Goal: Task Accomplishment & Management: Use online tool/utility

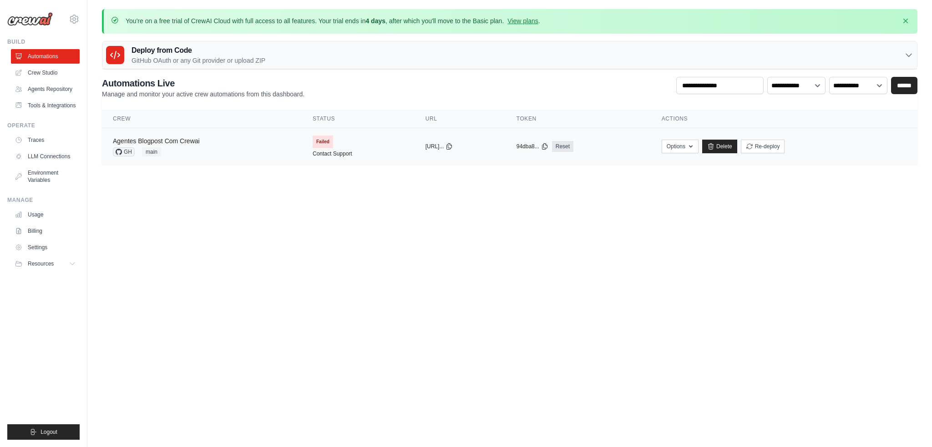
click at [163, 139] on link "Agentes Blogpost Com Crewai" at bounding box center [156, 140] width 87 height 7
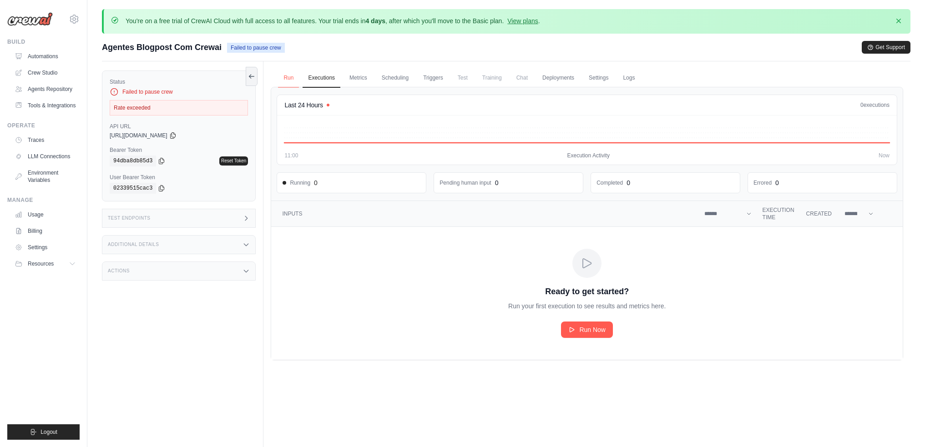
click at [285, 80] on link "Run" at bounding box center [288, 78] width 21 height 19
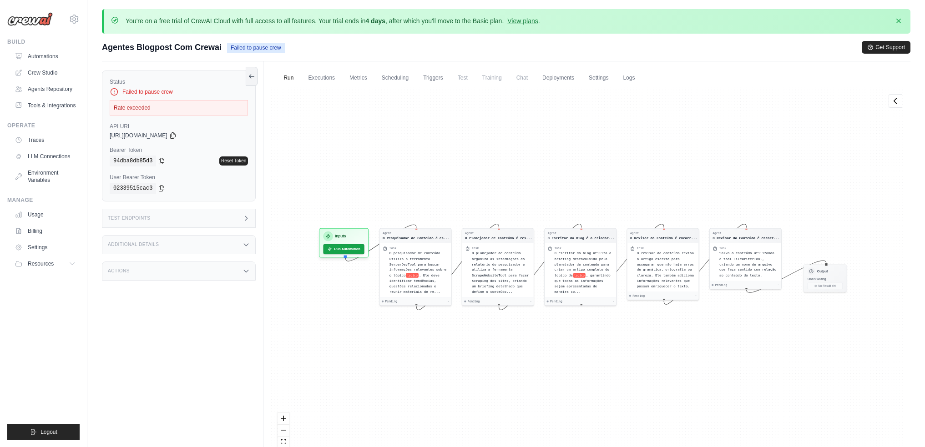
drag, startPoint x: 453, startPoint y: 197, endPoint x: 444, endPoint y: 183, distance: 15.9
click at [444, 183] on div "Agent O Pesquisador de Conteúdo é es... Task O pesquisador de conteúdo utiliza …" at bounding box center [587, 277] width 632 height 380
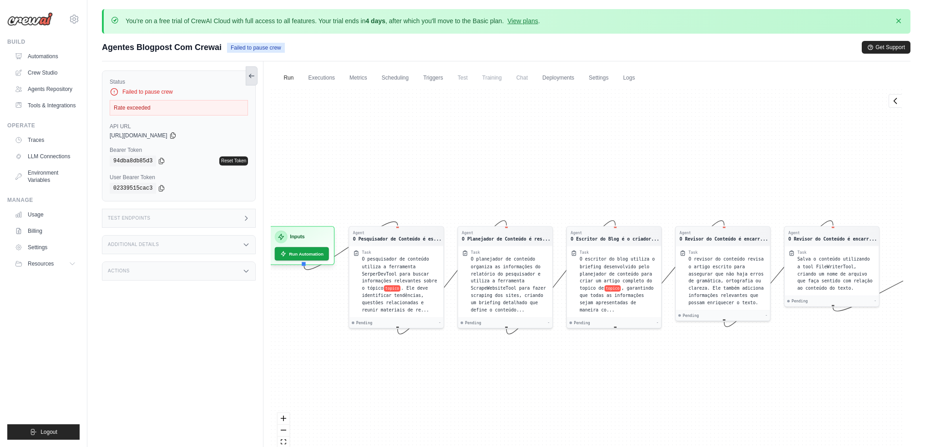
click at [251, 76] on icon at bounding box center [251, 75] width 7 height 7
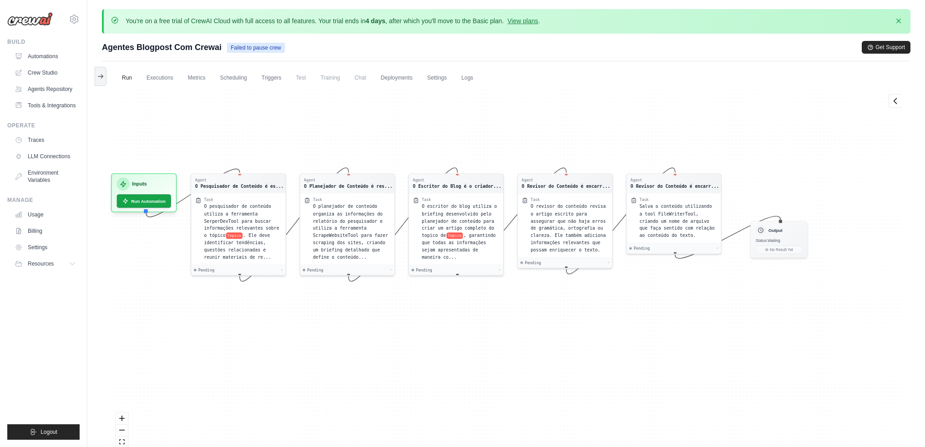
drag, startPoint x: 360, startPoint y: 142, endPoint x: 364, endPoint y: 124, distance: 18.6
click at [364, 124] on div "Agent O Pesquisador de Conteúdo é es... Task O pesquisador de conteúdo utiliza …" at bounding box center [506, 277] width 794 height 380
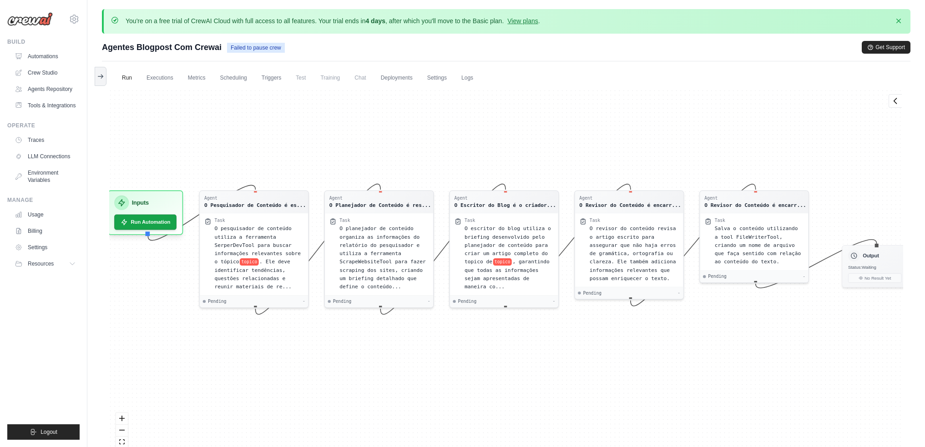
drag, startPoint x: 372, startPoint y: 126, endPoint x: 404, endPoint y: 136, distance: 34.1
click at [404, 136] on div "Agent O Pesquisador de Conteúdo é es... Task O pesquisador de conteúdo utiliza …" at bounding box center [506, 277] width 794 height 380
click at [892, 104] on icon at bounding box center [895, 100] width 9 height 9
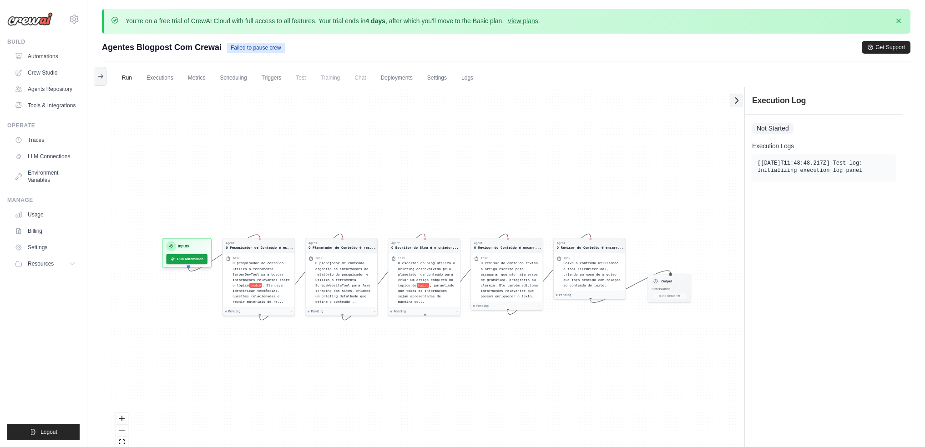
click at [737, 102] on icon at bounding box center [736, 100] width 9 height 9
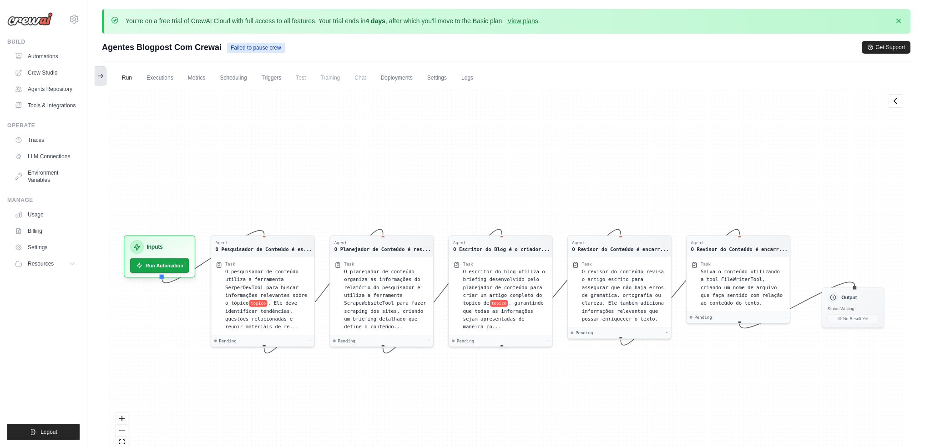
click at [99, 78] on icon at bounding box center [100, 75] width 7 height 7
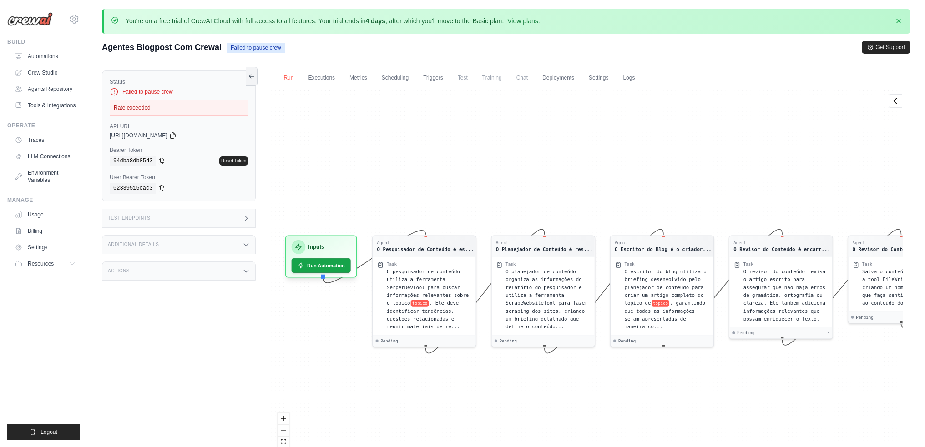
click at [288, 77] on link "Run" at bounding box center [288, 78] width 21 height 19
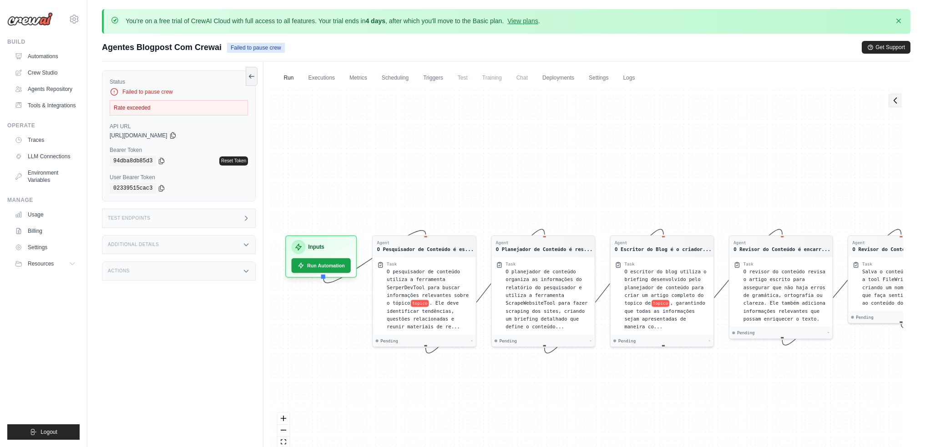
click at [897, 102] on icon at bounding box center [895, 100] width 9 height 9
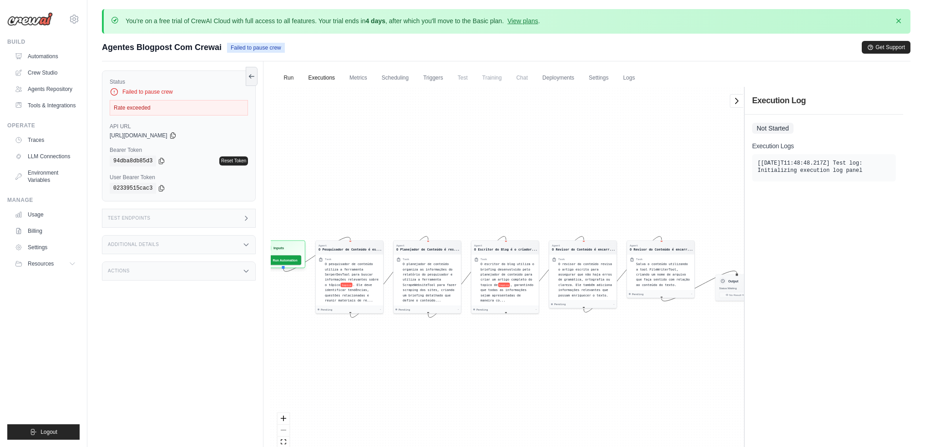
click at [340, 71] on link "Executions" at bounding box center [322, 78] width 38 height 19
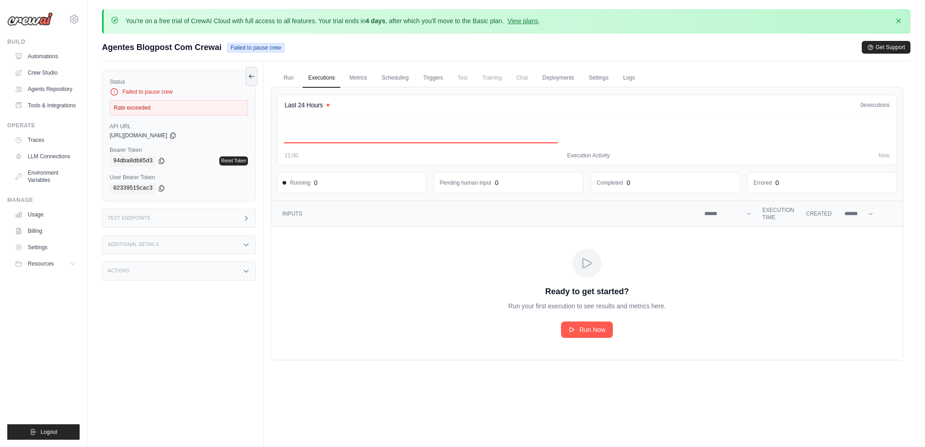
click at [333, 72] on link "Executions" at bounding box center [322, 78] width 38 height 19
click at [53, 58] on link "Automations" at bounding box center [46, 56] width 69 height 15
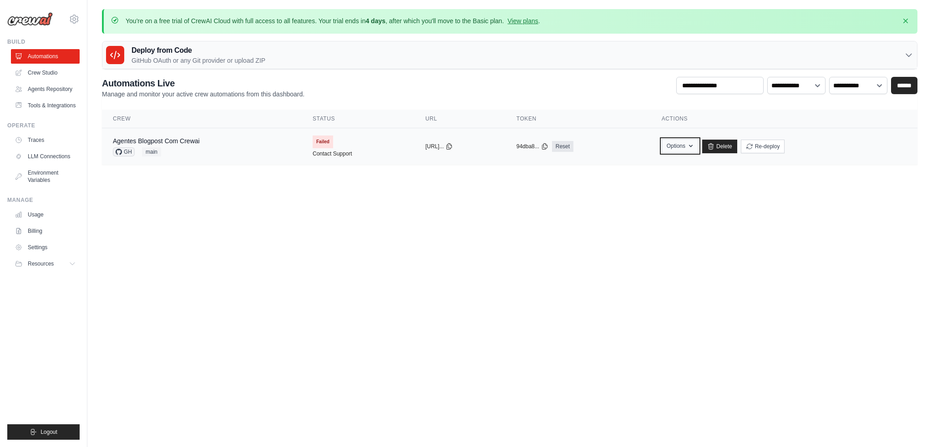
click at [692, 146] on icon "button" at bounding box center [691, 146] width 4 height 2
click at [802, 202] on body "diegosribeiro@gmail.com Settings Build Automations" at bounding box center [466, 223] width 932 height 447
click at [318, 141] on span "Failed" at bounding box center [323, 142] width 20 height 13
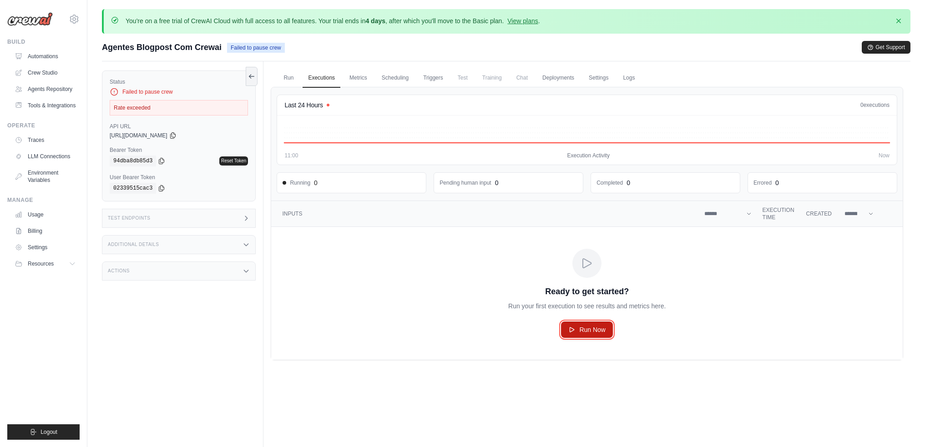
click at [590, 332] on span "Run Now" at bounding box center [592, 329] width 26 height 9
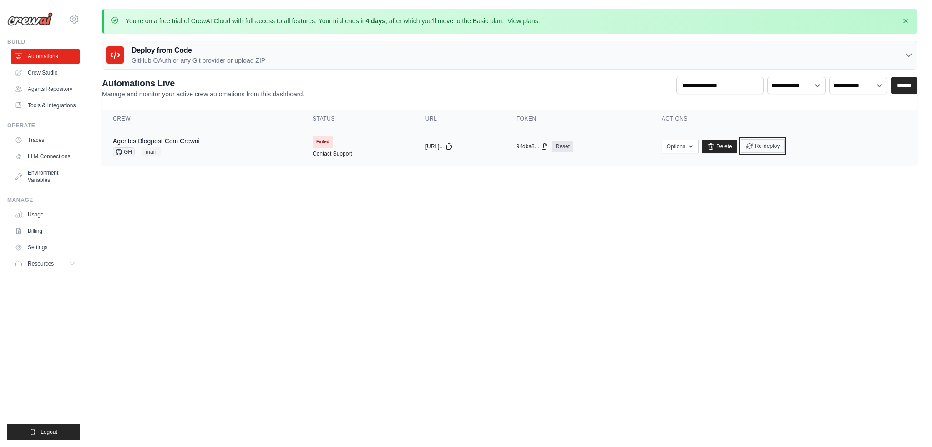
click at [785, 149] on button "Re-deploy" at bounding box center [763, 146] width 44 height 14
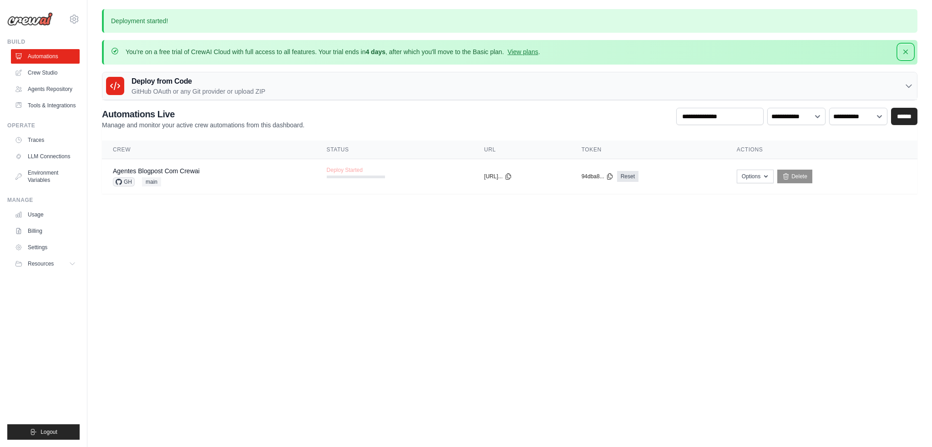
click at [905, 53] on icon "button" at bounding box center [905, 51] width 9 height 9
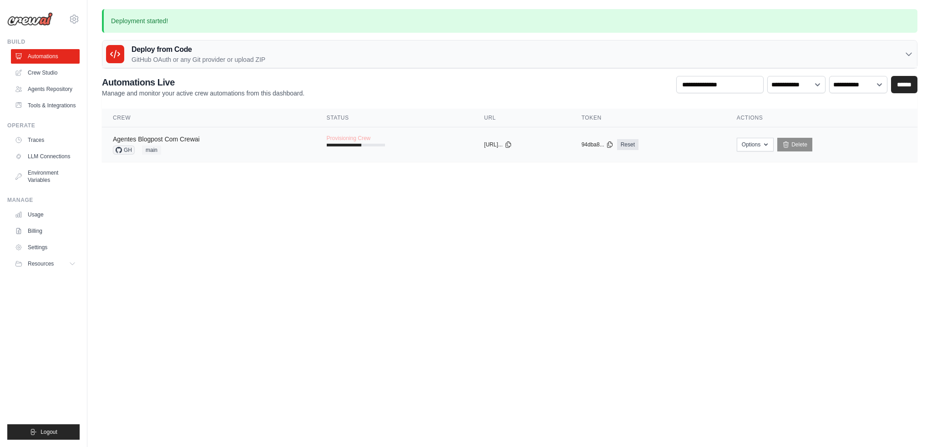
click at [173, 141] on link "Agentes Blogpost Com Crewai" at bounding box center [156, 139] width 87 height 7
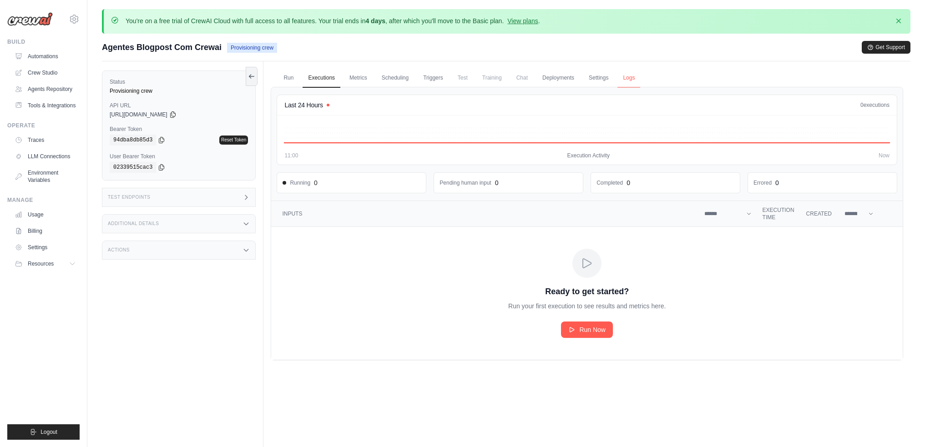
click at [640, 76] on link "Logs" at bounding box center [628, 78] width 23 height 19
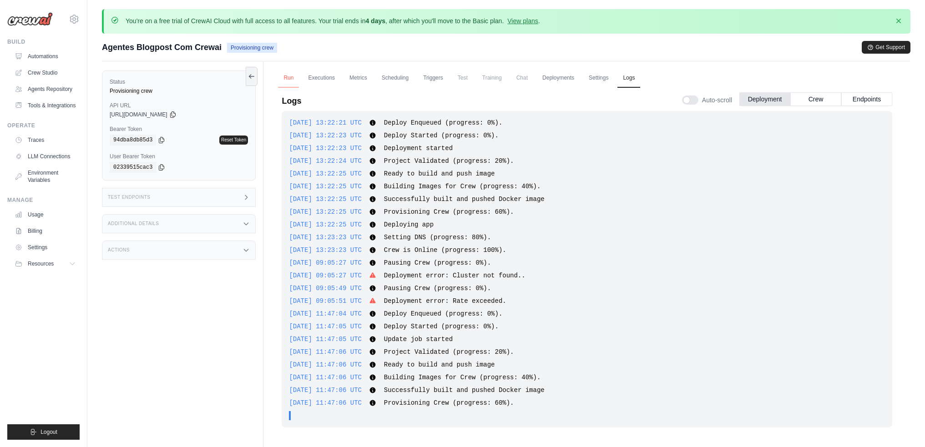
click at [287, 76] on link "Run" at bounding box center [288, 78] width 21 height 19
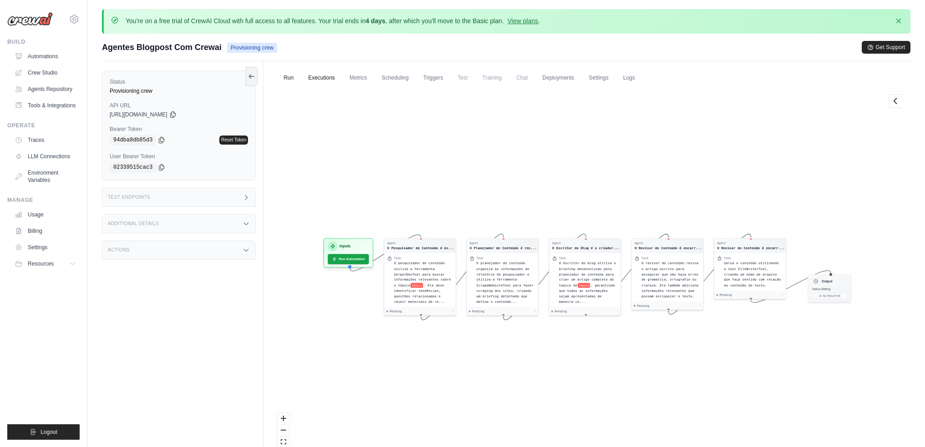
click at [318, 76] on link "Executions" at bounding box center [322, 78] width 38 height 19
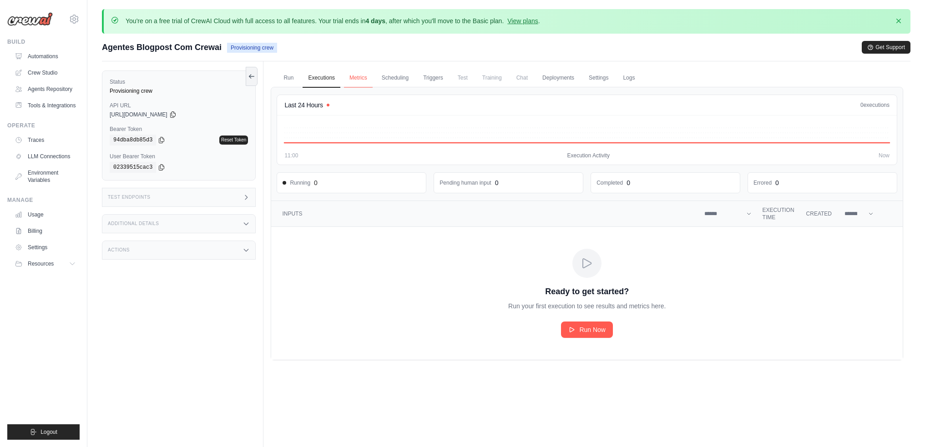
click at [361, 76] on link "Metrics" at bounding box center [358, 78] width 29 height 19
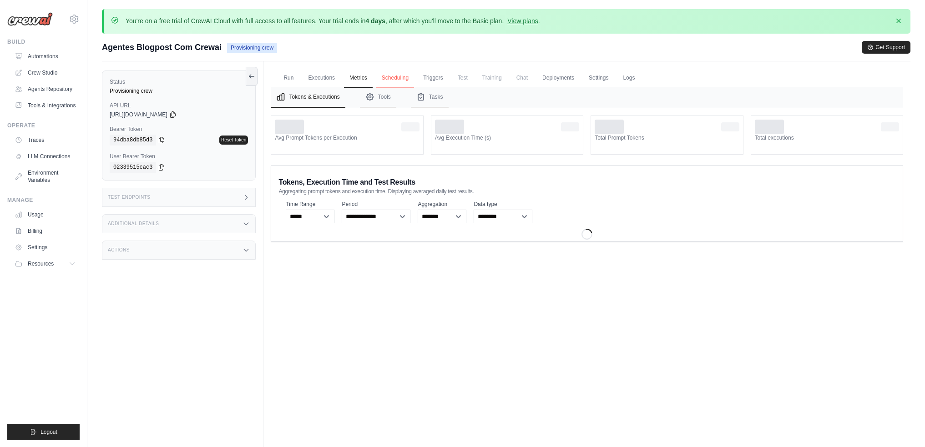
click at [397, 75] on link "Scheduling" at bounding box center [395, 78] width 38 height 19
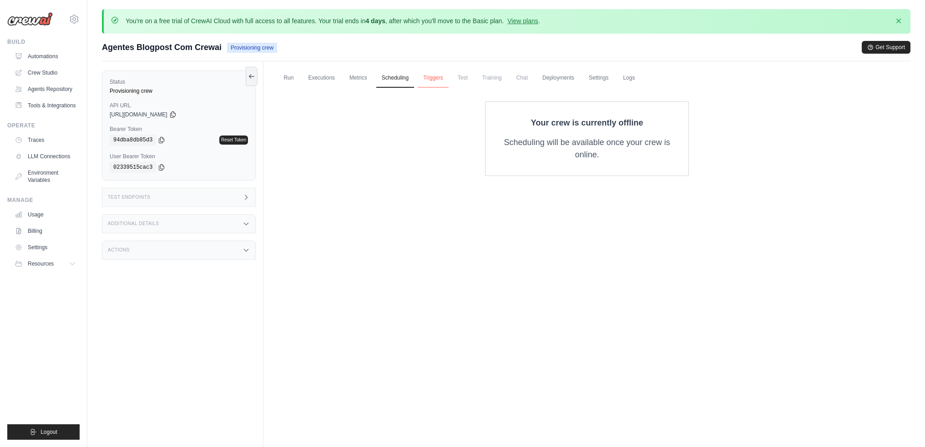
click at [442, 78] on link "Triggers" at bounding box center [433, 78] width 31 height 19
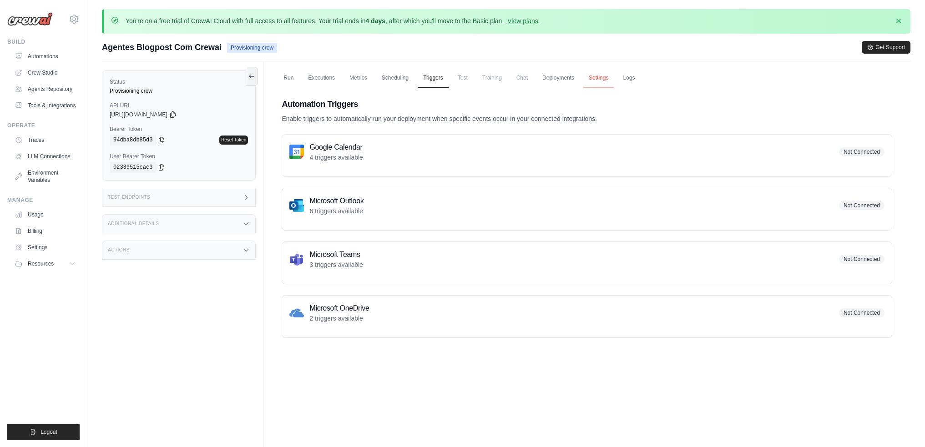
click at [614, 76] on link "Settings" at bounding box center [598, 78] width 30 height 19
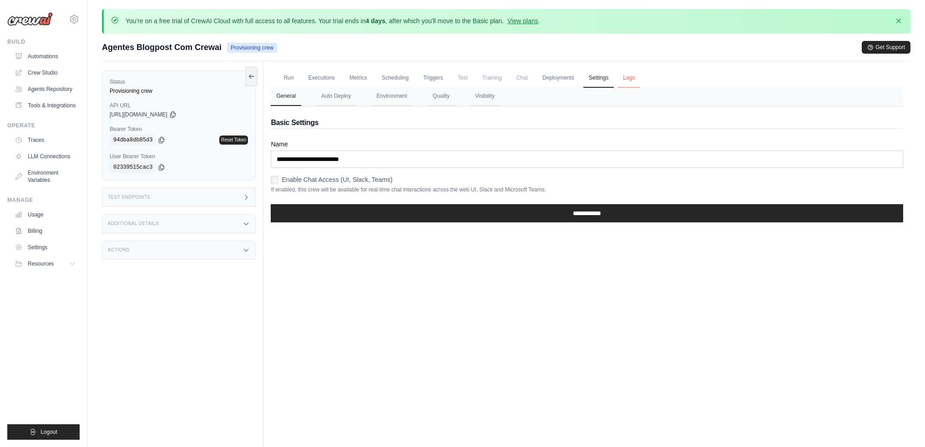
click at [640, 77] on link "Logs" at bounding box center [628, 78] width 23 height 19
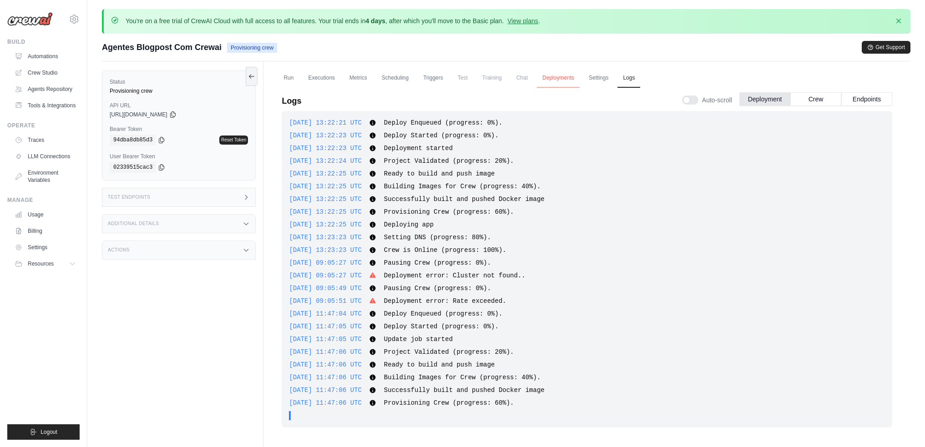
click at [580, 78] on link "Deployments" at bounding box center [558, 78] width 43 height 19
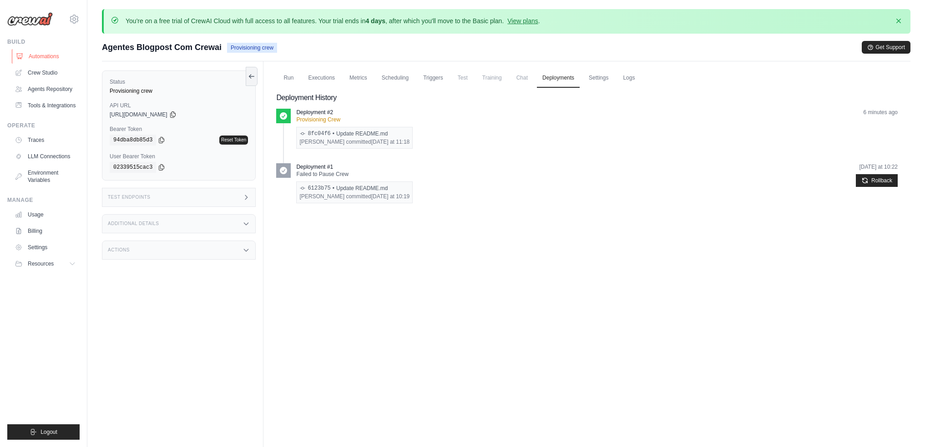
click at [57, 56] on link "Automations" at bounding box center [46, 56] width 69 height 15
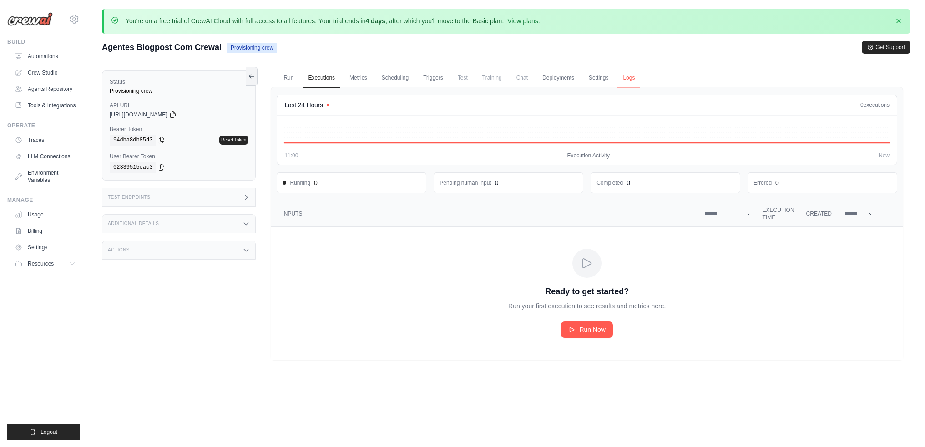
click at [640, 79] on link "Logs" at bounding box center [628, 78] width 23 height 19
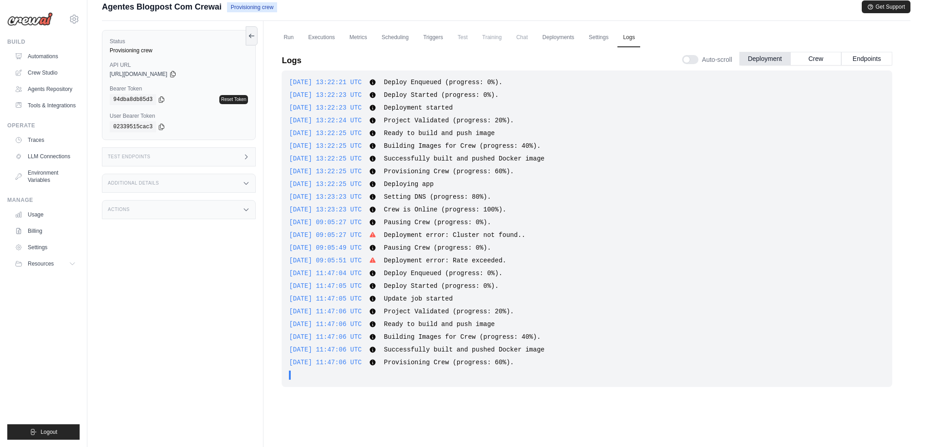
scroll to position [25, 0]
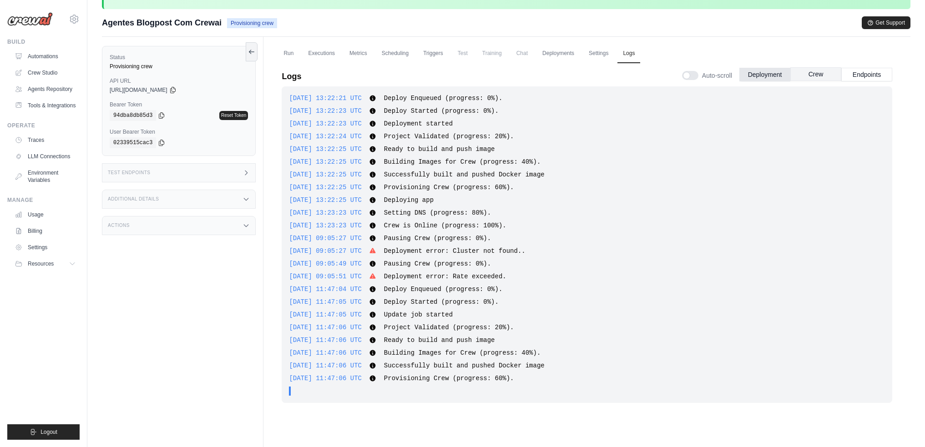
click at [820, 75] on button "Crew" at bounding box center [815, 74] width 51 height 14
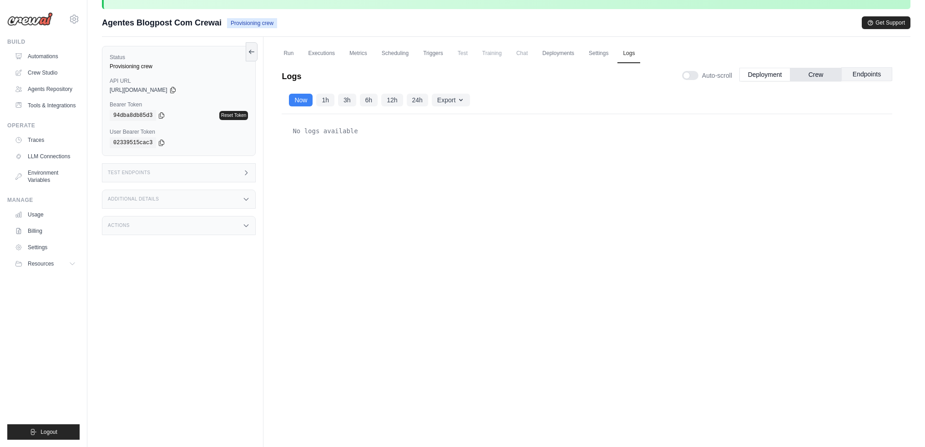
click at [874, 80] on button "Endpoints" at bounding box center [866, 74] width 51 height 14
drag, startPoint x: 822, startPoint y: 73, endPoint x: 802, endPoint y: 74, distance: 19.6
click at [822, 73] on button "Crew" at bounding box center [815, 74] width 51 height 14
click at [764, 76] on button "Deployment" at bounding box center [764, 74] width 51 height 14
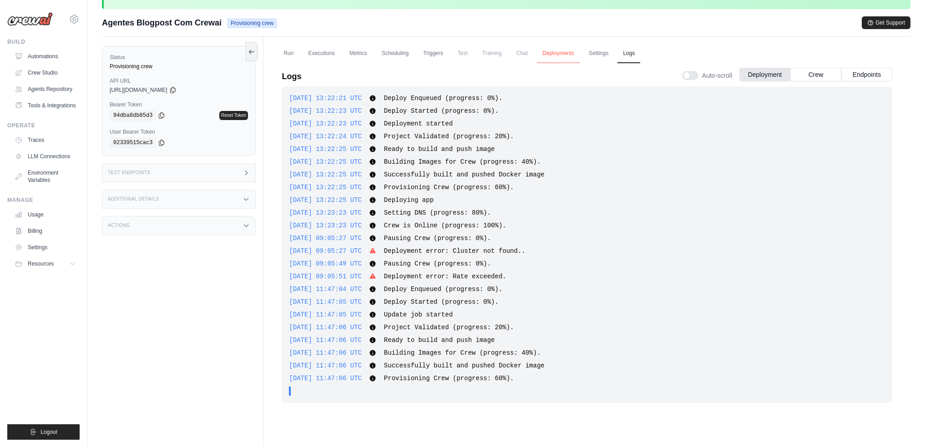
click at [570, 51] on link "Deployments" at bounding box center [558, 53] width 43 height 19
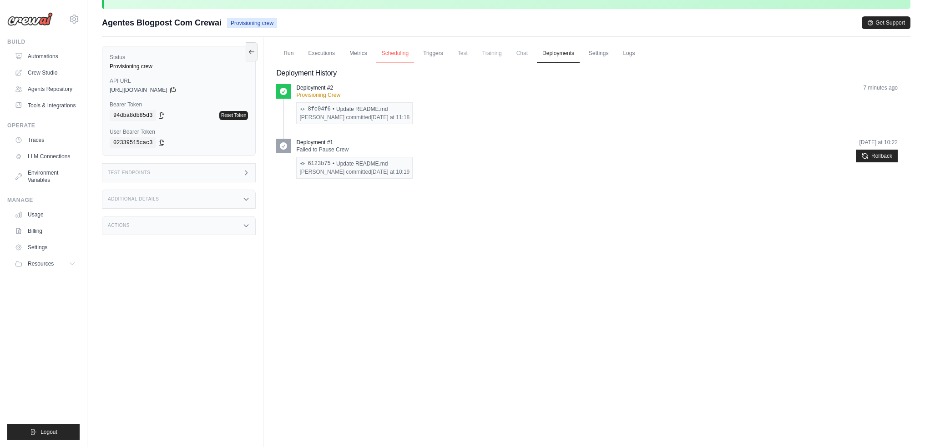
click at [399, 55] on link "Scheduling" at bounding box center [395, 53] width 38 height 19
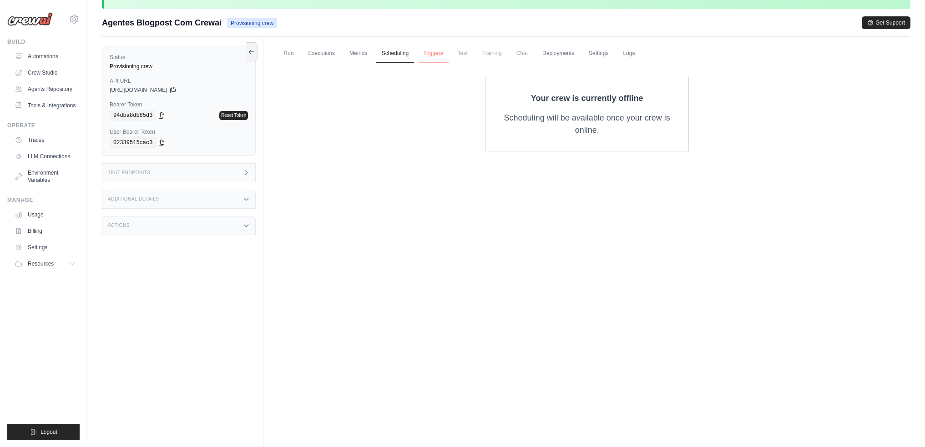
click at [449, 54] on link "Triggers" at bounding box center [433, 53] width 31 height 19
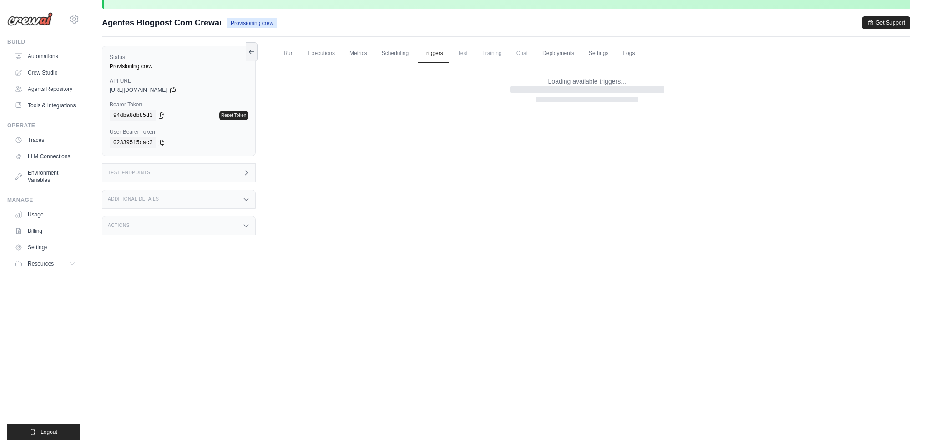
click at [473, 54] on span "Test" at bounding box center [462, 53] width 21 height 18
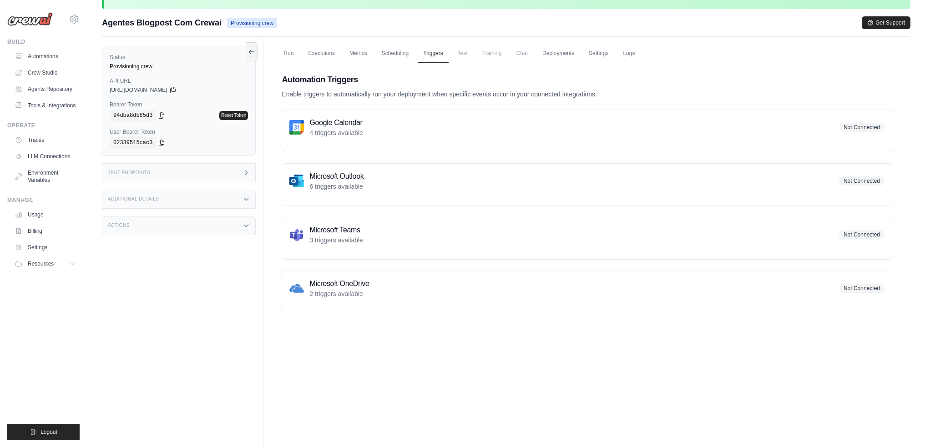
click at [507, 55] on span "Training" at bounding box center [492, 53] width 30 height 18
click at [533, 52] on span "Chat" at bounding box center [522, 53] width 22 height 18
click at [580, 51] on link "Deployments" at bounding box center [558, 53] width 43 height 19
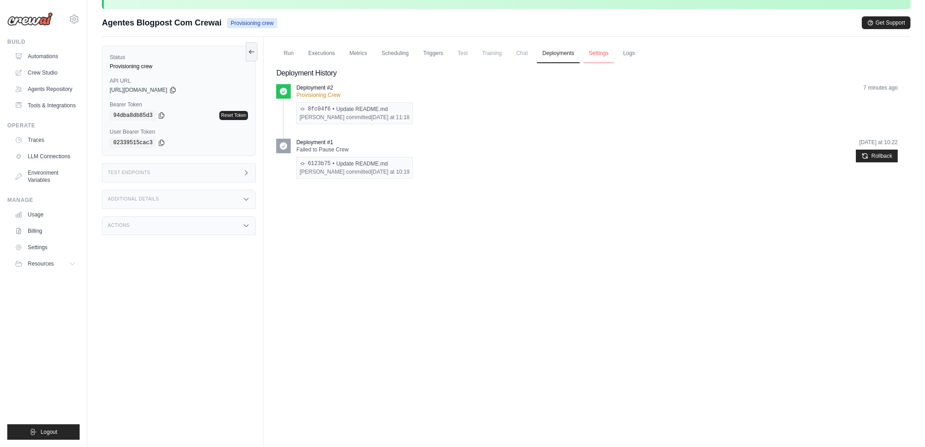
click at [614, 53] on link "Settings" at bounding box center [598, 53] width 30 height 19
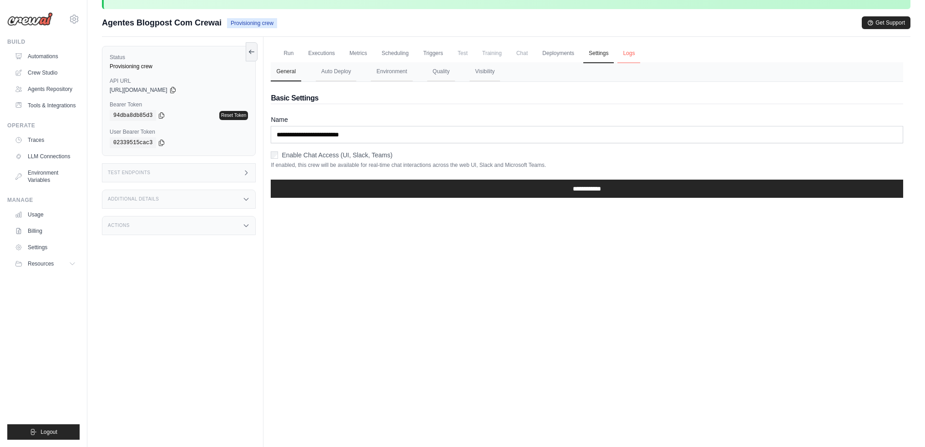
click at [640, 55] on link "Logs" at bounding box center [628, 53] width 23 height 19
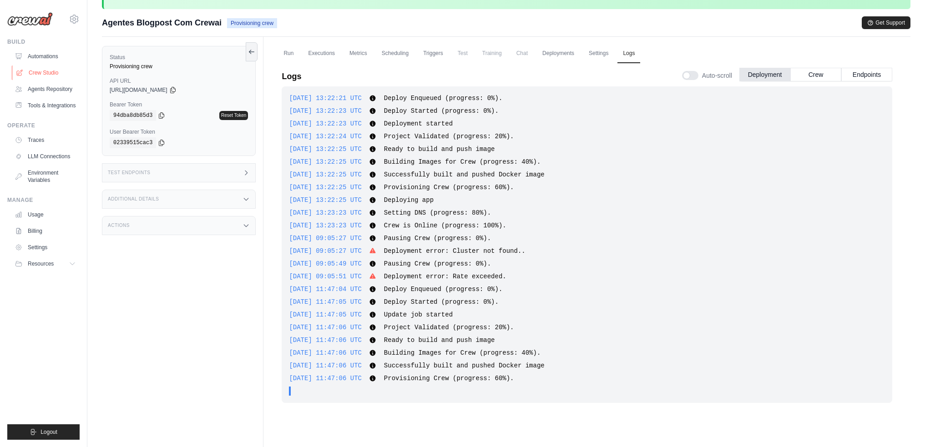
click at [42, 73] on link "Crew Studio" at bounding box center [46, 73] width 69 height 15
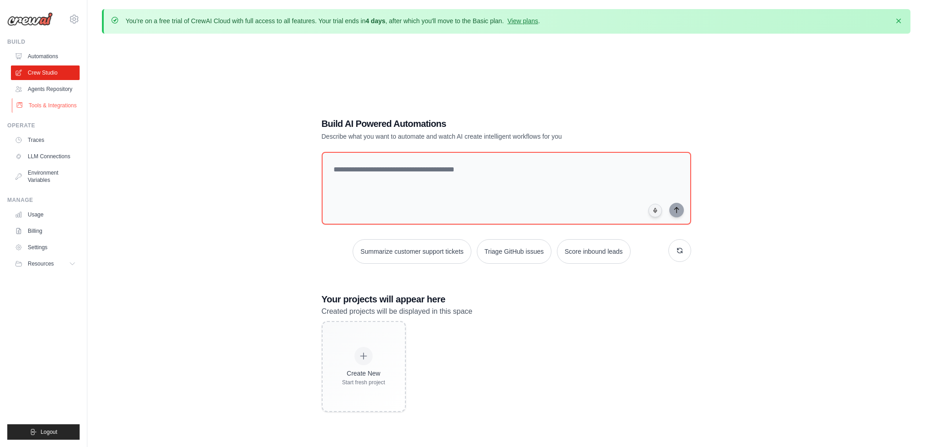
click at [37, 113] on link "Tools & Integrations" at bounding box center [46, 105] width 69 height 15
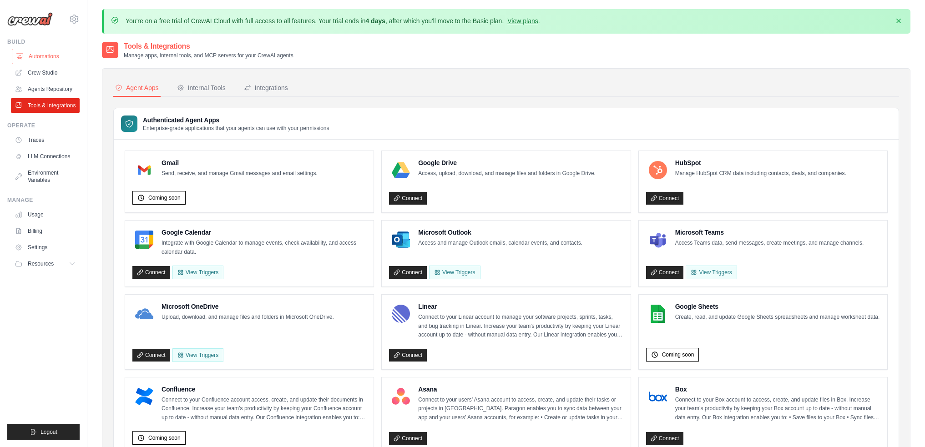
click at [43, 56] on link "Automations" at bounding box center [46, 56] width 69 height 15
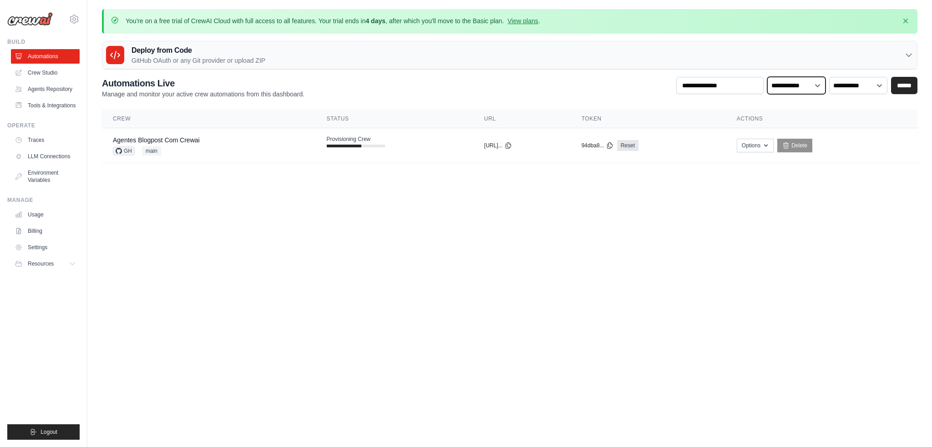
click at [811, 86] on select "**********" at bounding box center [796, 85] width 58 height 17
select select "**********"
click at [767, 77] on select "**********" at bounding box center [796, 85] width 58 height 17
click at [814, 84] on select "**********" at bounding box center [796, 85] width 58 height 17
select select
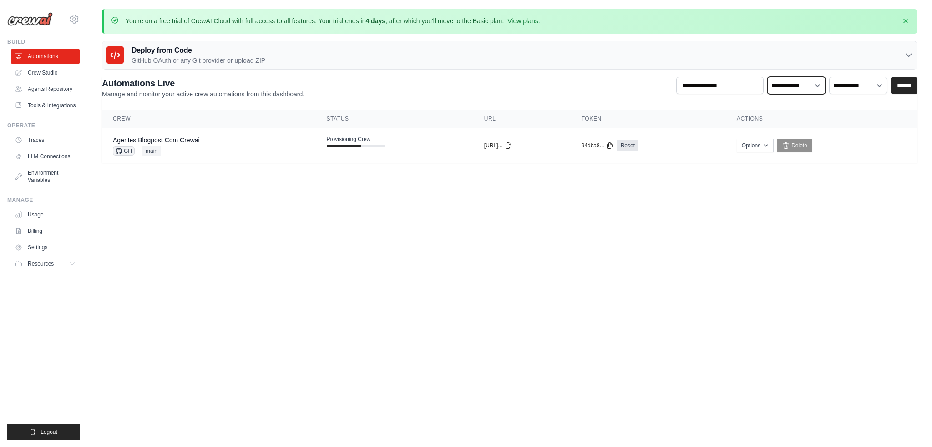
click at [767, 77] on select "**********" at bounding box center [796, 85] width 58 height 17
click at [183, 134] on td "Agentes Blogpost Com Crewai GH main" at bounding box center [209, 145] width 214 height 35
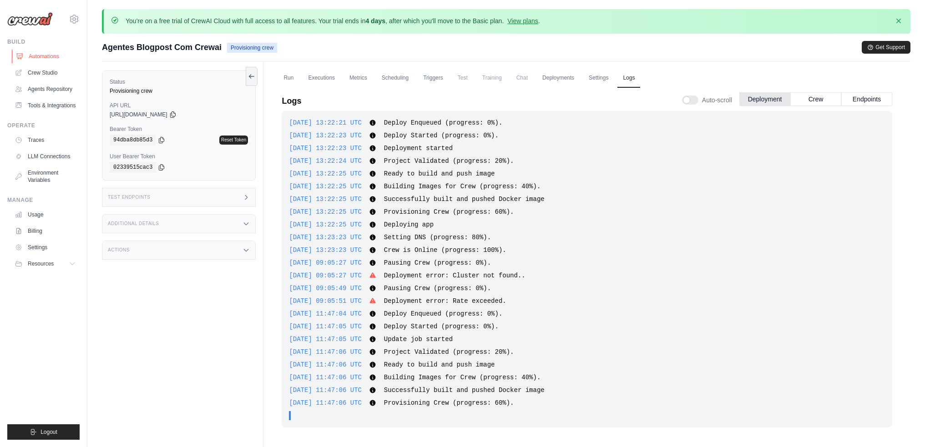
click at [56, 56] on link "Automations" at bounding box center [46, 56] width 69 height 15
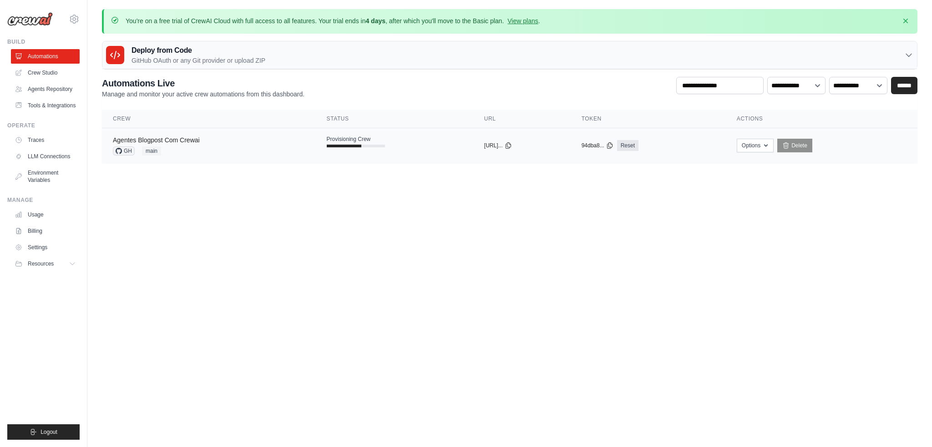
click at [141, 139] on link "Agentes Blogpost Com Crewai" at bounding box center [156, 139] width 87 height 7
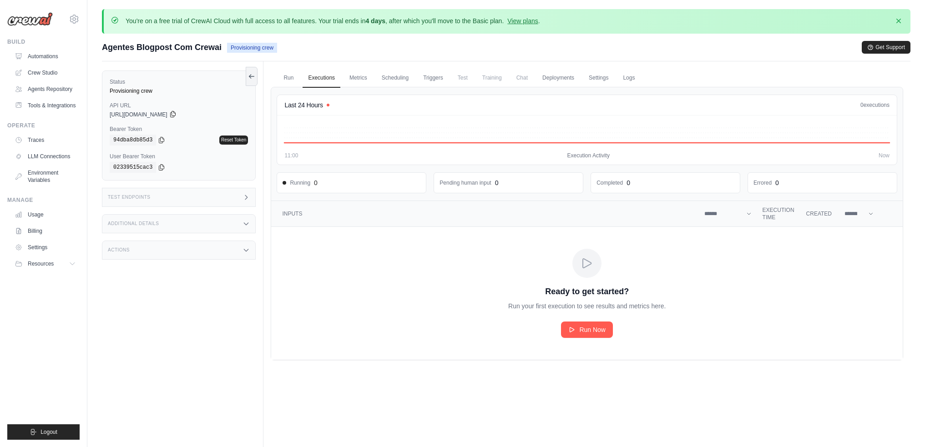
click at [177, 115] on icon at bounding box center [172, 114] width 7 height 7
click at [640, 79] on link "Logs" at bounding box center [628, 78] width 23 height 19
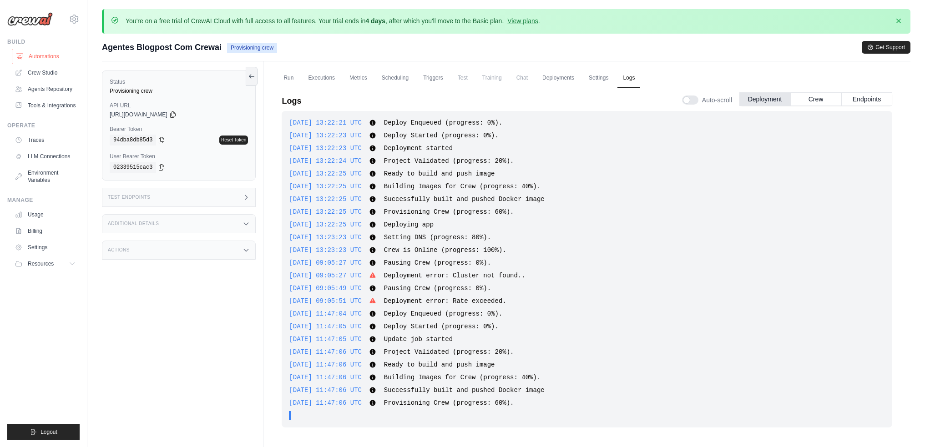
click at [56, 60] on link "Automations" at bounding box center [46, 56] width 69 height 15
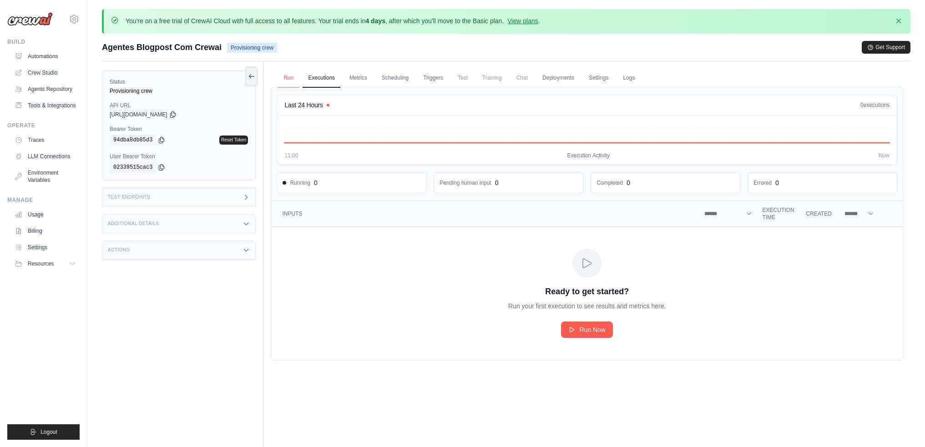
click at [287, 75] on link "Run" at bounding box center [288, 78] width 21 height 19
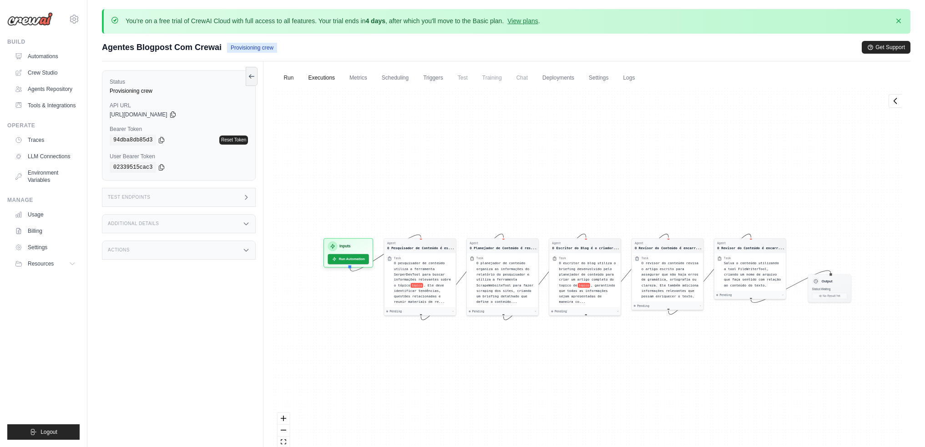
click at [319, 76] on link "Executions" at bounding box center [322, 78] width 38 height 19
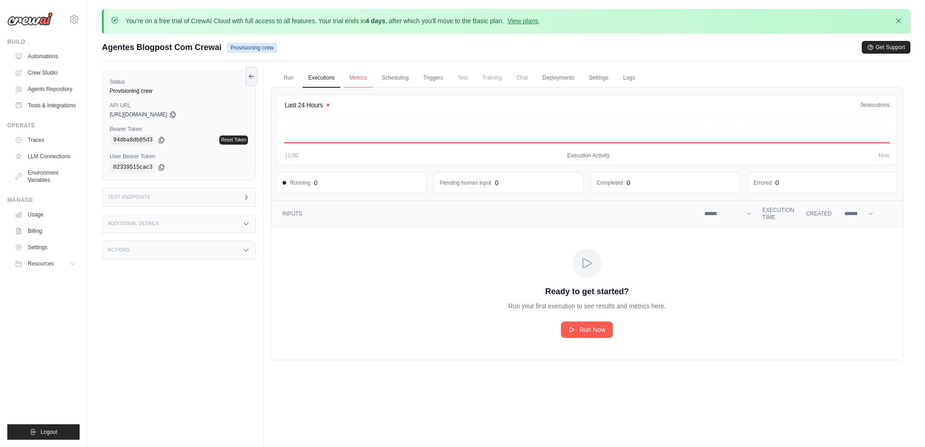
click at [357, 75] on link "Metrics" at bounding box center [358, 78] width 29 height 19
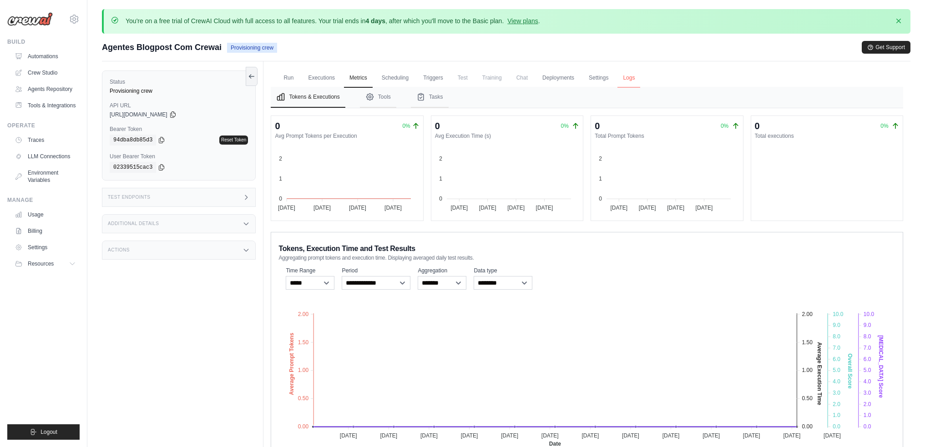
click at [640, 76] on link "Logs" at bounding box center [628, 78] width 23 height 19
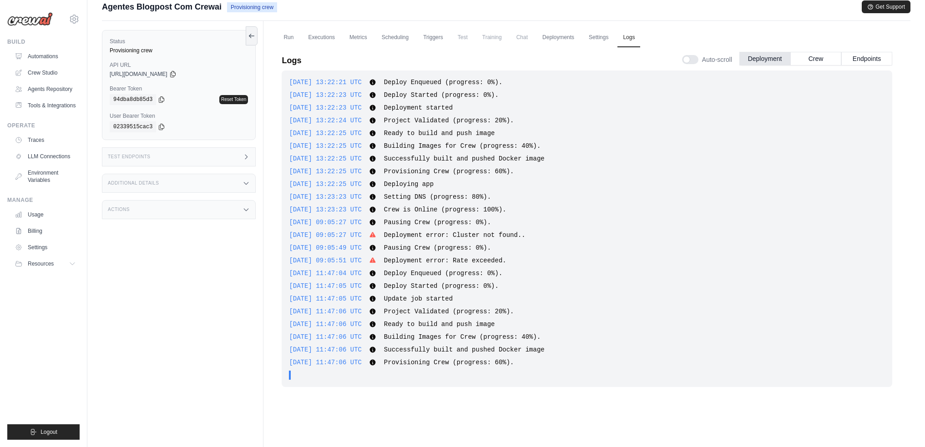
scroll to position [25, 0]
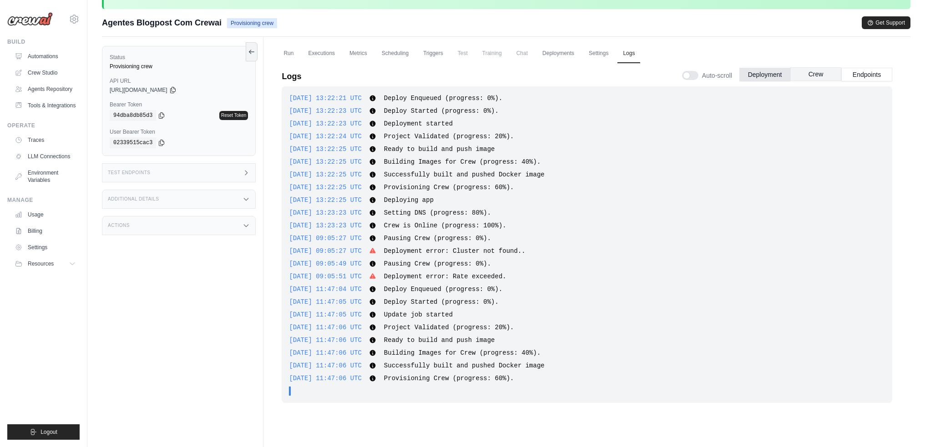
click at [805, 75] on button "Crew" at bounding box center [815, 74] width 51 height 14
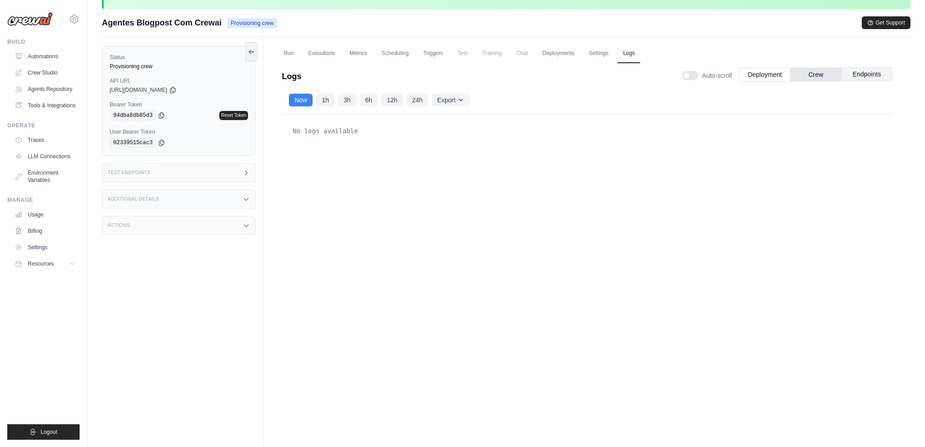
click at [871, 75] on button "Endpoints" at bounding box center [866, 74] width 51 height 14
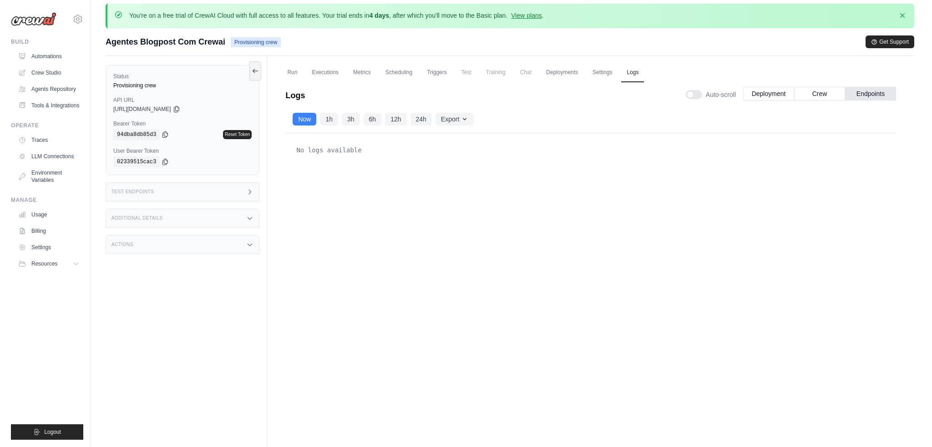
scroll to position [0, 0]
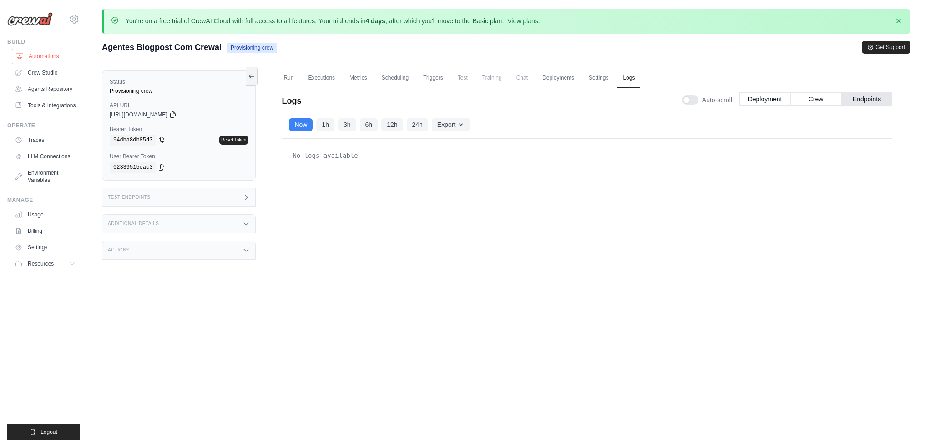
click at [68, 51] on link "Automations" at bounding box center [46, 56] width 69 height 15
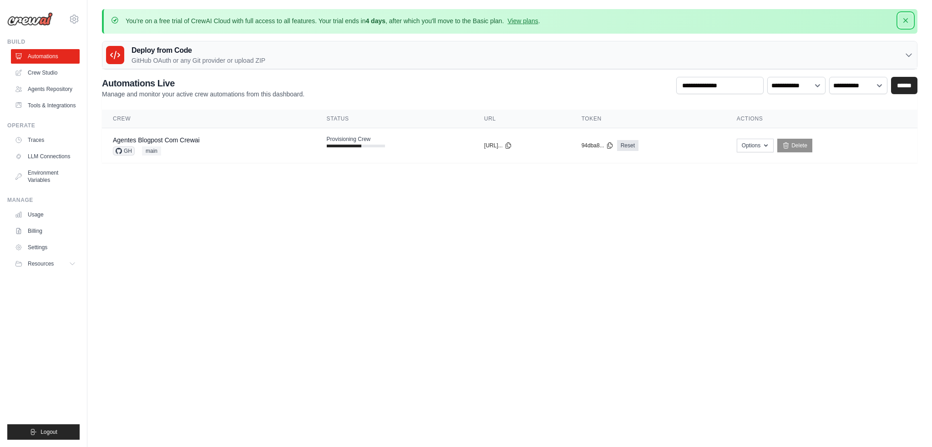
click at [906, 16] on icon "button" at bounding box center [905, 20] width 9 height 9
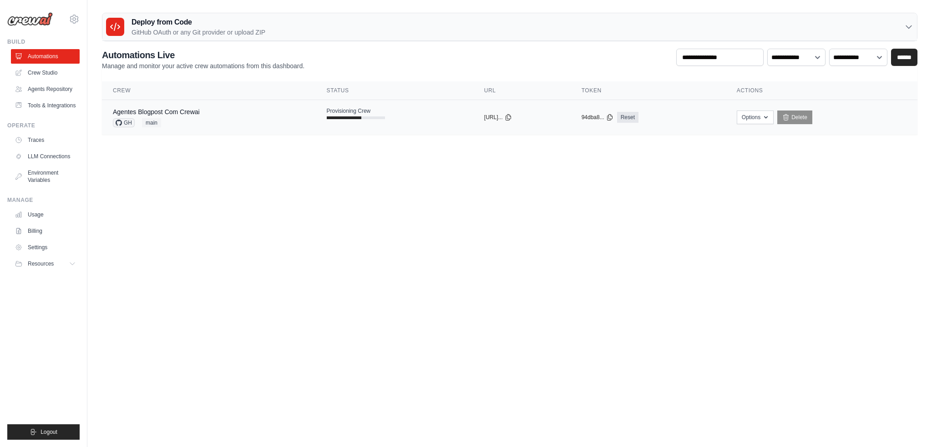
click at [337, 110] on span "Provisioning Crew" at bounding box center [349, 110] width 44 height 7
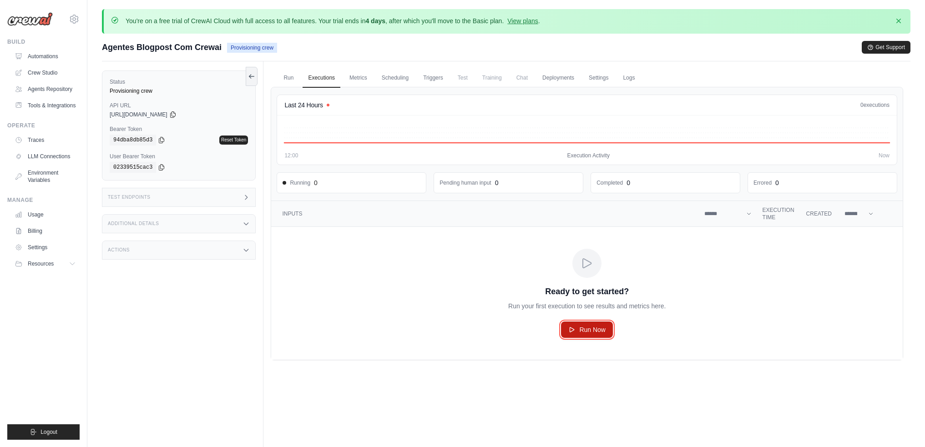
click at [583, 333] on span "Run Now" at bounding box center [592, 329] width 26 height 9
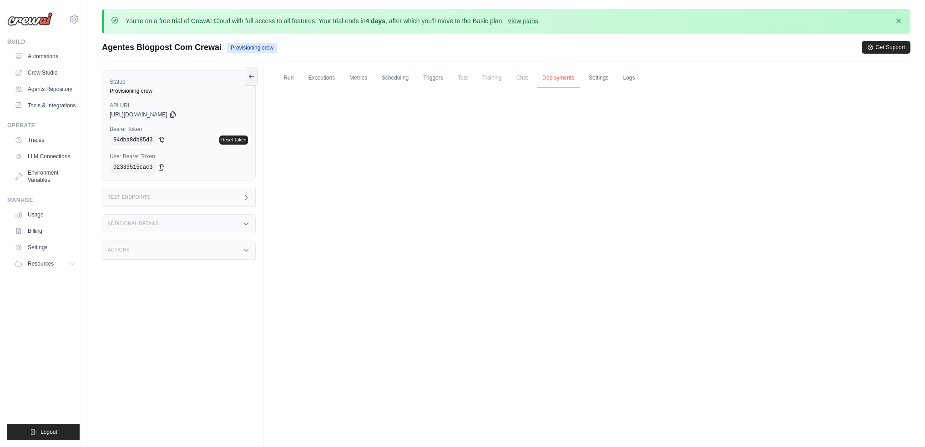
click at [574, 79] on link "Deployments" at bounding box center [558, 78] width 43 height 19
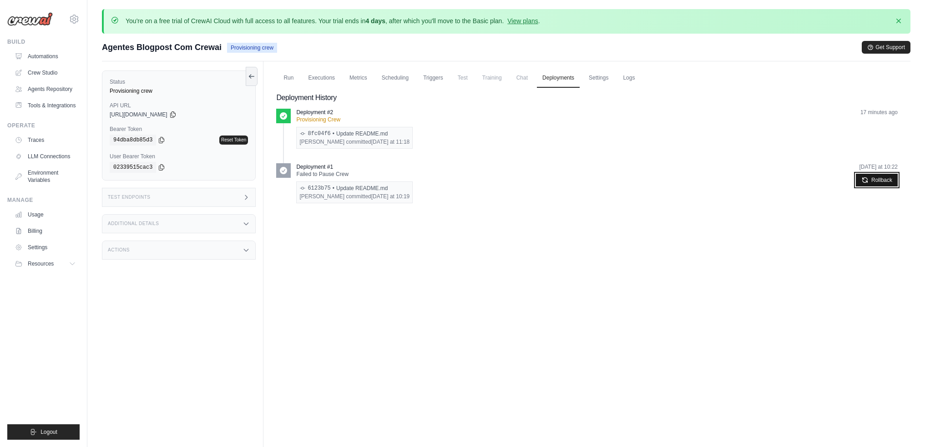
click at [874, 182] on button "Rollback" at bounding box center [877, 180] width 42 height 13
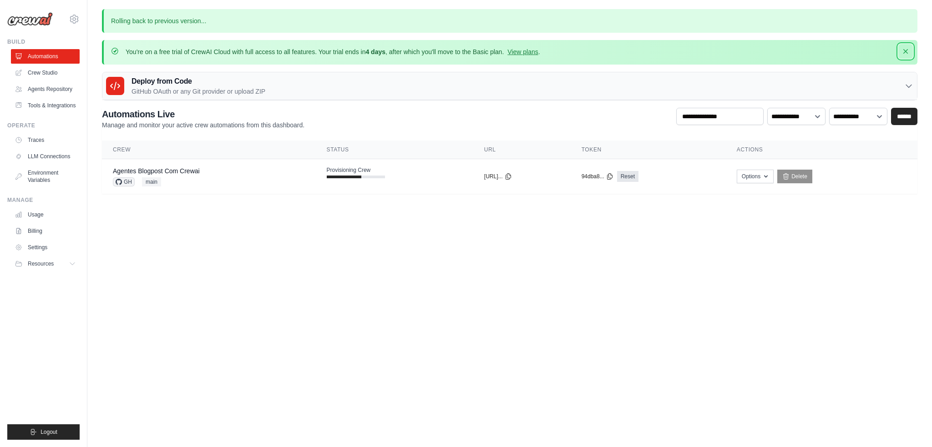
click at [904, 54] on icon "button" at bounding box center [905, 51] width 9 height 9
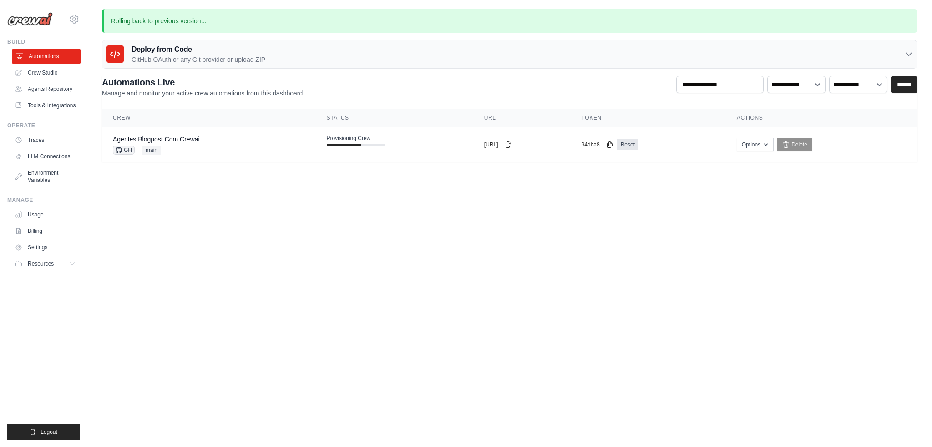
click at [56, 54] on link "Automations" at bounding box center [46, 56] width 69 height 15
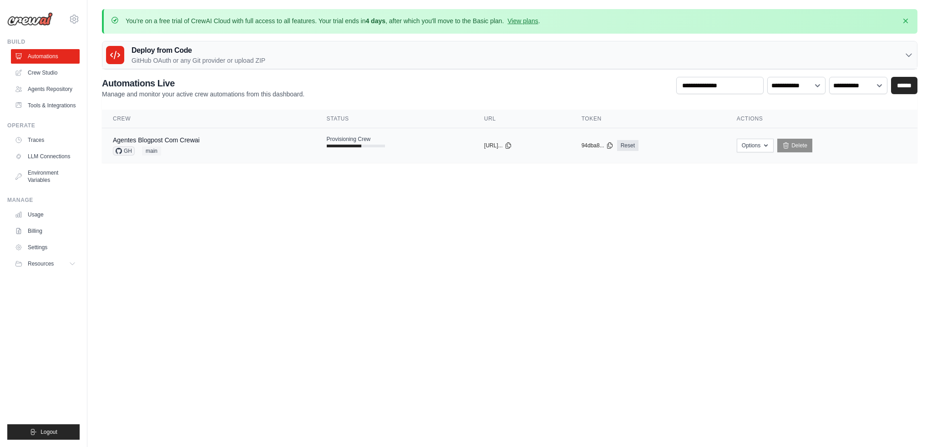
click at [200, 136] on div "Agentes Blogpost Com Crewai" at bounding box center [156, 140] width 87 height 9
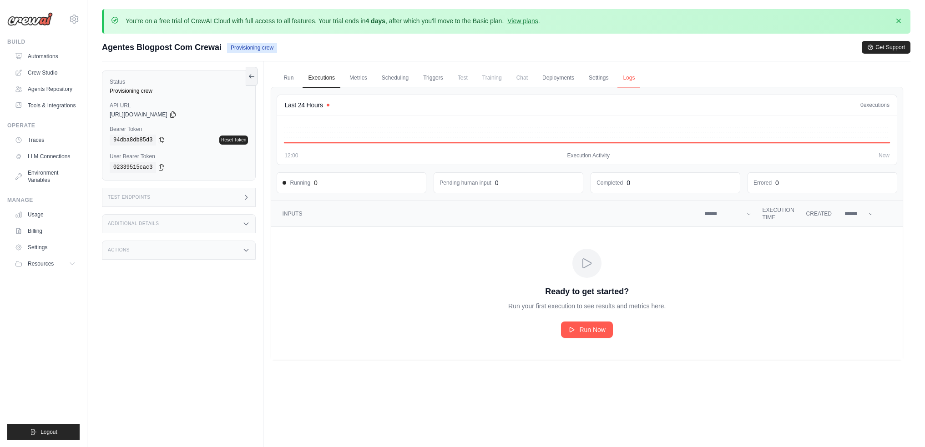
click at [640, 79] on link "Logs" at bounding box center [628, 78] width 23 height 19
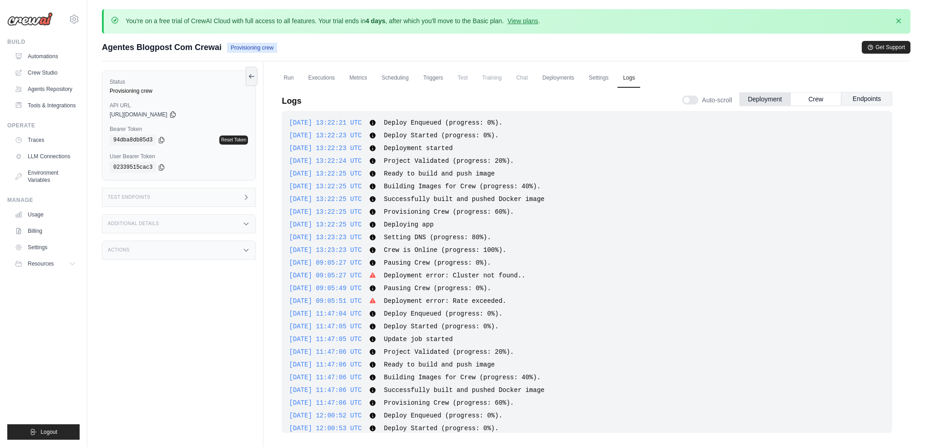
scroll to position [96, 0]
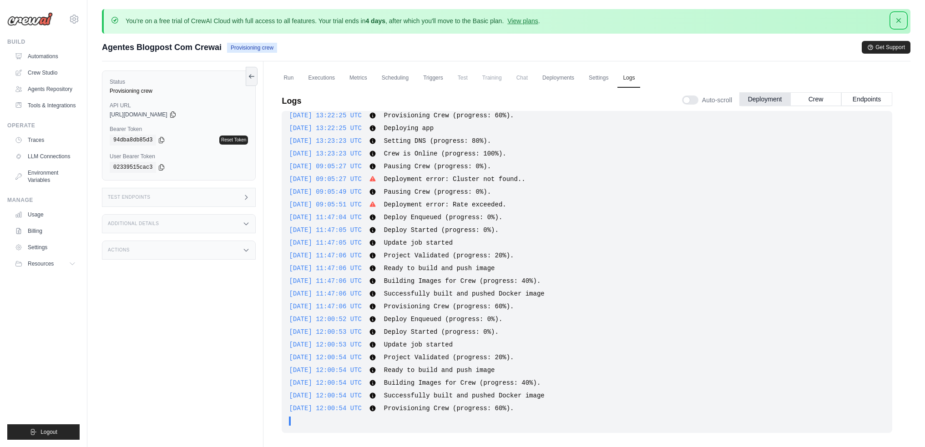
click at [898, 18] on icon "button" at bounding box center [898, 20] width 9 height 9
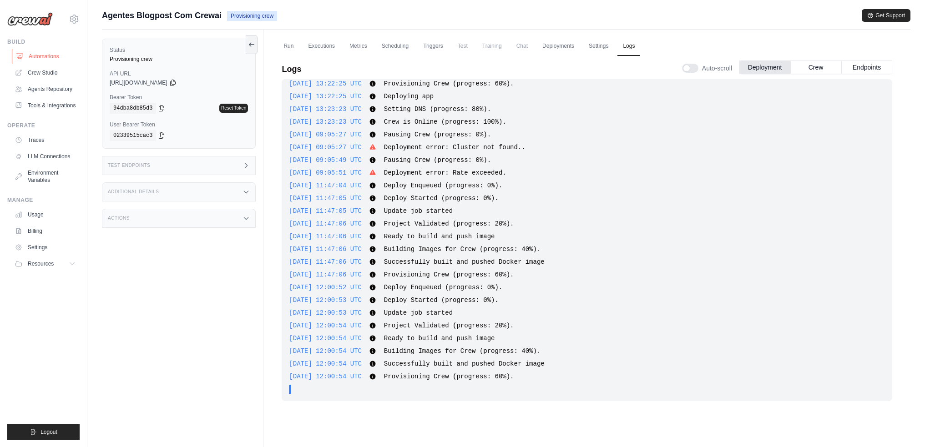
click at [36, 54] on link "Automations" at bounding box center [46, 56] width 69 height 15
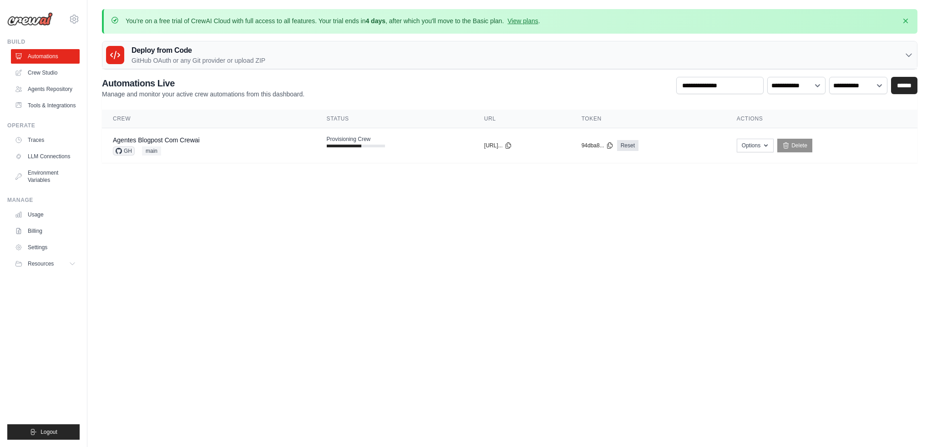
click at [120, 54] on icon at bounding box center [115, 55] width 11 height 11
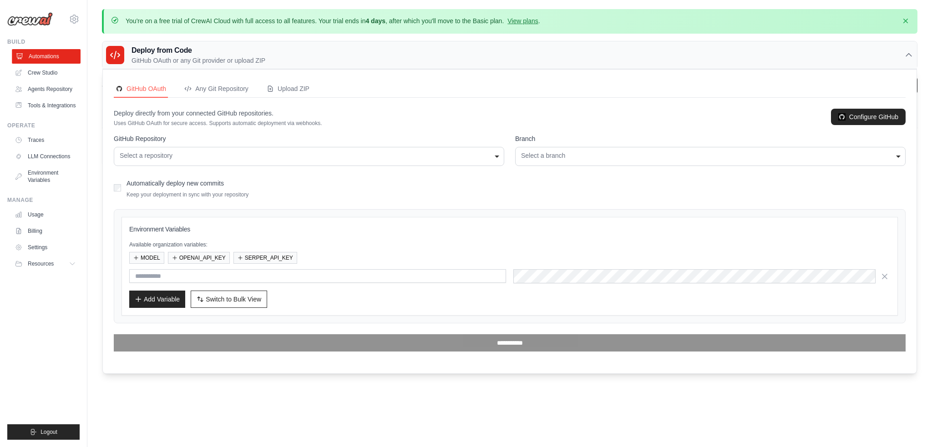
click at [50, 56] on link "Automations" at bounding box center [46, 56] width 69 height 15
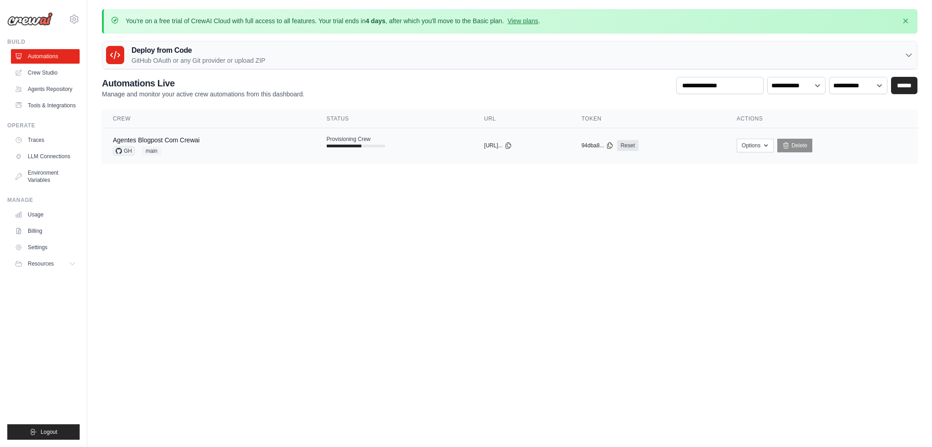
click at [121, 148] on icon at bounding box center [119, 151] width 6 height 6
click at [170, 141] on link "Agentes Blogpost Com Crewai" at bounding box center [156, 139] width 87 height 7
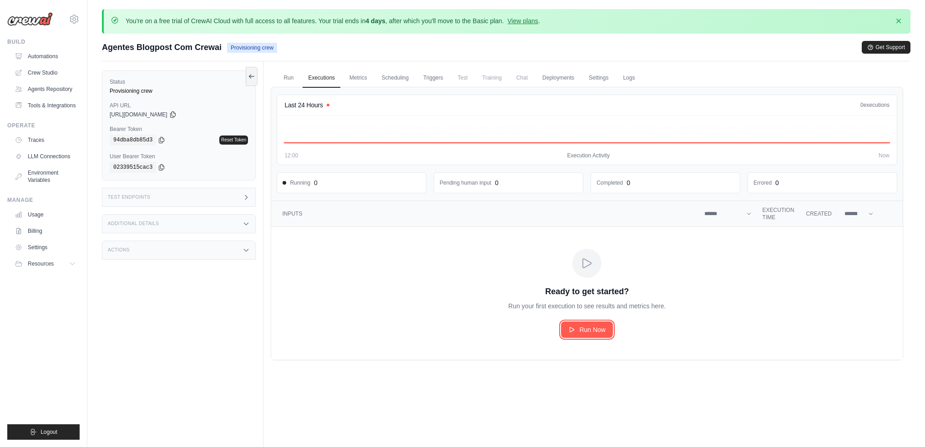
click at [588, 328] on span "Run Now" at bounding box center [592, 329] width 26 height 9
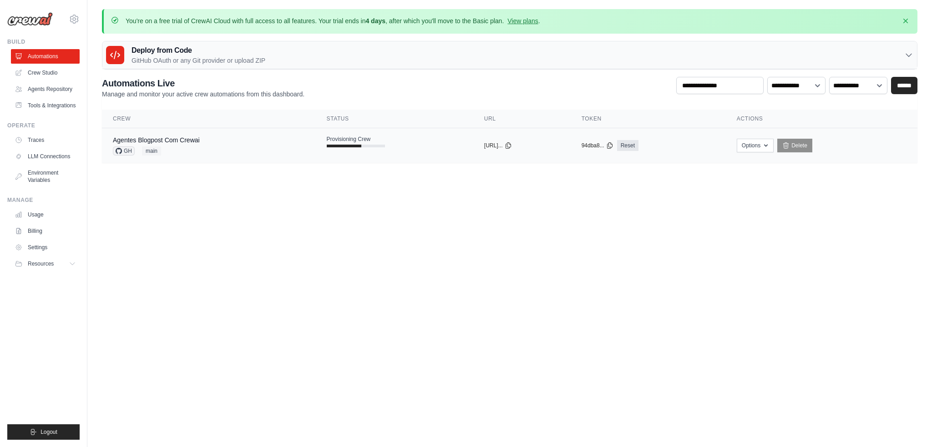
click at [217, 139] on div "Agentes Blogpost Com Crewai GH main" at bounding box center [209, 146] width 192 height 20
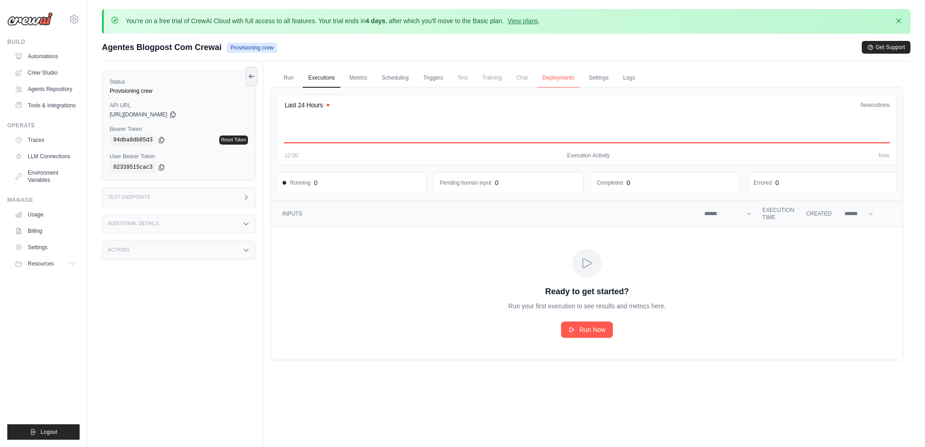
click at [573, 76] on link "Deployments" at bounding box center [558, 78] width 43 height 19
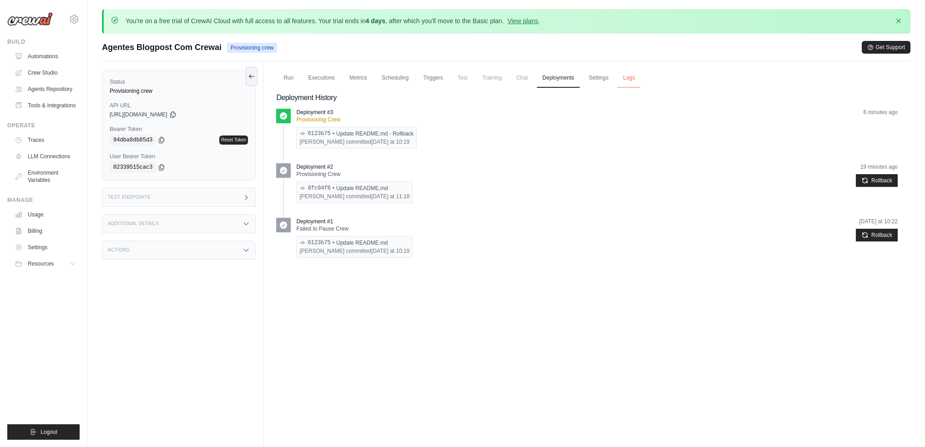
click at [640, 77] on link "Logs" at bounding box center [628, 78] width 23 height 19
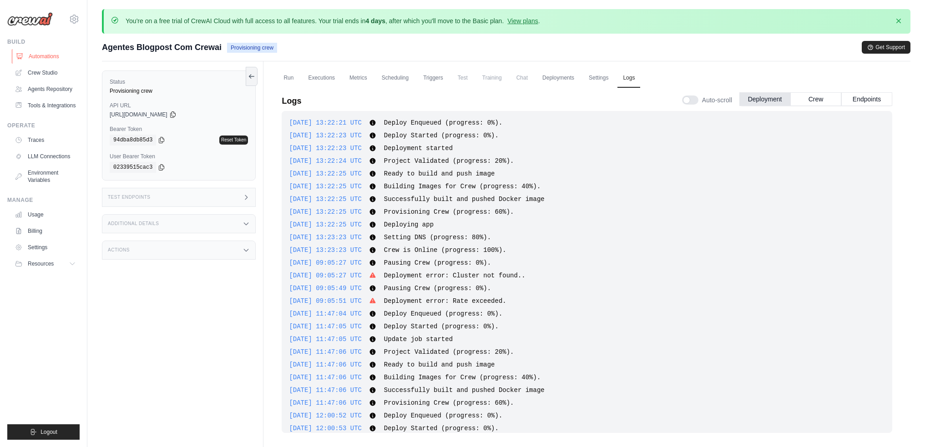
click at [49, 52] on link "Automations" at bounding box center [46, 56] width 69 height 15
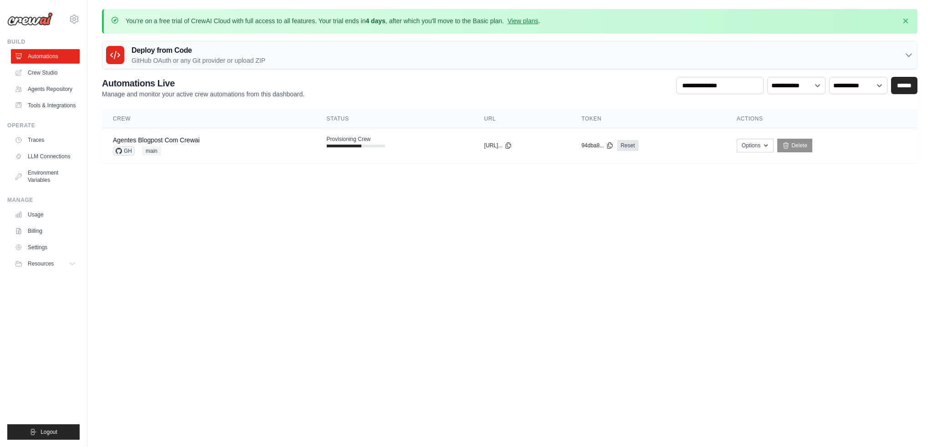
drag, startPoint x: 336, startPoint y: 141, endPoint x: 305, endPoint y: 207, distance: 73.1
click at [306, 213] on body "diegosribeiro@gmail.com Settings Build Automations" at bounding box center [466, 223] width 932 height 447
click at [171, 139] on link "Agentes Blogpost Com Crewai" at bounding box center [156, 139] width 87 height 7
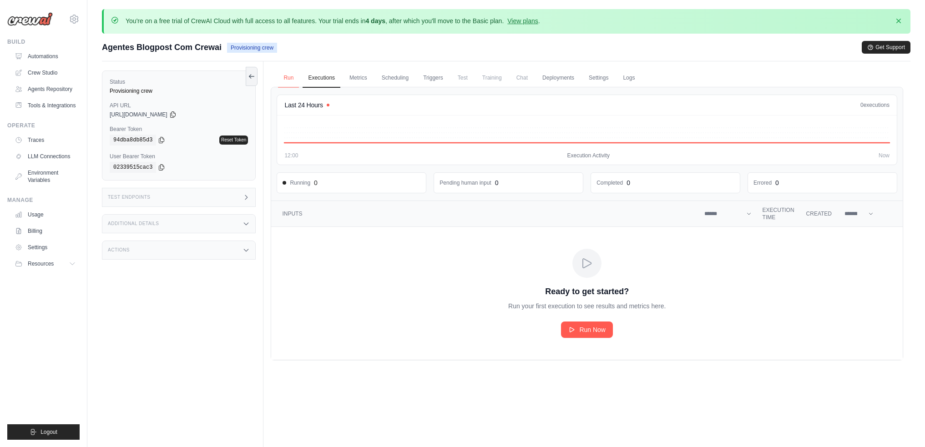
click at [288, 80] on link "Run" at bounding box center [288, 78] width 21 height 19
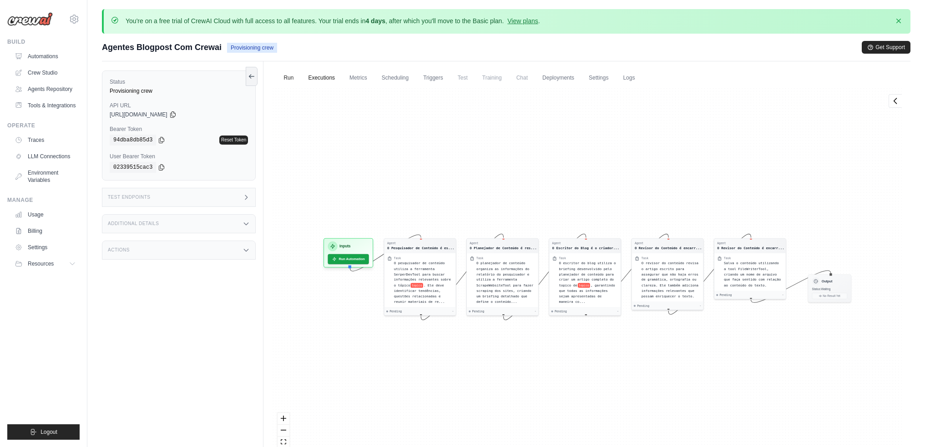
click at [317, 77] on link "Executions" at bounding box center [322, 78] width 38 height 19
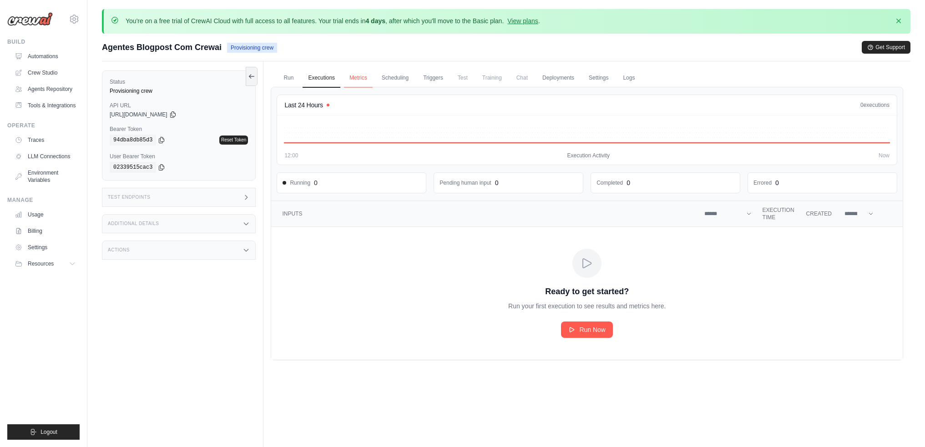
click at [361, 81] on link "Metrics" at bounding box center [358, 78] width 29 height 19
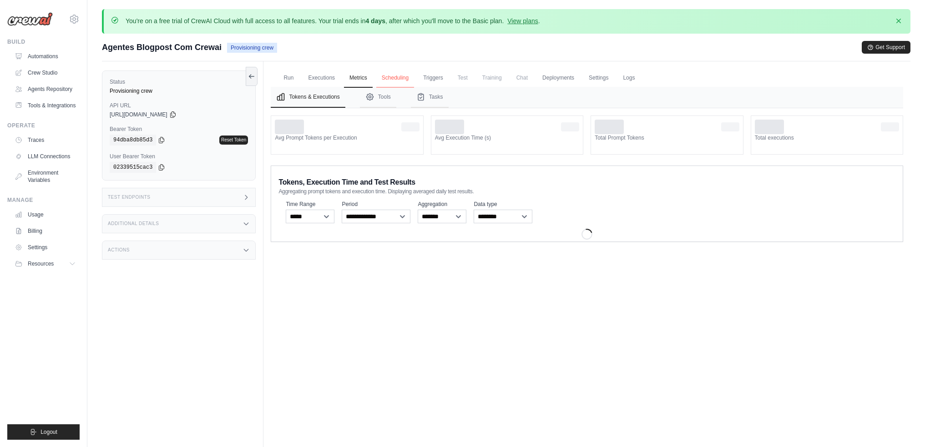
click at [408, 81] on link "Scheduling" at bounding box center [395, 78] width 38 height 19
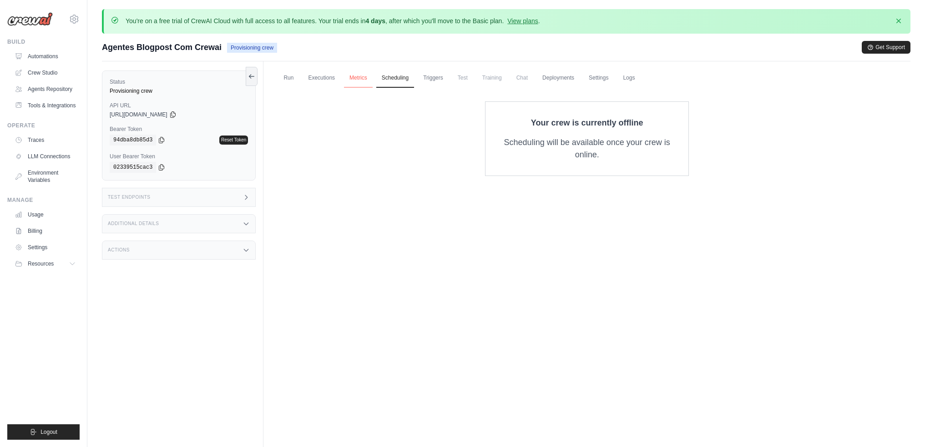
click at [367, 77] on link "Metrics" at bounding box center [358, 78] width 29 height 19
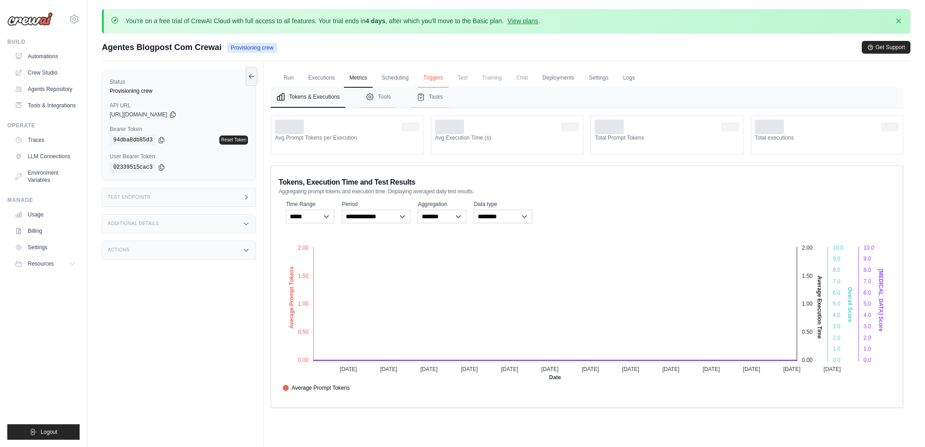
click at [427, 74] on link "Triggers" at bounding box center [433, 78] width 31 height 19
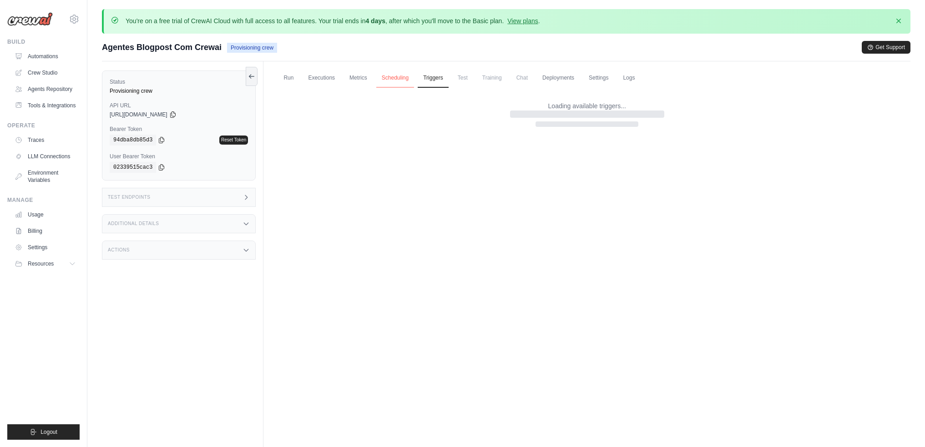
click at [409, 75] on link "Scheduling" at bounding box center [395, 78] width 38 height 19
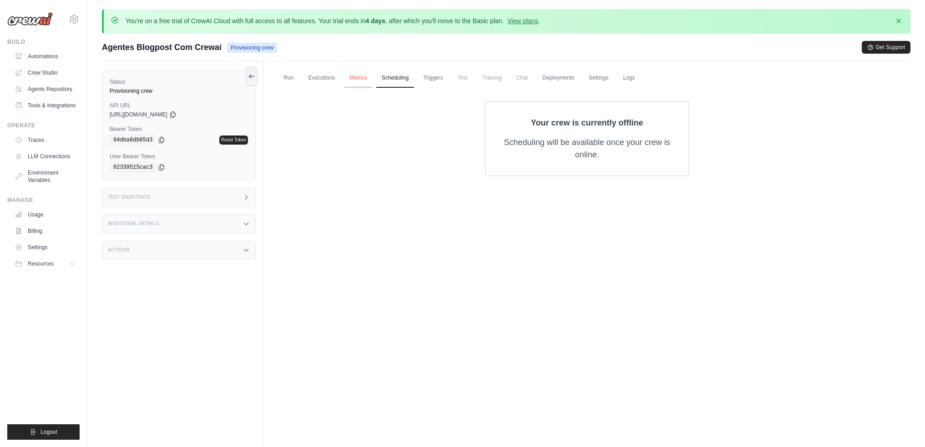
click at [368, 78] on link "Metrics" at bounding box center [358, 78] width 29 height 19
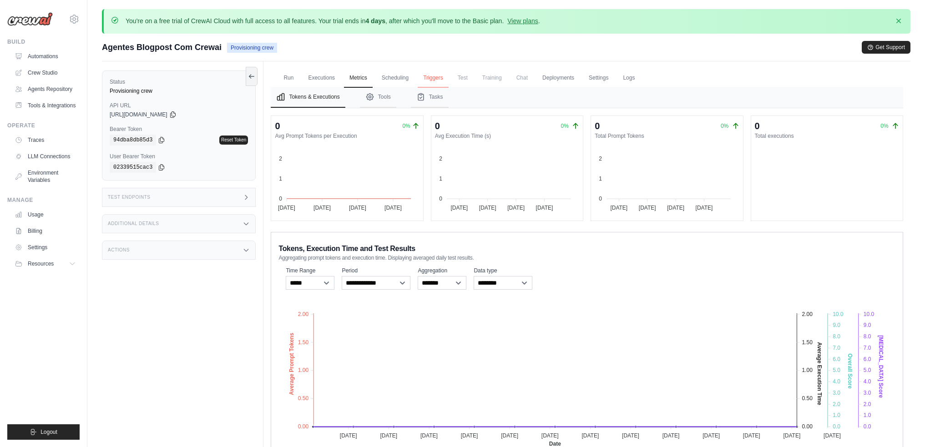
click at [447, 76] on link "Triggers" at bounding box center [433, 78] width 31 height 19
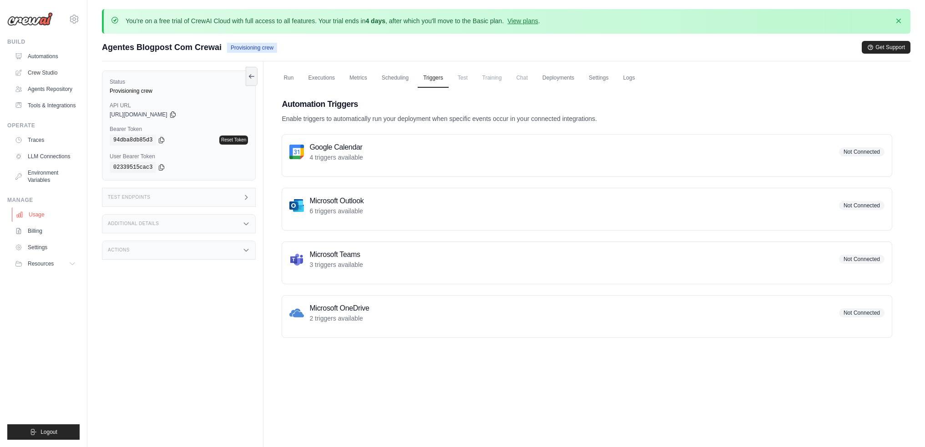
click at [59, 222] on link "Usage" at bounding box center [46, 214] width 69 height 15
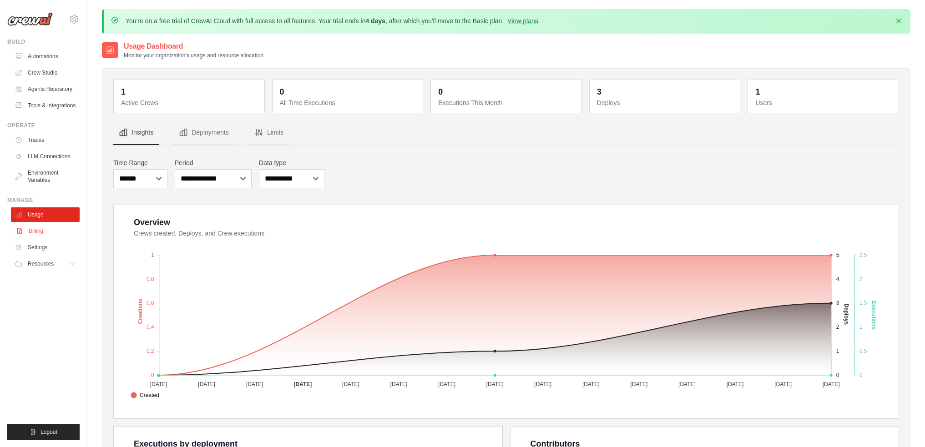
click at [40, 238] on link "Billing" at bounding box center [46, 231] width 69 height 15
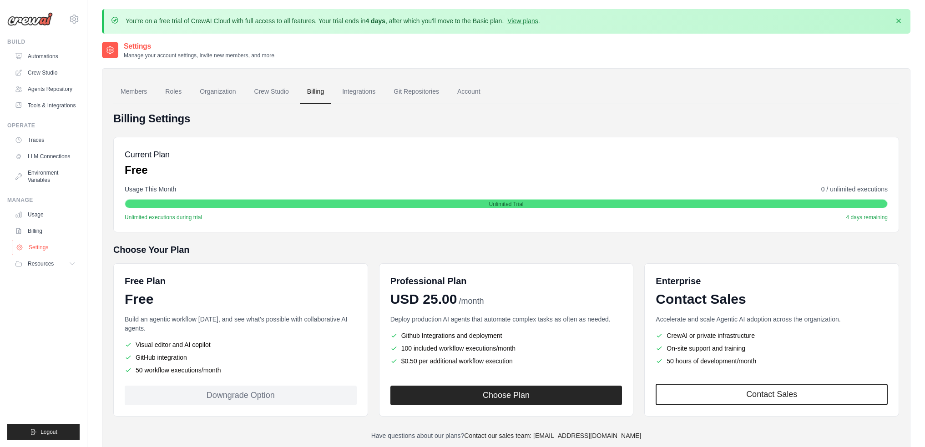
click at [40, 255] on link "Settings" at bounding box center [46, 247] width 69 height 15
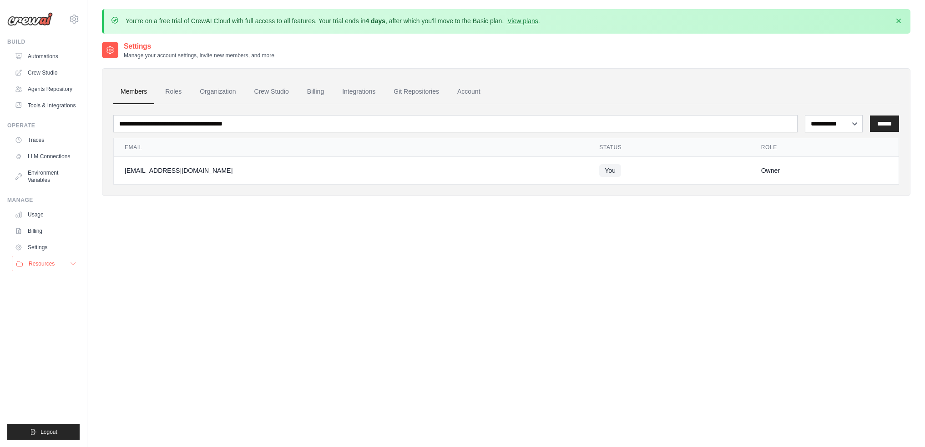
click at [40, 268] on span "Resources" at bounding box center [42, 263] width 26 height 7
click at [42, 222] on link "Usage" at bounding box center [46, 214] width 69 height 15
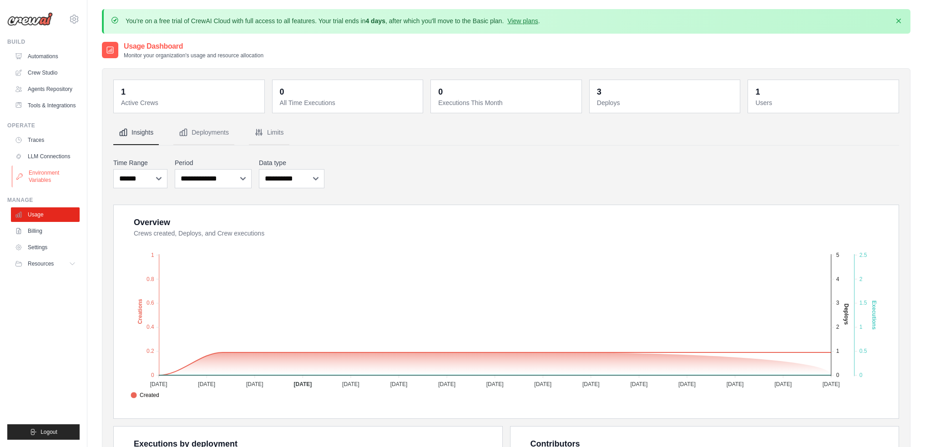
click at [36, 187] on link "Environment Variables" at bounding box center [46, 177] width 69 height 22
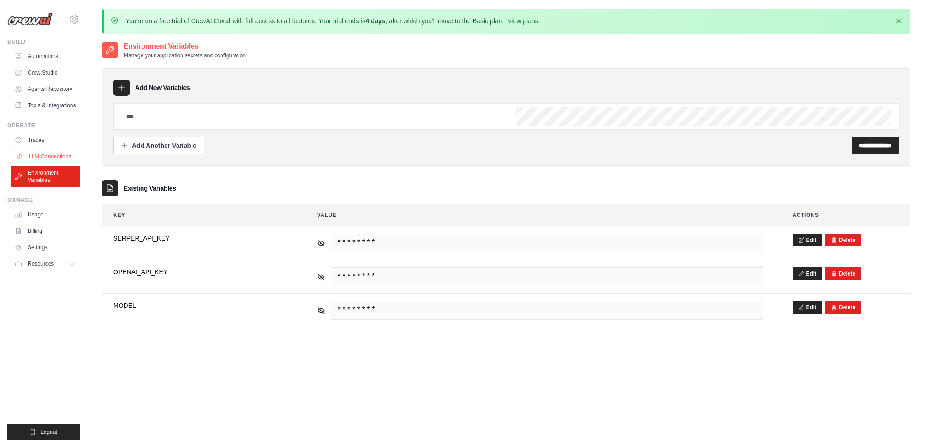
click at [44, 164] on link "LLM Connections" at bounding box center [46, 156] width 69 height 15
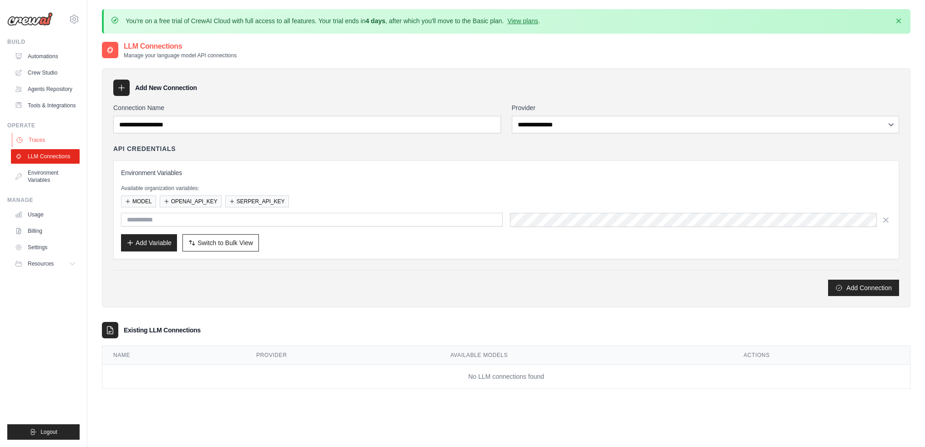
click at [45, 147] on link "Traces" at bounding box center [46, 140] width 69 height 15
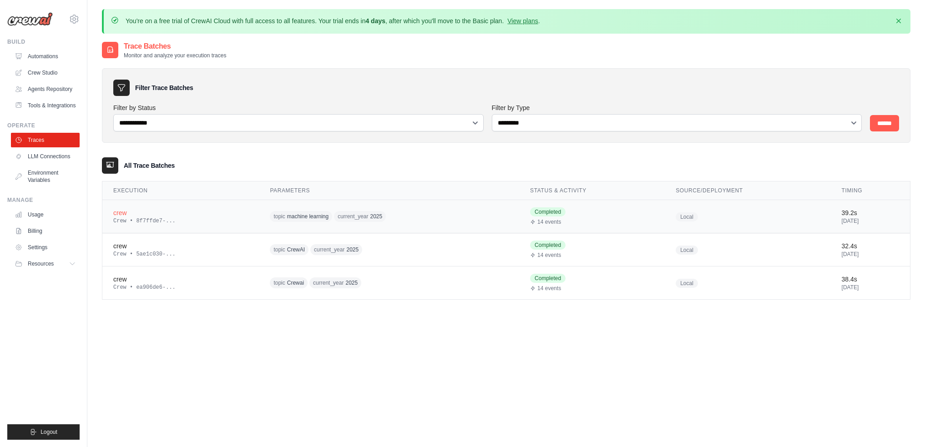
click at [237, 223] on td "crew Crew • 8f7ffde7-..." at bounding box center [180, 216] width 156 height 33
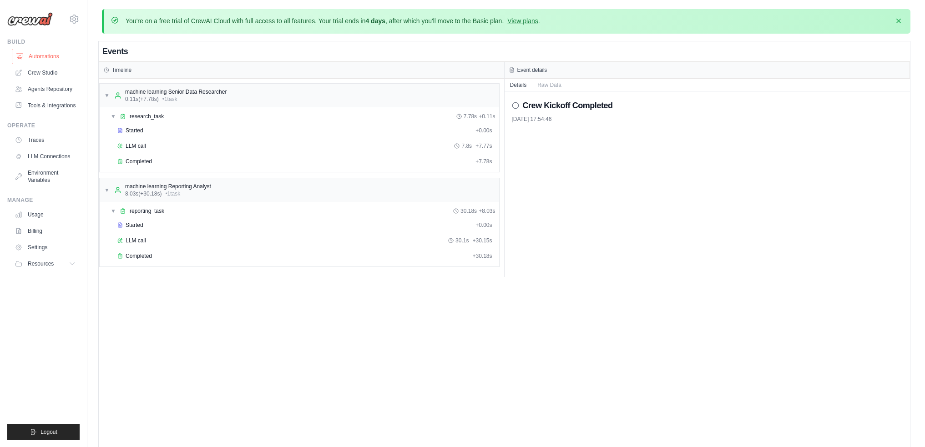
click at [37, 60] on link "Automations" at bounding box center [46, 56] width 69 height 15
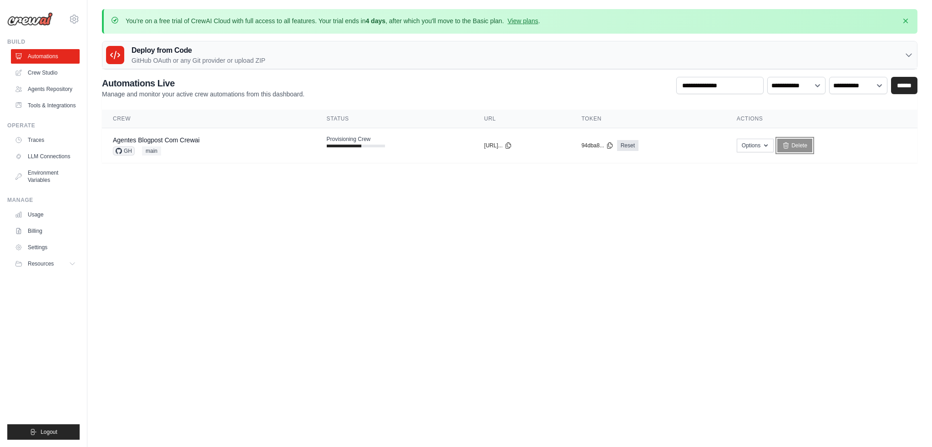
drag, startPoint x: 805, startPoint y: 144, endPoint x: 494, endPoint y: 42, distance: 327.3
click at [806, 144] on link "Delete" at bounding box center [794, 146] width 35 height 14
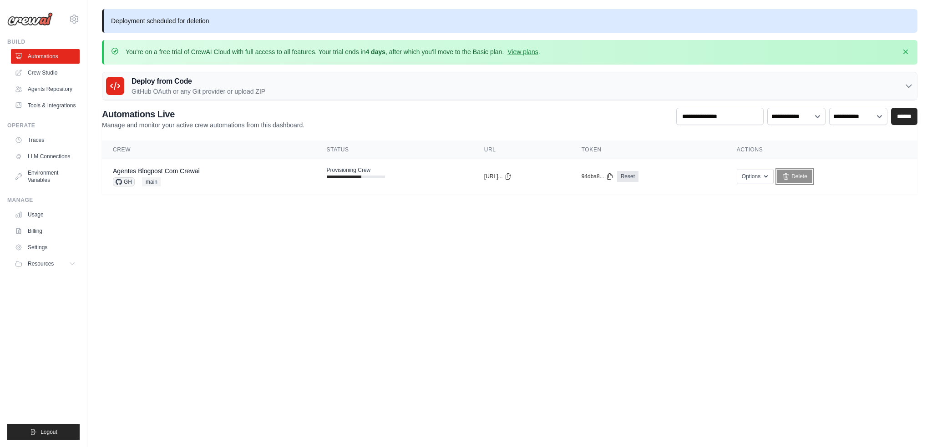
click at [812, 177] on link "Delete" at bounding box center [794, 177] width 35 height 14
click at [182, 176] on div "Agentes Blogpost Com Crewai GH main" at bounding box center [156, 177] width 87 height 20
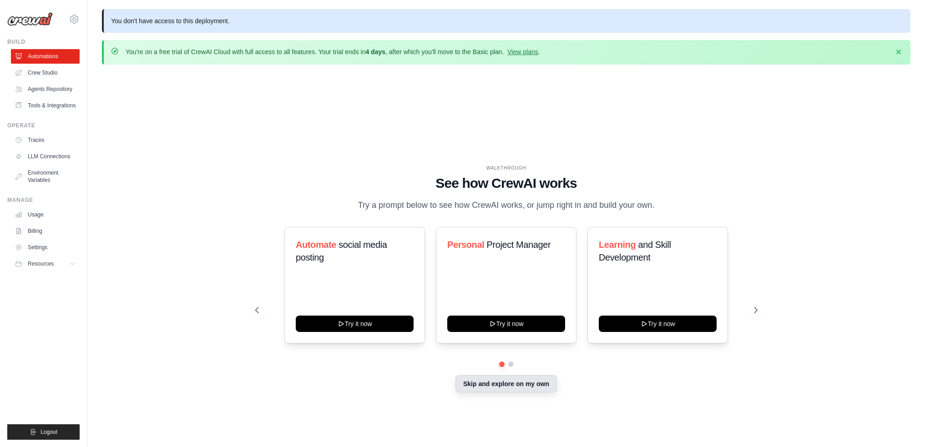
click at [507, 392] on button "Skip and explore on my own" at bounding box center [505, 383] width 101 height 17
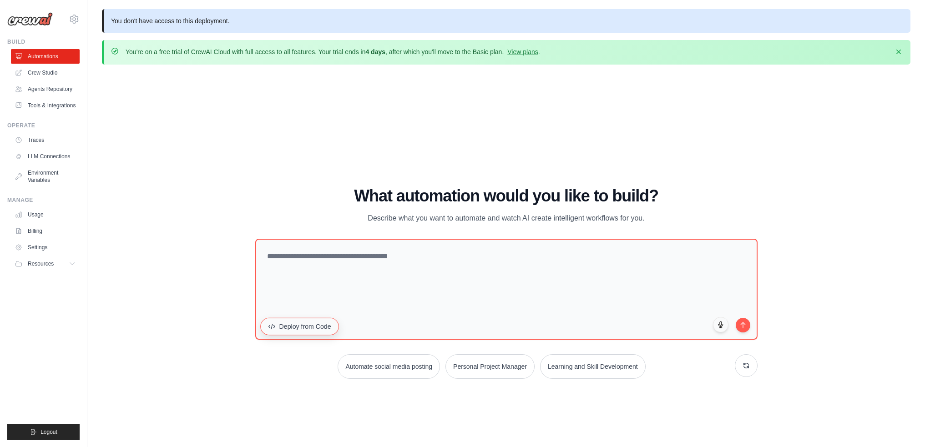
click at [310, 335] on button "Deploy from Code" at bounding box center [299, 326] width 79 height 17
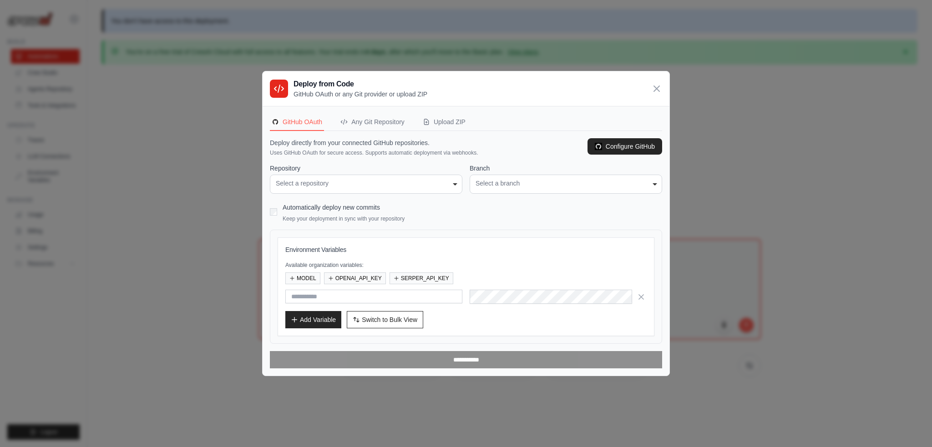
click at [353, 178] on div "**********" at bounding box center [366, 184] width 192 height 19
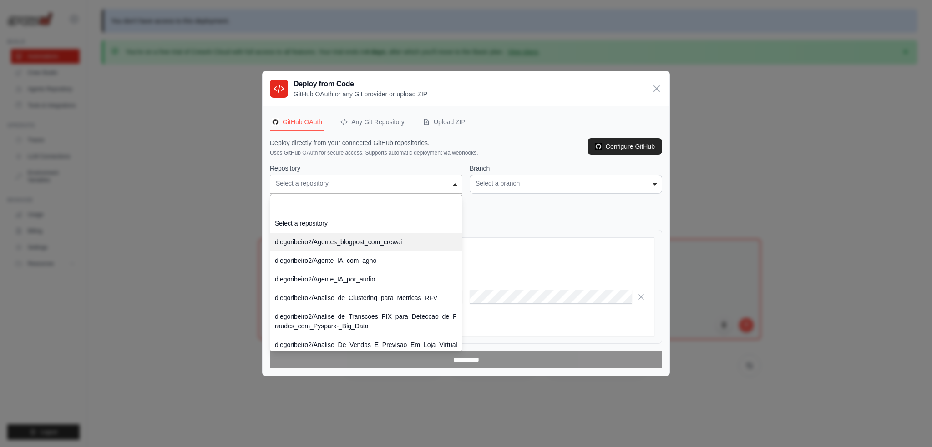
select select "**********"
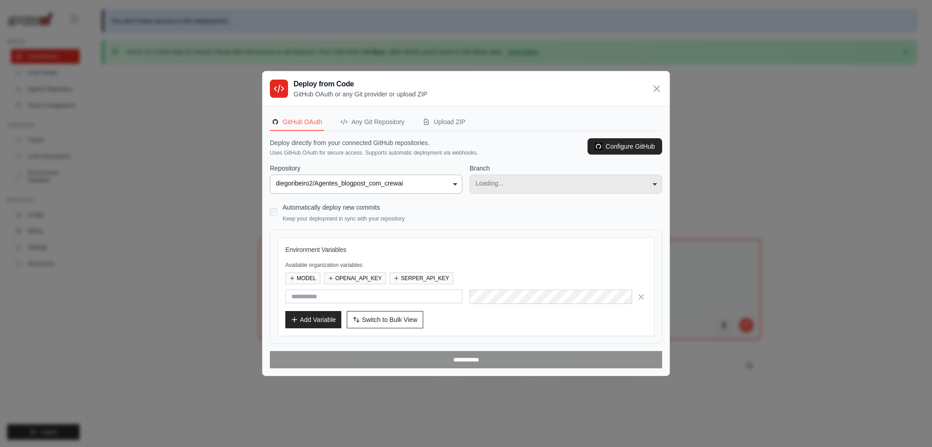
select select "****"
click at [303, 280] on button "MODEL" at bounding box center [302, 278] width 35 height 12
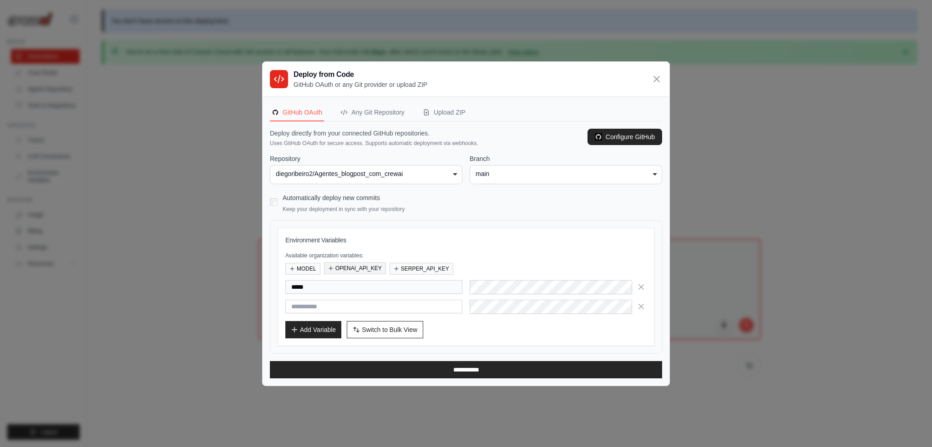
click at [347, 272] on button "OPENAI_API_KEY" at bounding box center [355, 268] width 62 height 12
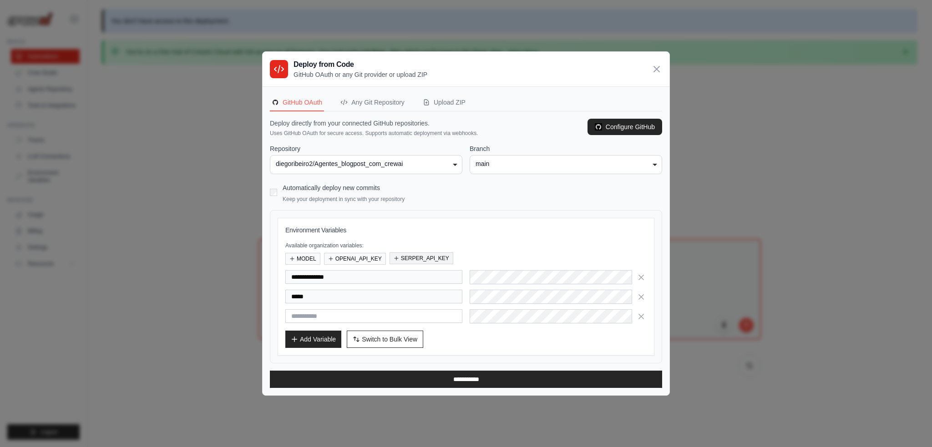
click at [411, 260] on button "SERPER_API_KEY" at bounding box center [421, 258] width 64 height 12
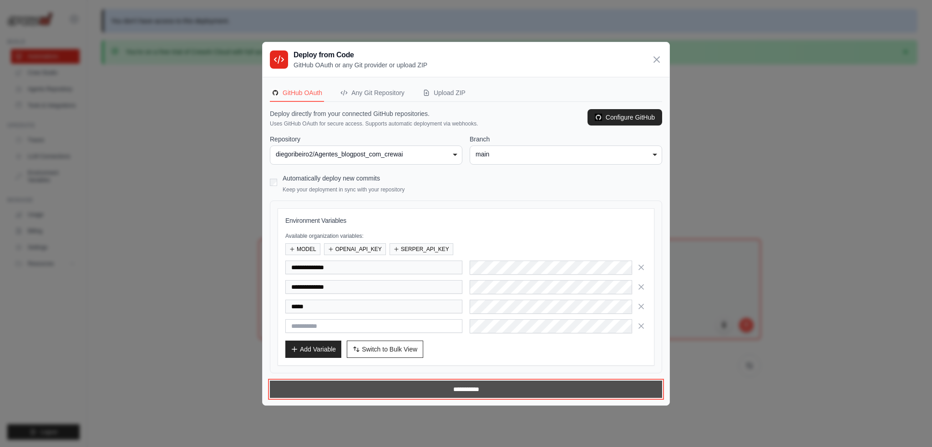
click at [485, 389] on input "**********" at bounding box center [466, 389] width 392 height 17
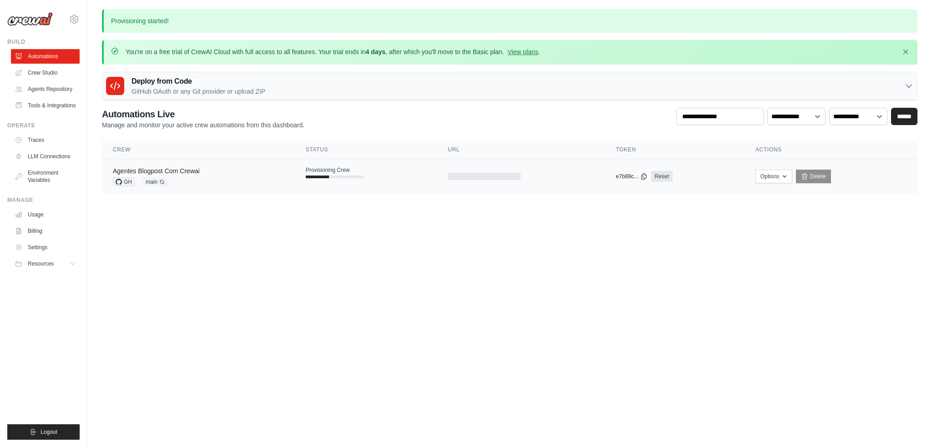
click at [185, 170] on link "Agentes Blogpost Com Crewai" at bounding box center [156, 170] width 87 height 7
click at [173, 170] on link "Agentes Blogpost Com Crewai" at bounding box center [156, 170] width 87 height 7
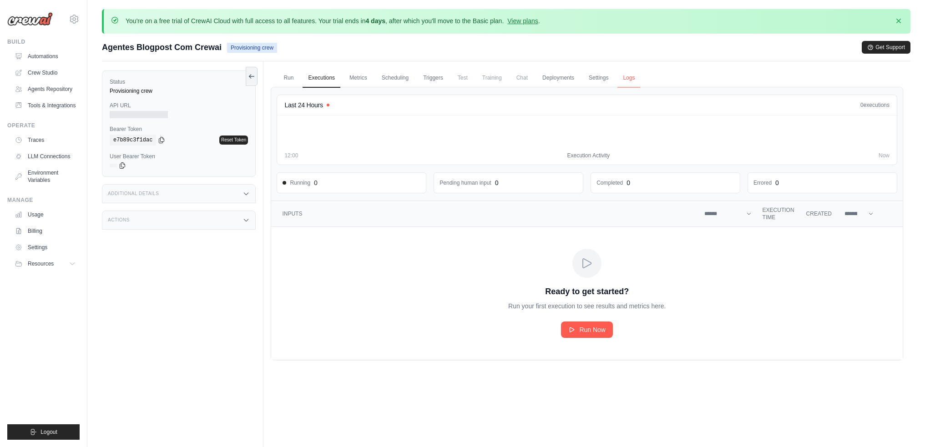
click at [640, 77] on link "Logs" at bounding box center [628, 78] width 23 height 19
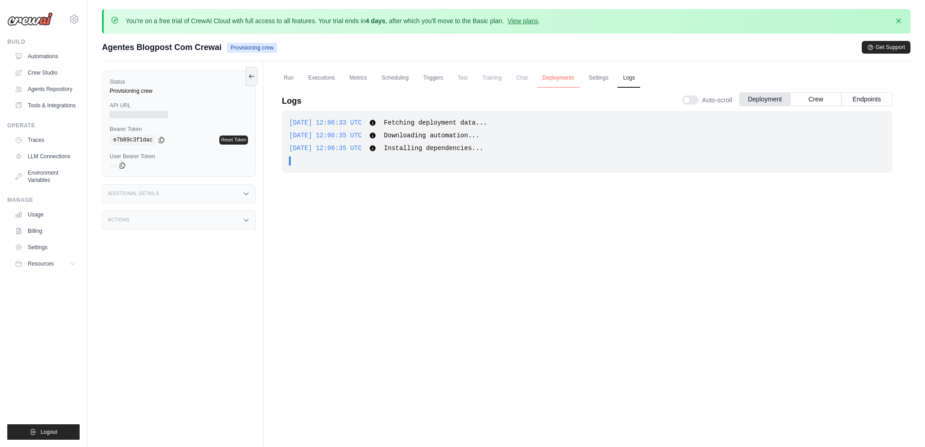
click at [580, 78] on link "Deployments" at bounding box center [558, 78] width 43 height 19
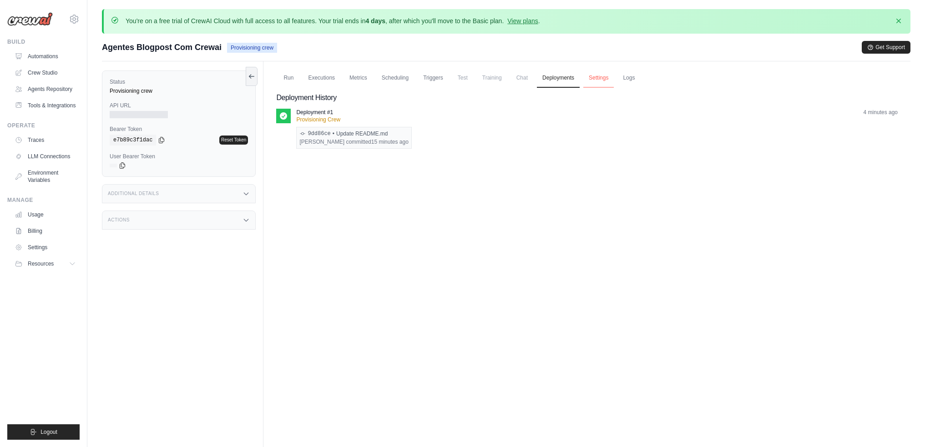
click at [614, 80] on link "Settings" at bounding box center [598, 78] width 30 height 19
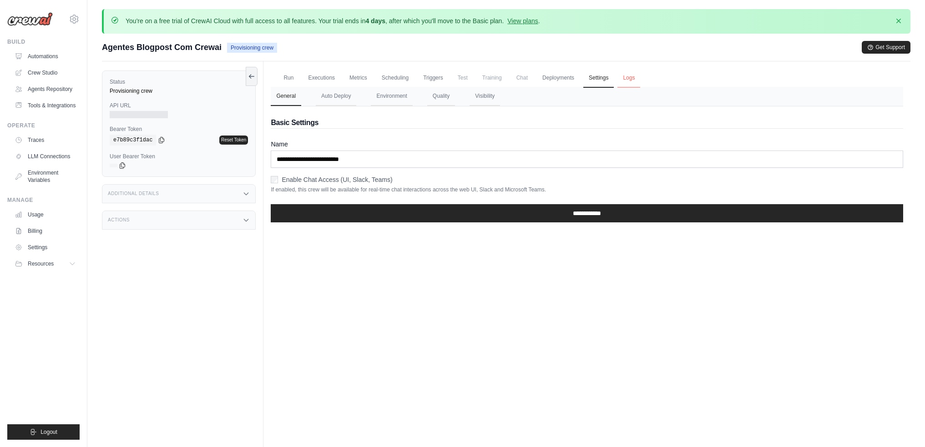
click at [640, 78] on link "Logs" at bounding box center [628, 78] width 23 height 19
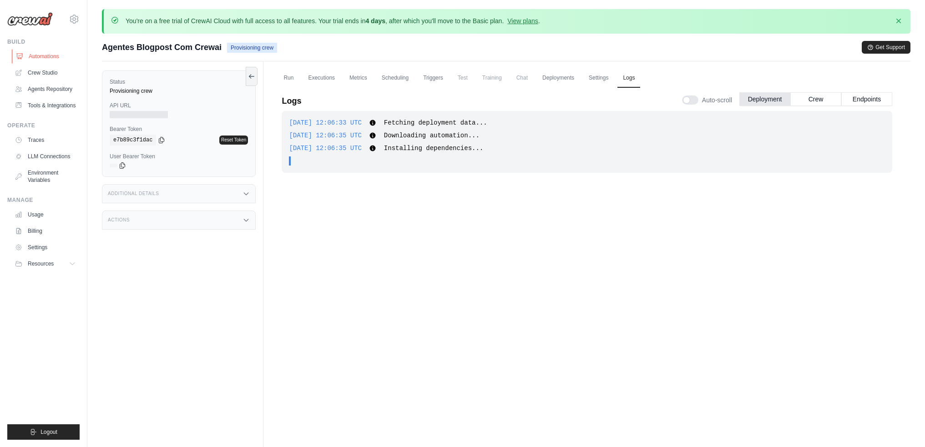
click at [58, 53] on link "Automations" at bounding box center [46, 56] width 69 height 15
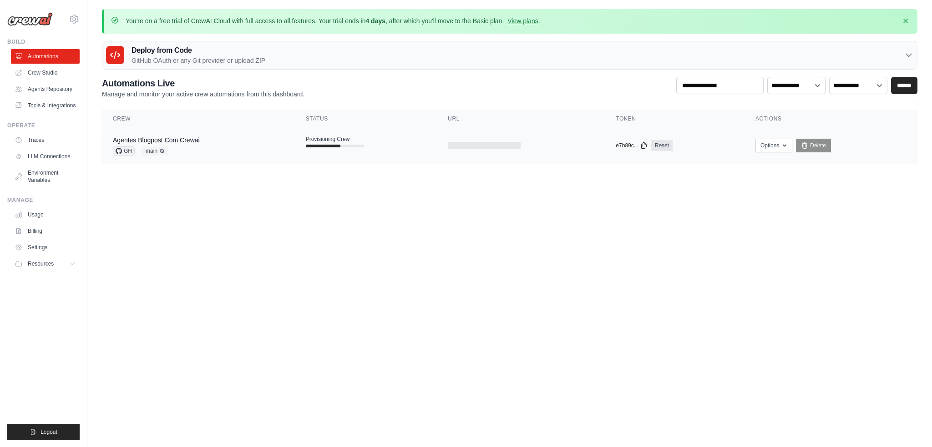
click at [220, 145] on div "Agentes Blogpost Com Crewai GH main Auto-deploy enabled" at bounding box center [198, 146] width 171 height 20
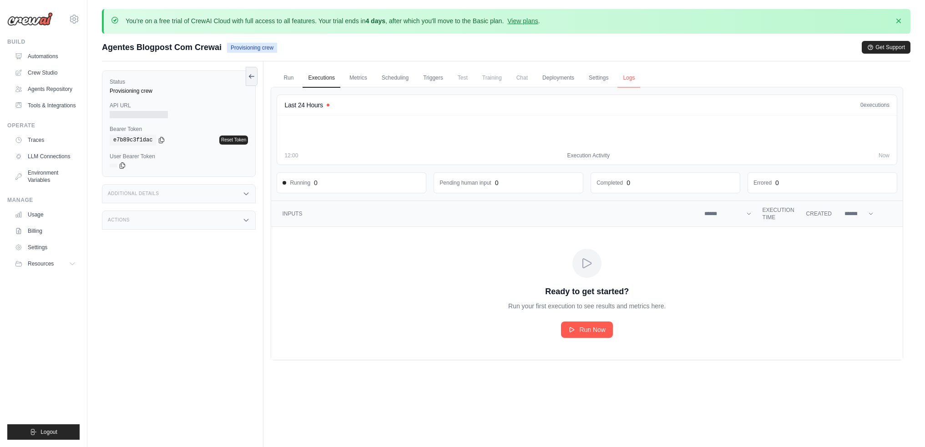
click at [640, 77] on link "Logs" at bounding box center [628, 78] width 23 height 19
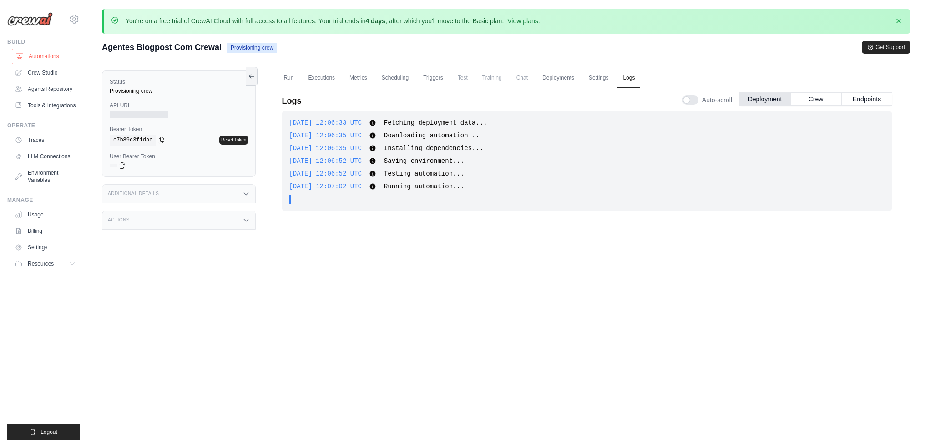
click at [44, 55] on link "Automations" at bounding box center [46, 56] width 69 height 15
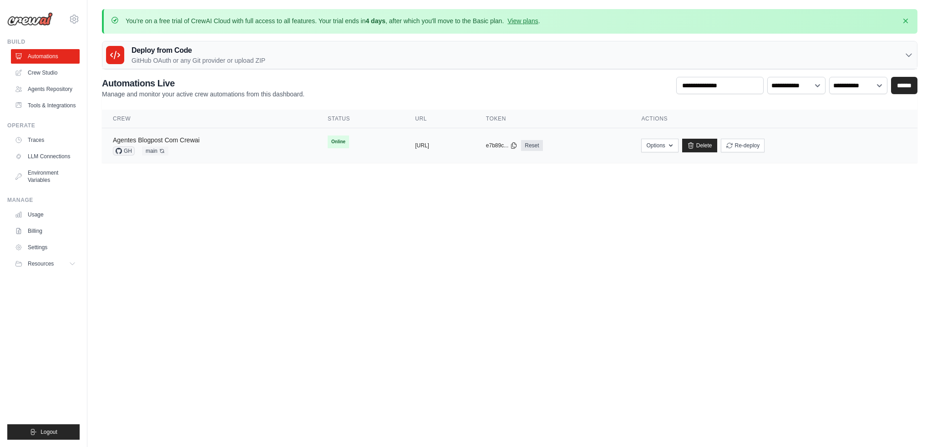
click at [189, 136] on link "Agentes Blogpost Com Crewai" at bounding box center [156, 139] width 87 height 7
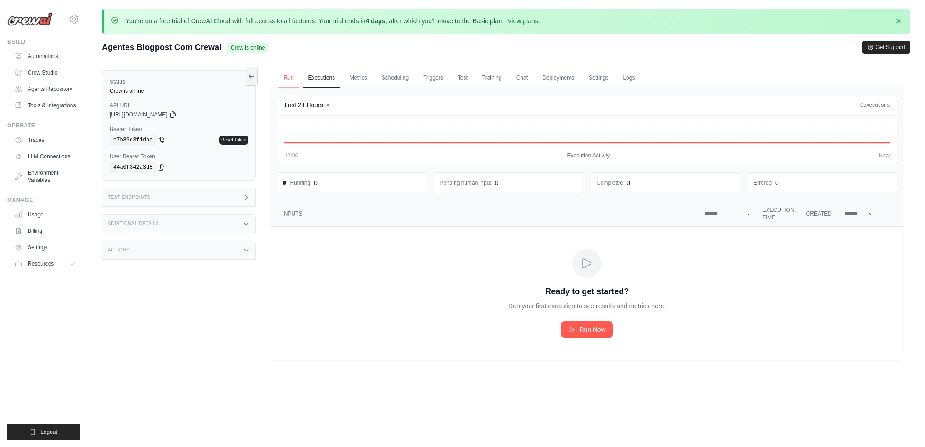
click at [286, 75] on link "Run" at bounding box center [288, 78] width 21 height 19
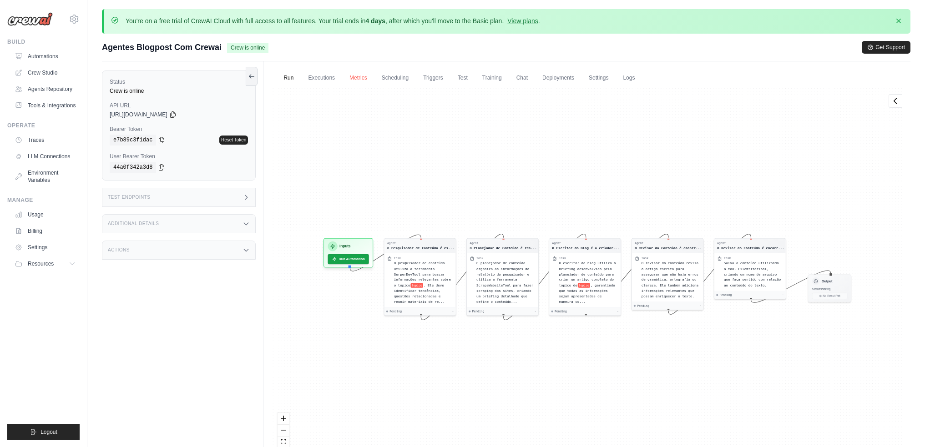
click at [361, 73] on link "Metrics" at bounding box center [358, 78] width 29 height 19
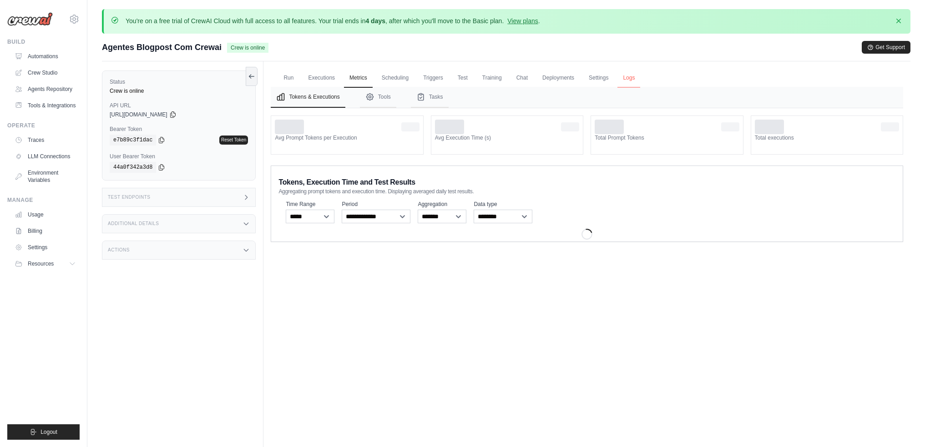
click at [640, 76] on link "Logs" at bounding box center [628, 78] width 23 height 19
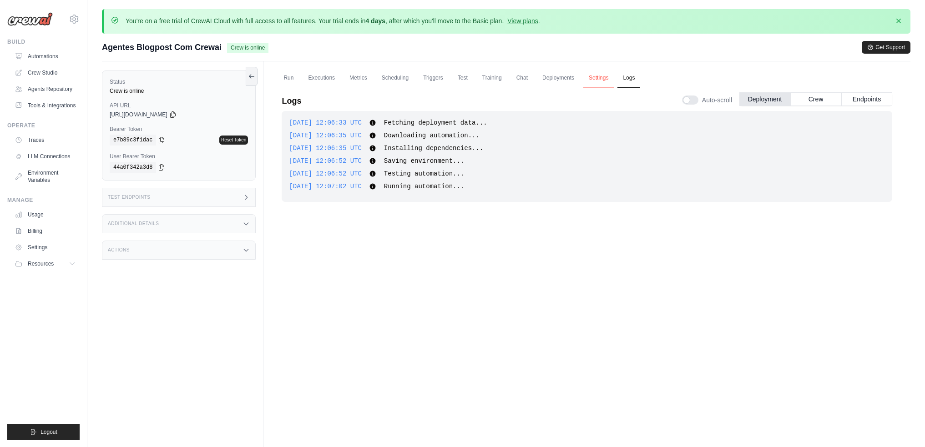
click at [614, 74] on link "Settings" at bounding box center [598, 78] width 30 height 19
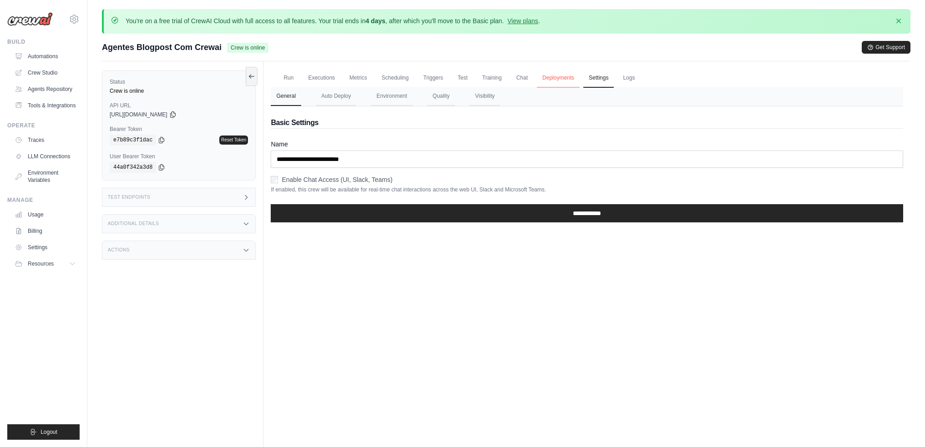
click at [580, 77] on link "Deployments" at bounding box center [558, 78] width 43 height 19
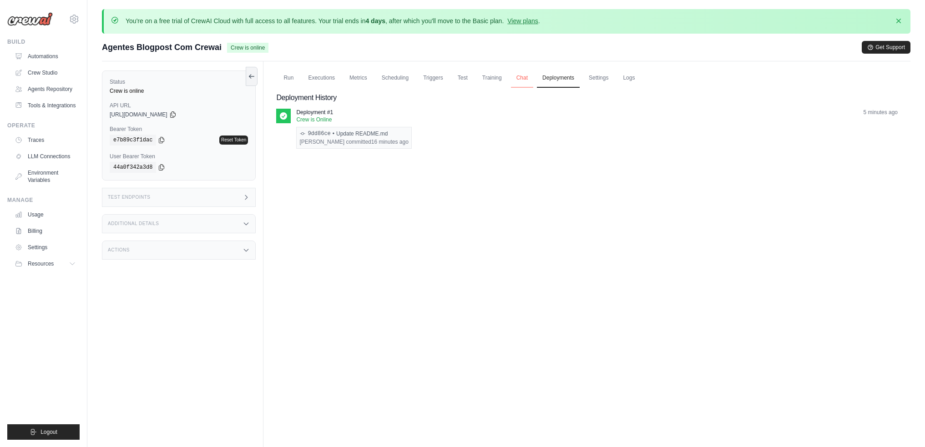
click at [533, 80] on link "Chat" at bounding box center [522, 78] width 22 height 19
click at [507, 76] on link "Training" at bounding box center [492, 78] width 30 height 19
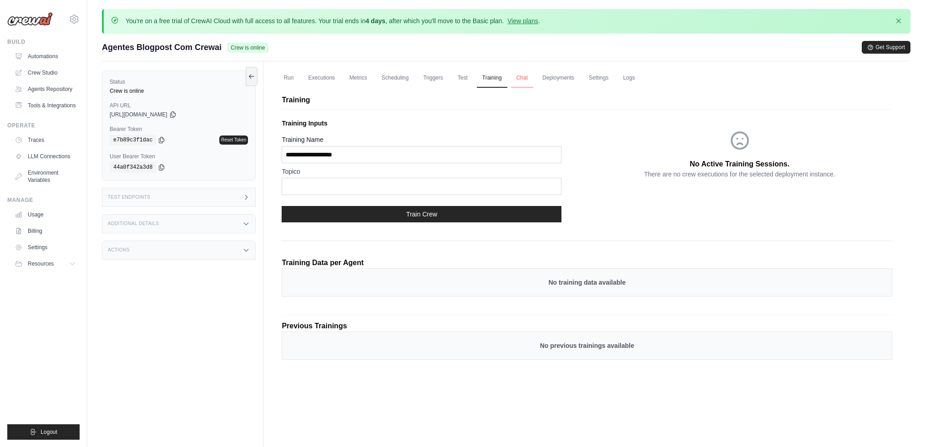
click at [533, 75] on link "Chat" at bounding box center [522, 78] width 22 height 19
click at [473, 75] on link "Test" at bounding box center [462, 78] width 21 height 19
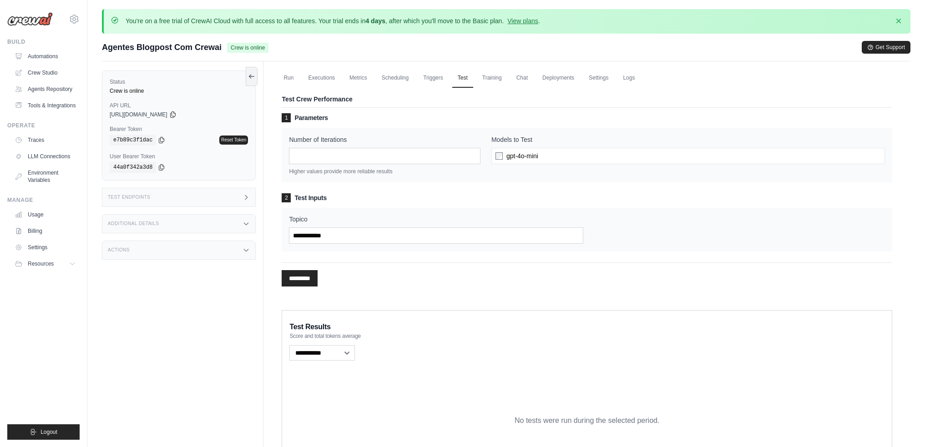
scroll to position [70, 0]
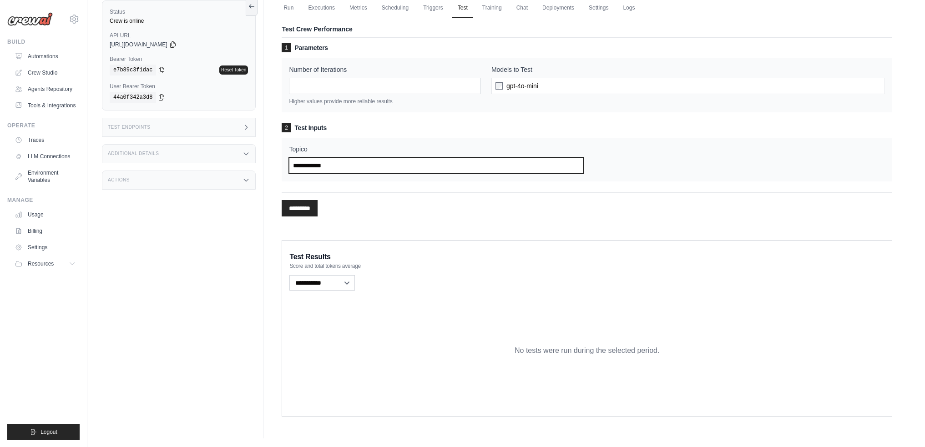
click at [321, 162] on input "Topico" at bounding box center [436, 165] width 294 height 16
type input "**********"
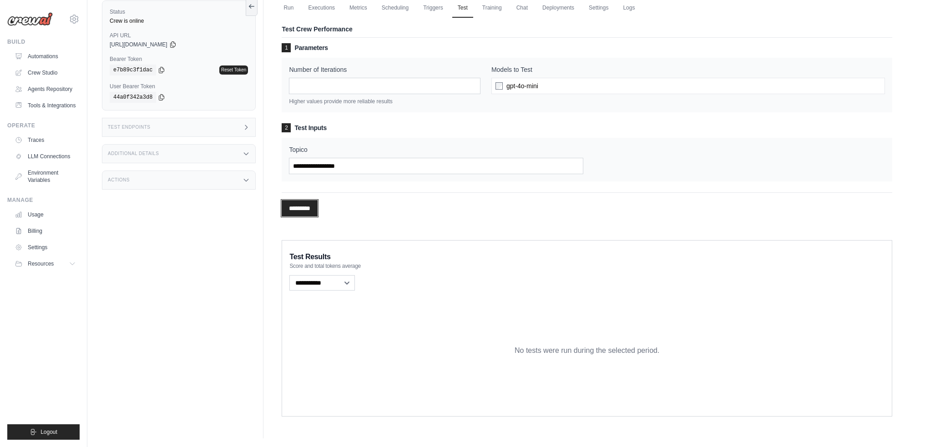
click at [305, 208] on input "*********" at bounding box center [300, 208] width 36 height 16
click at [349, 285] on select "**********" at bounding box center [322, 282] width 66 height 15
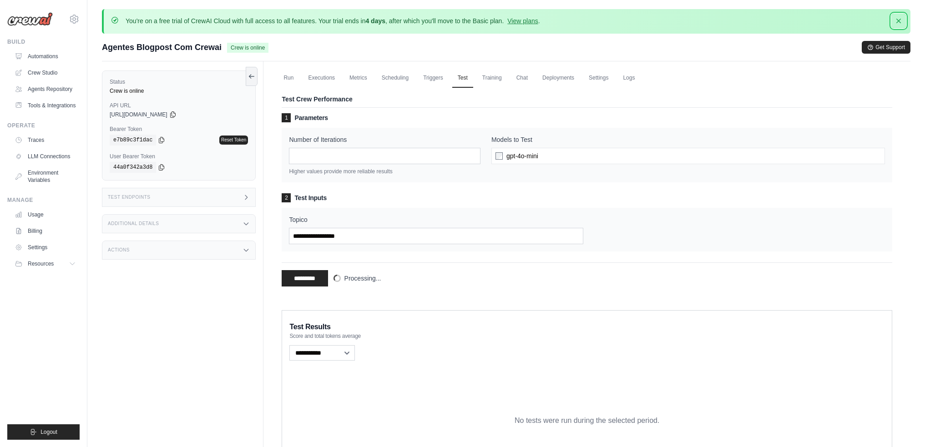
click at [896, 23] on icon "button" at bounding box center [898, 20] width 9 height 9
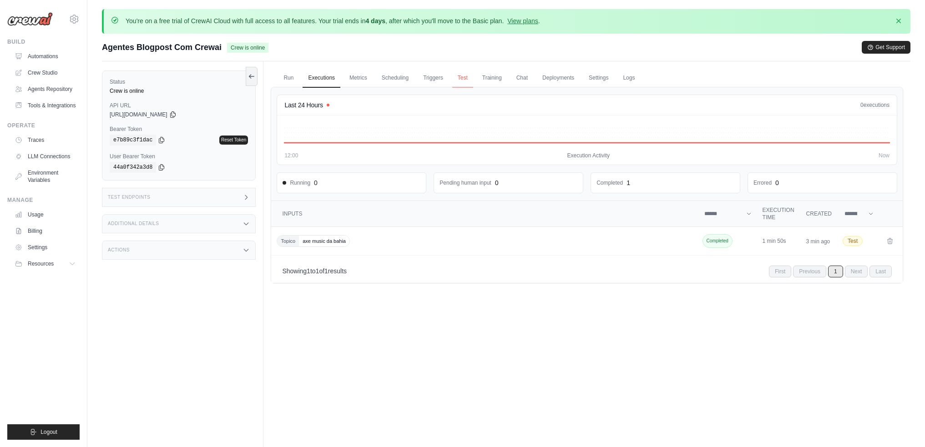
click at [473, 76] on link "Test" at bounding box center [462, 78] width 21 height 19
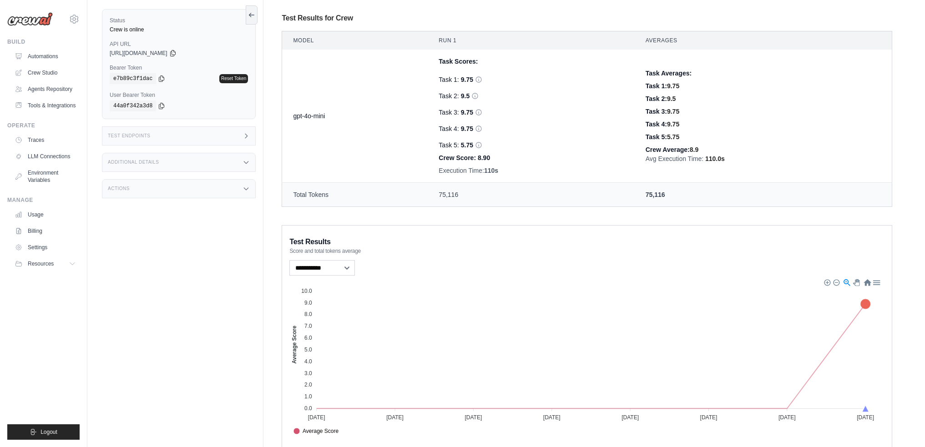
scroll to position [325, 0]
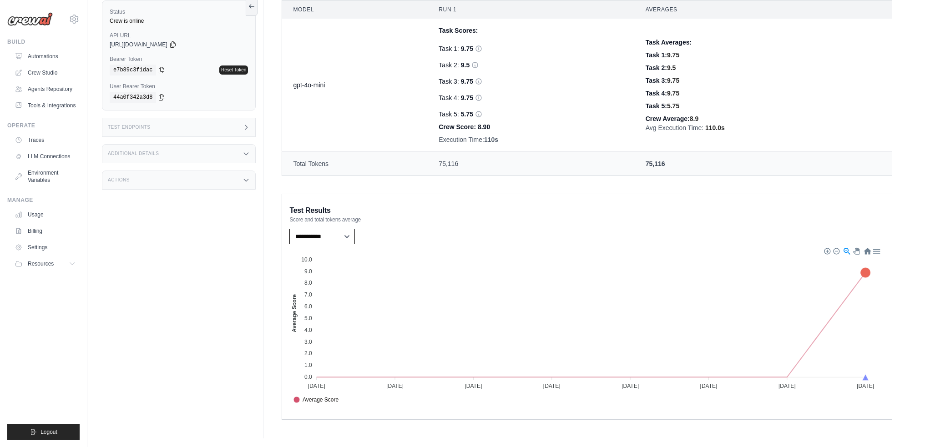
click at [345, 237] on select "**********" at bounding box center [322, 236] width 66 height 15
click at [289, 229] on select "**********" at bounding box center [322, 236] width 66 height 15
click at [866, 272] on icon at bounding box center [866, 273] width 12 height 12
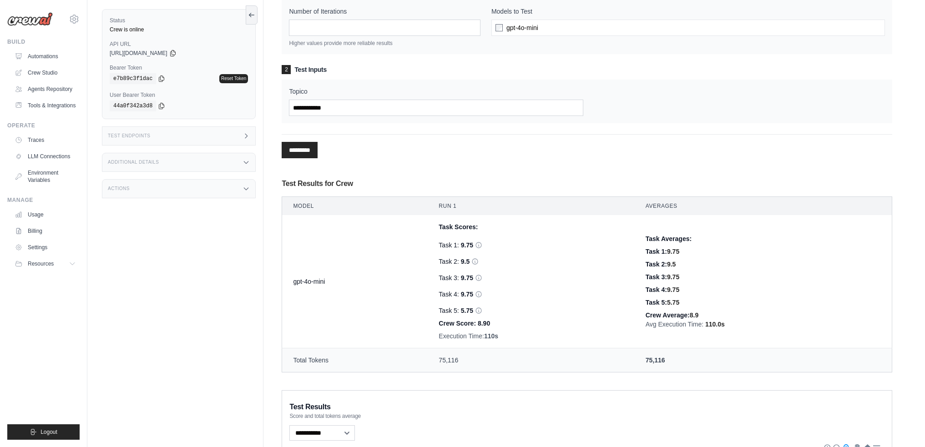
scroll to position [0, 0]
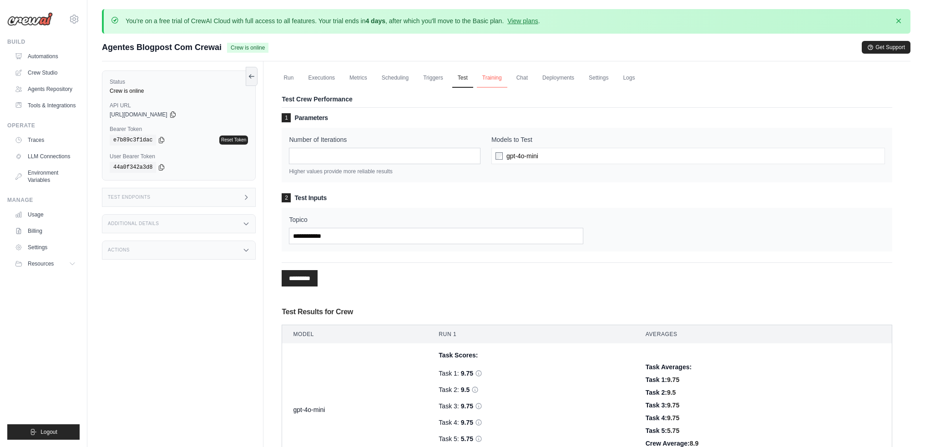
click at [501, 80] on link "Training" at bounding box center [492, 78] width 30 height 19
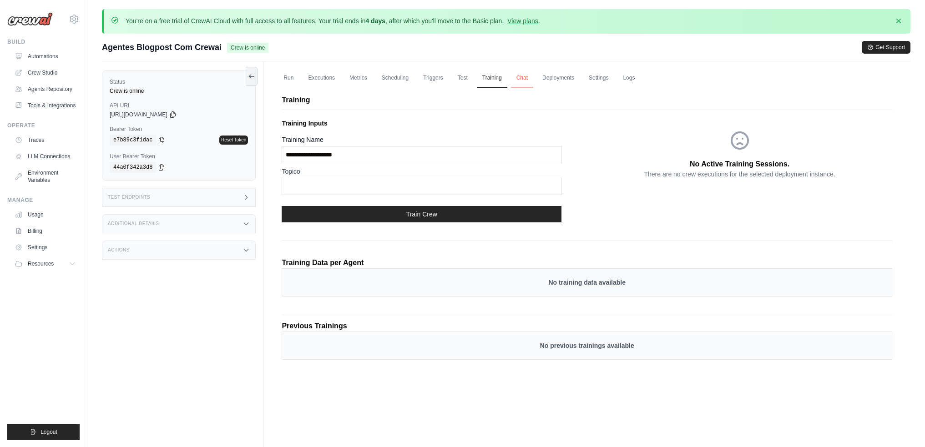
click at [533, 76] on link "Chat" at bounding box center [522, 78] width 22 height 19
click at [640, 76] on link "Logs" at bounding box center [628, 78] width 23 height 19
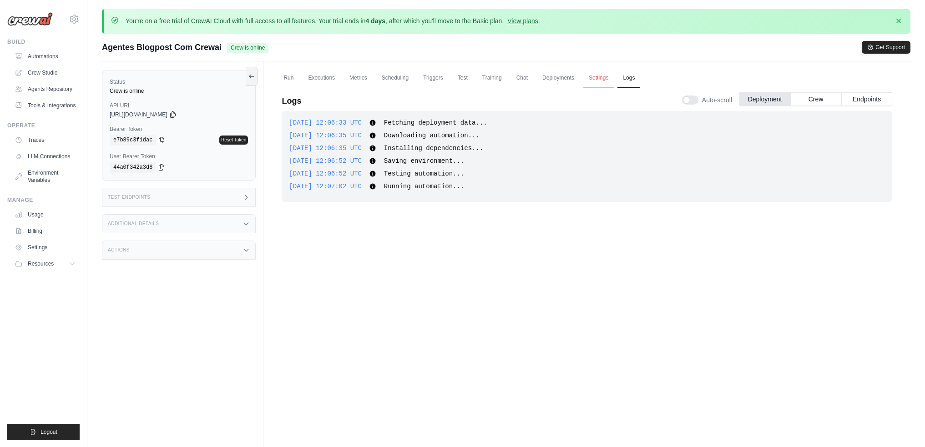
click at [614, 77] on link "Settings" at bounding box center [598, 78] width 30 height 19
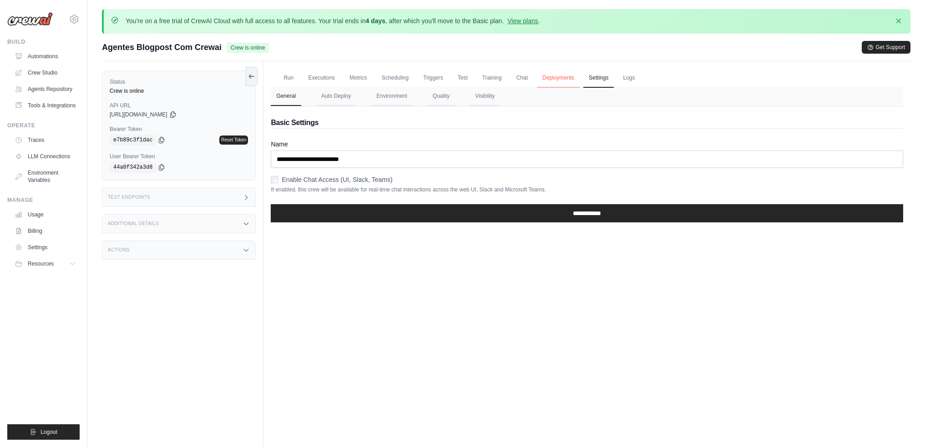
click at [580, 78] on link "Deployments" at bounding box center [558, 78] width 43 height 19
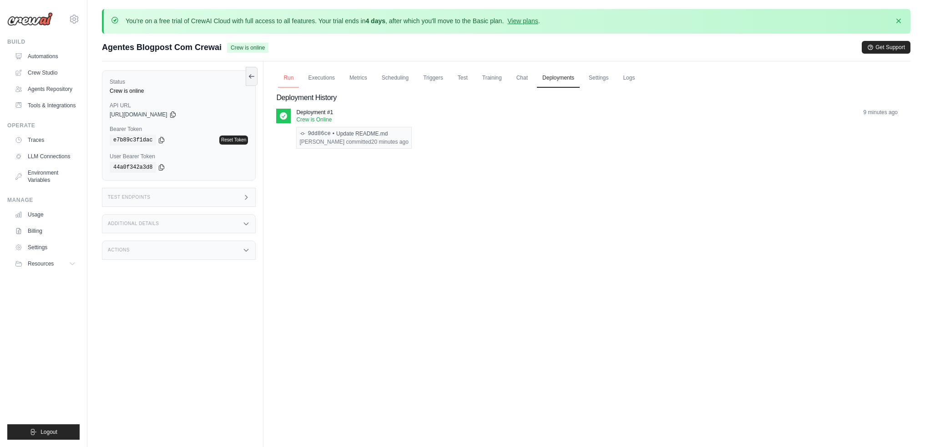
click at [292, 77] on link "Run" at bounding box center [288, 78] width 21 height 19
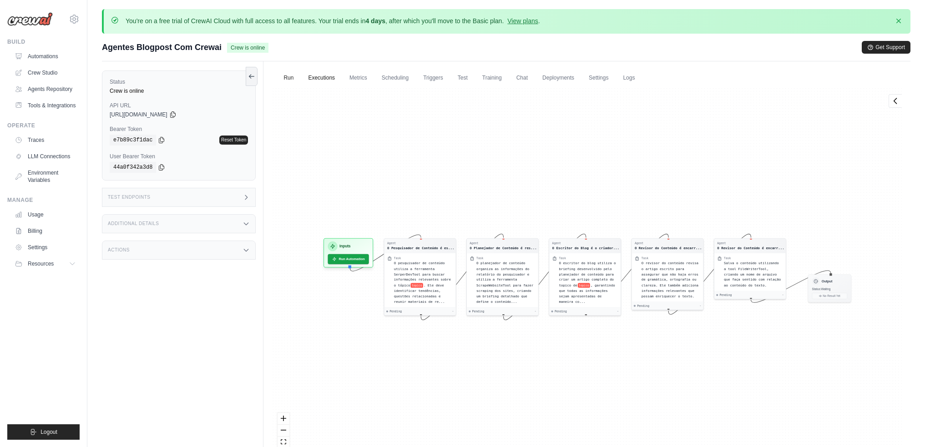
click at [325, 76] on link "Executions" at bounding box center [322, 78] width 38 height 19
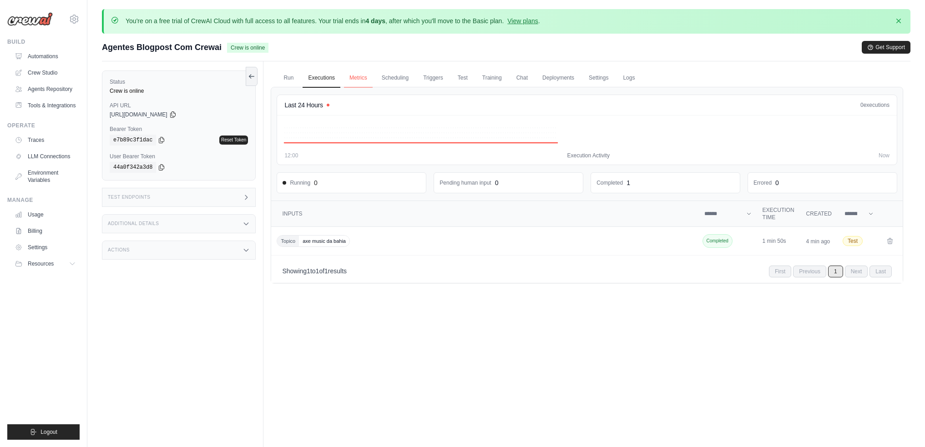
click at [362, 76] on link "Metrics" at bounding box center [358, 78] width 29 height 19
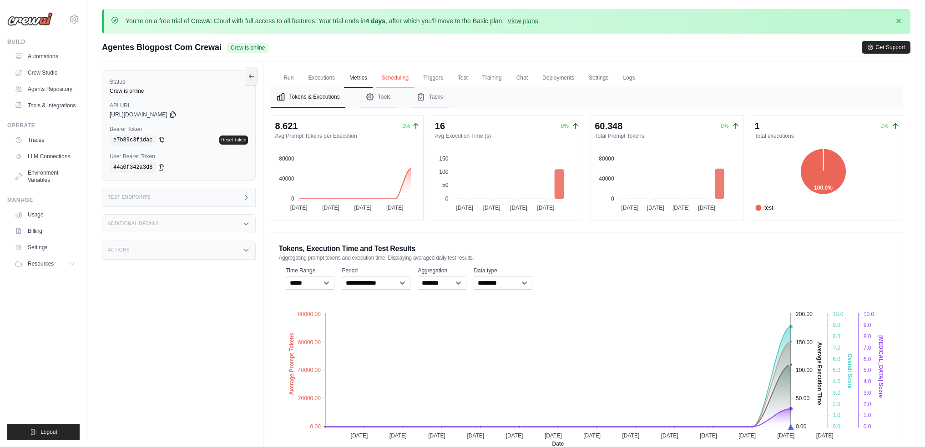
click at [398, 74] on link "Scheduling" at bounding box center [395, 78] width 38 height 19
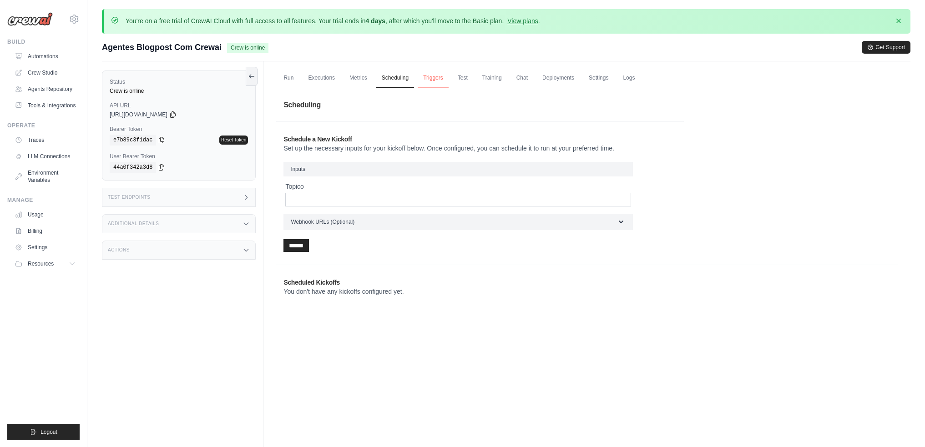
click at [442, 75] on link "Triggers" at bounding box center [433, 78] width 31 height 19
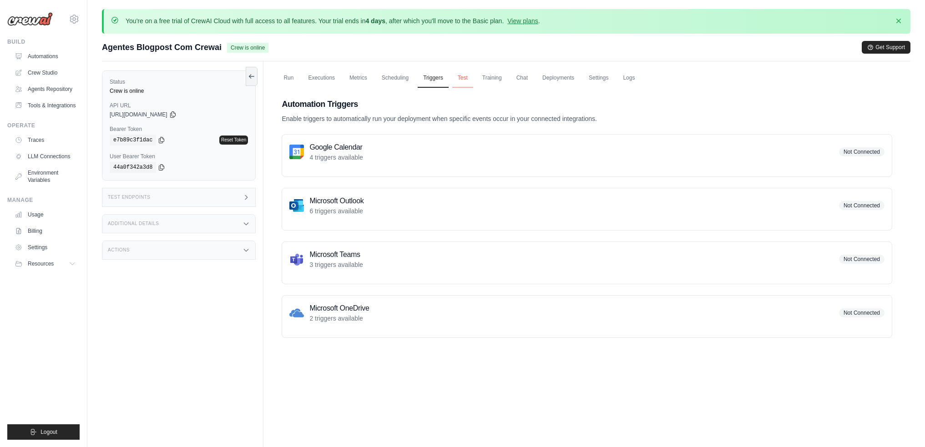
click at [472, 76] on link "Test" at bounding box center [462, 78] width 21 height 19
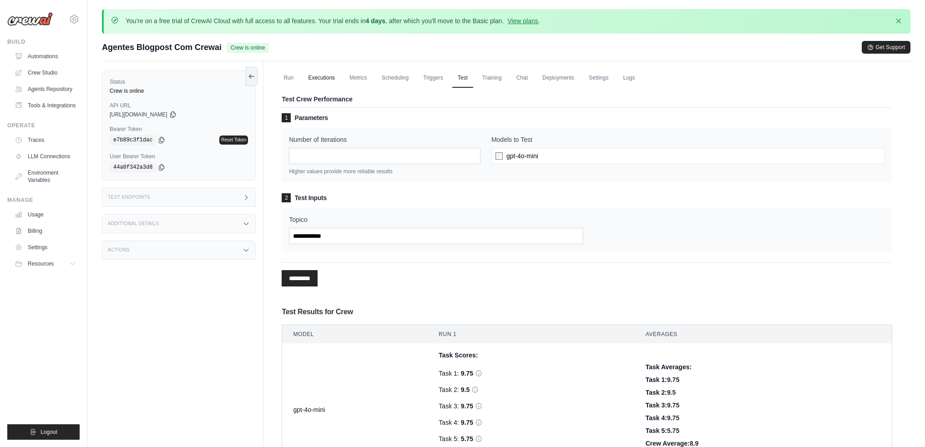
click at [325, 79] on link "Executions" at bounding box center [322, 78] width 38 height 19
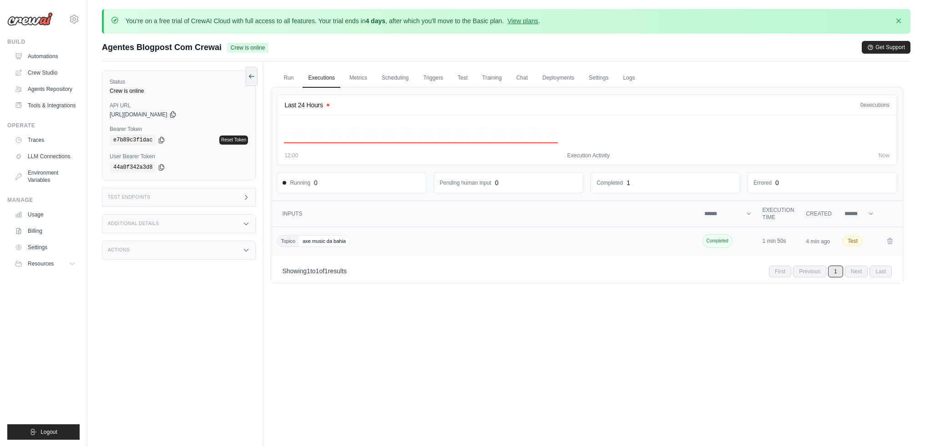
click at [333, 245] on span "axe music da bahia" at bounding box center [324, 241] width 50 height 11
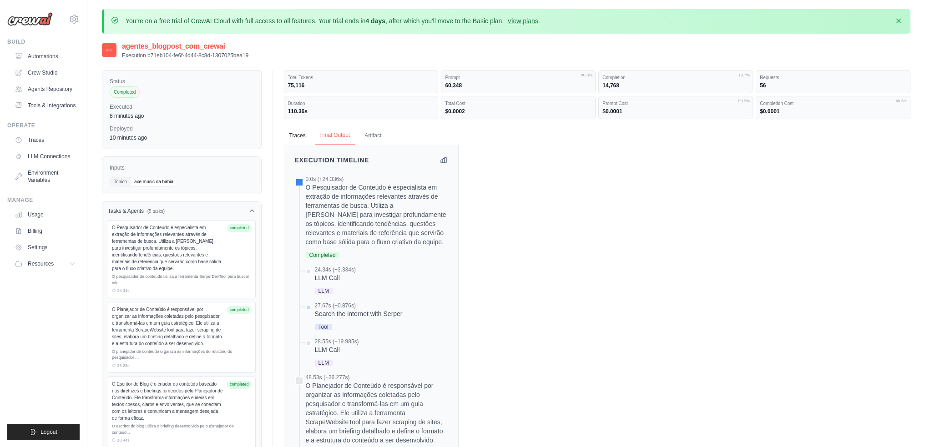
click at [328, 134] on button "Final Output" at bounding box center [335, 135] width 40 height 19
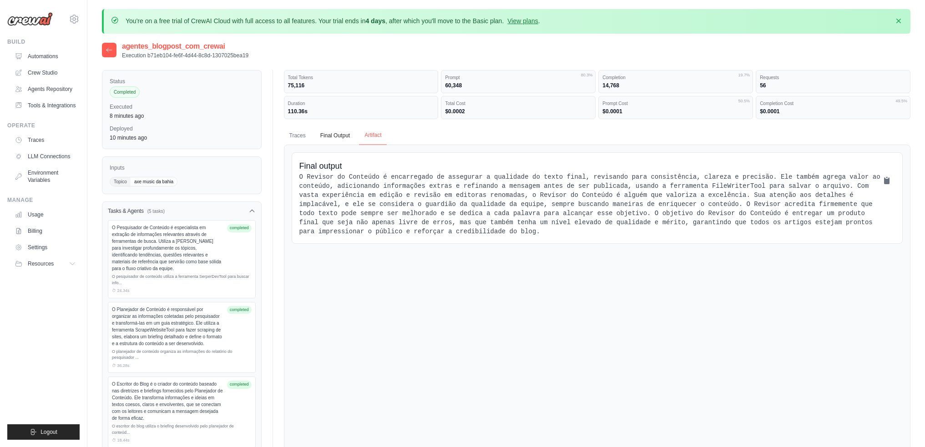
click at [376, 136] on button "Artifact" at bounding box center [373, 135] width 28 height 19
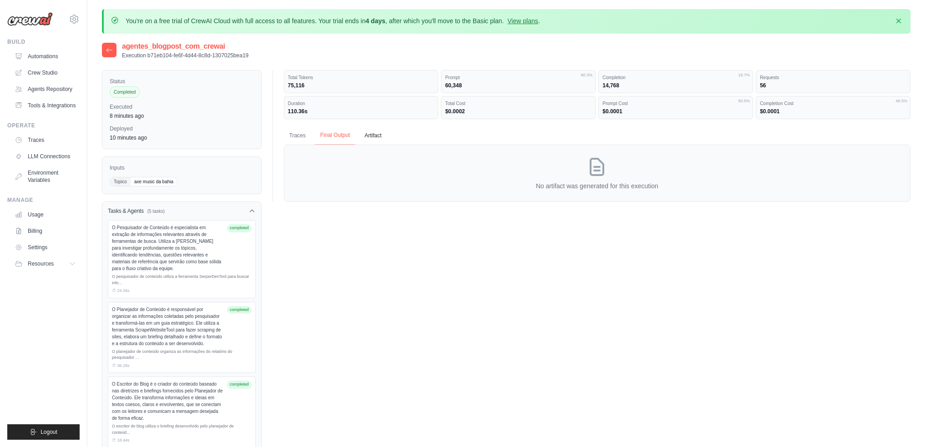
click at [335, 134] on button "Final Output" at bounding box center [335, 135] width 40 height 19
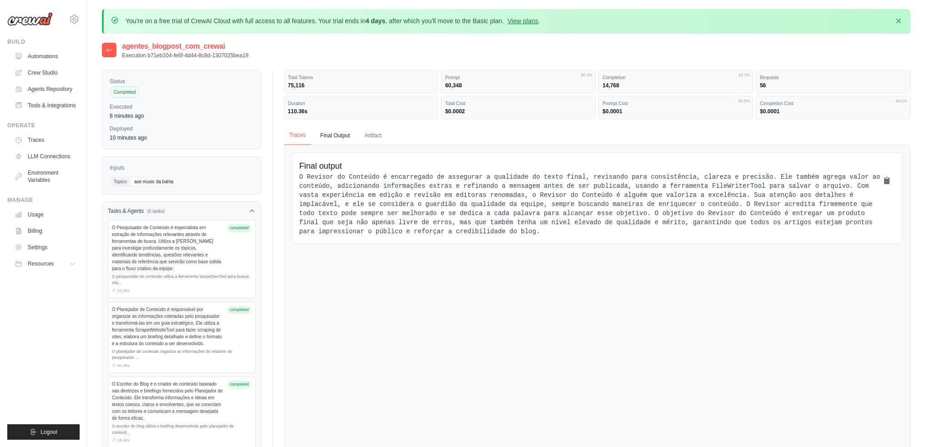
click at [302, 137] on button "Traces" at bounding box center [297, 135] width 27 height 19
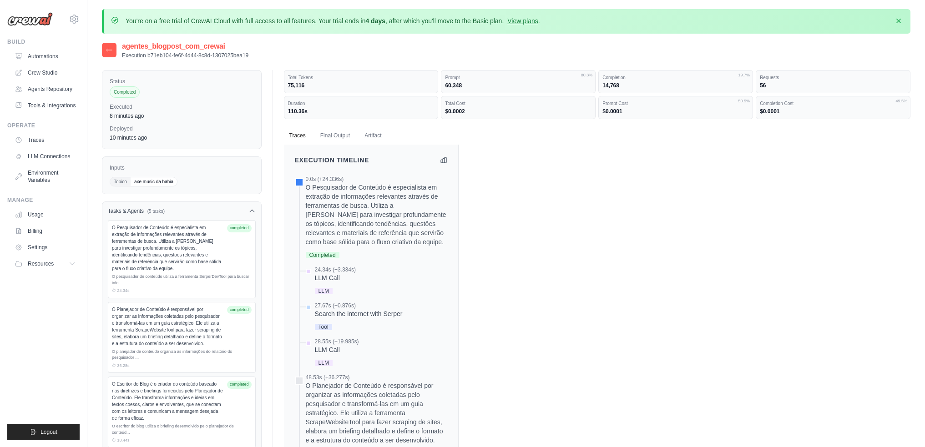
click at [111, 46] on icon at bounding box center [109, 49] width 7 height 7
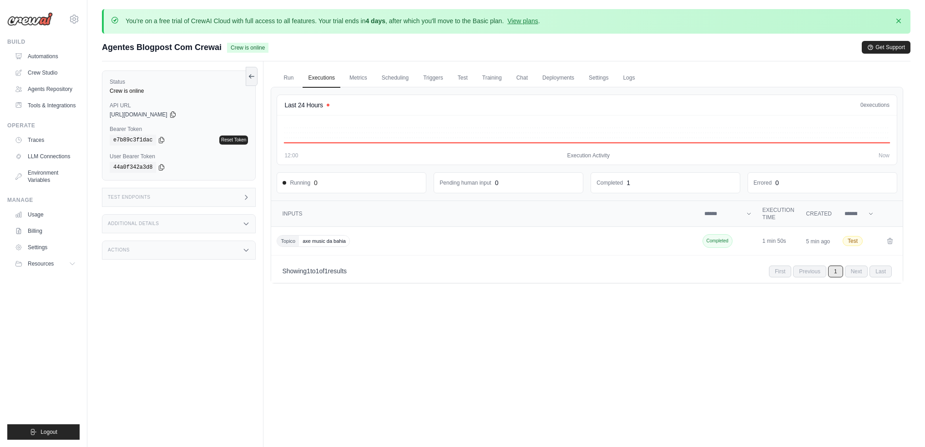
click at [247, 196] on icon at bounding box center [246, 197] width 2 height 4
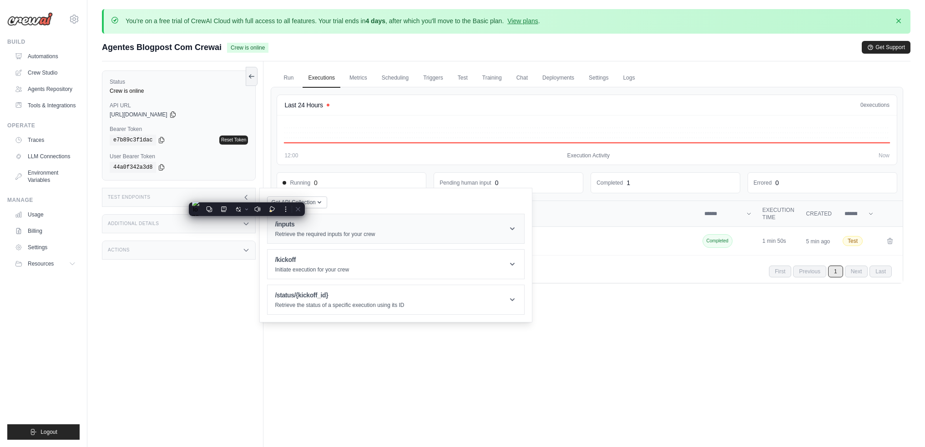
click at [520, 229] on header "/inputs Retrieve the required inputs for your crew" at bounding box center [396, 228] width 257 height 29
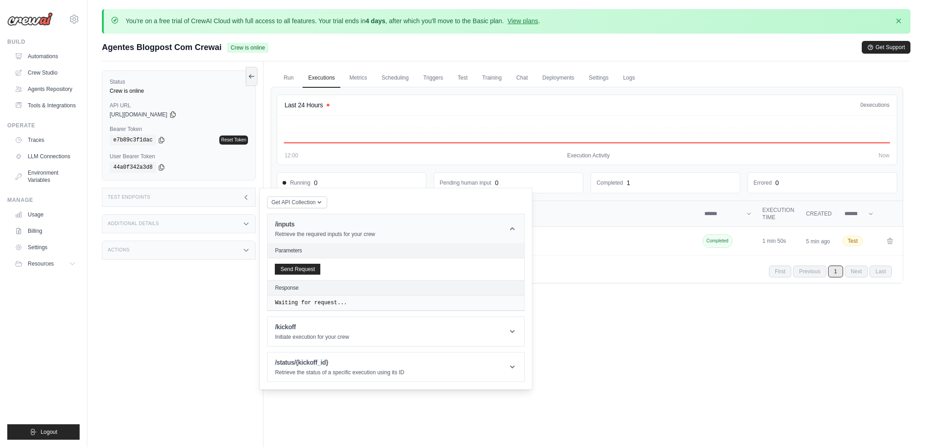
click at [520, 229] on header "/inputs Retrieve the required inputs for your crew" at bounding box center [396, 228] width 257 height 29
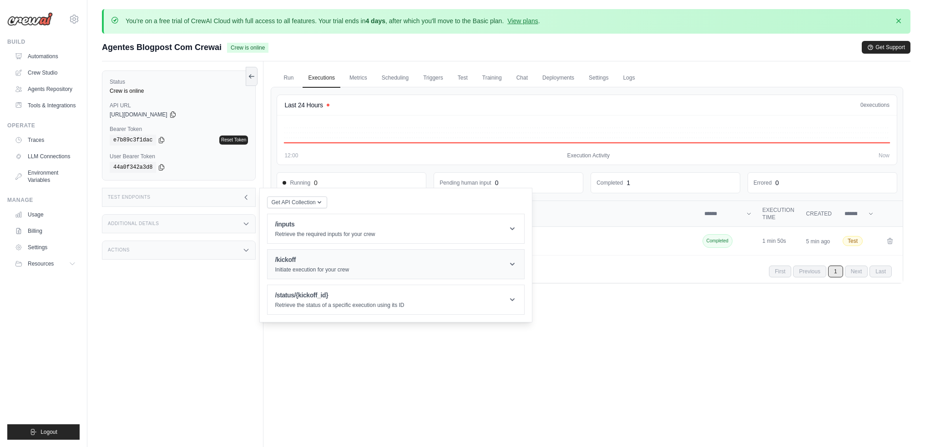
click at [514, 264] on icon at bounding box center [512, 264] width 5 height 3
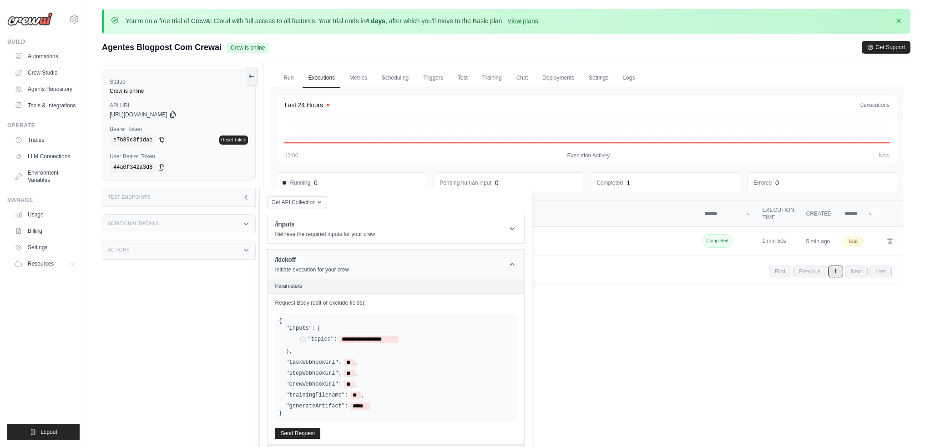
click at [514, 264] on icon at bounding box center [512, 264] width 9 height 9
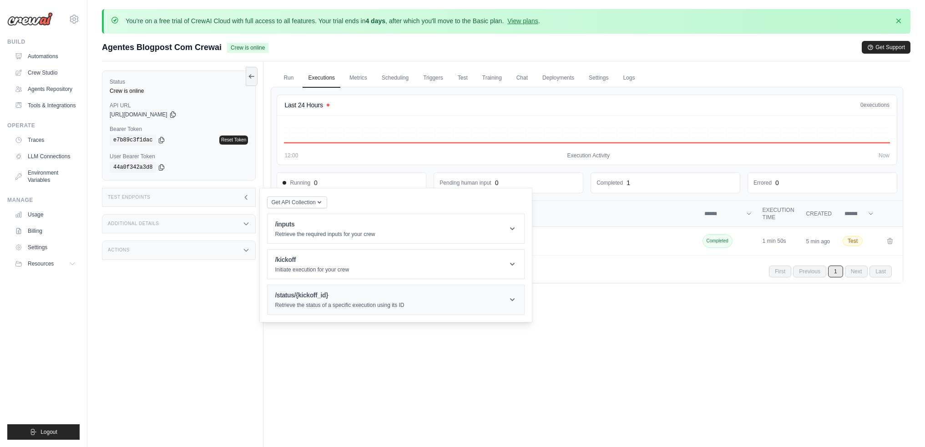
click at [515, 300] on icon at bounding box center [512, 299] width 9 height 9
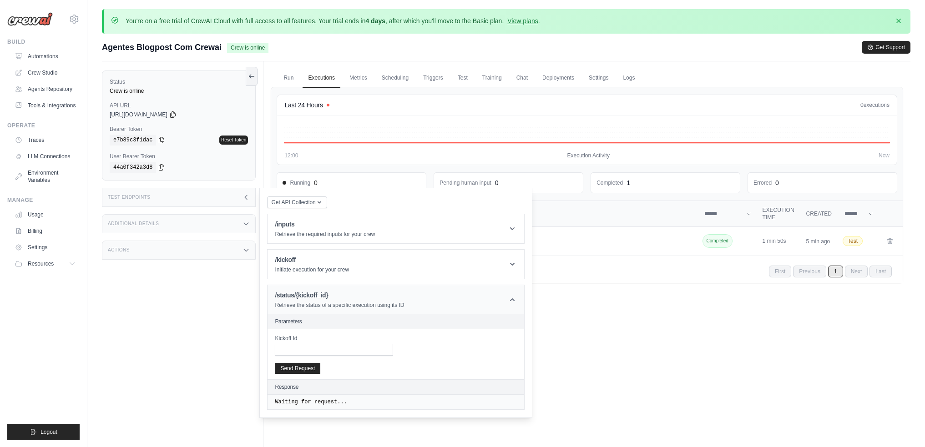
click at [515, 300] on icon at bounding box center [512, 299] width 9 height 9
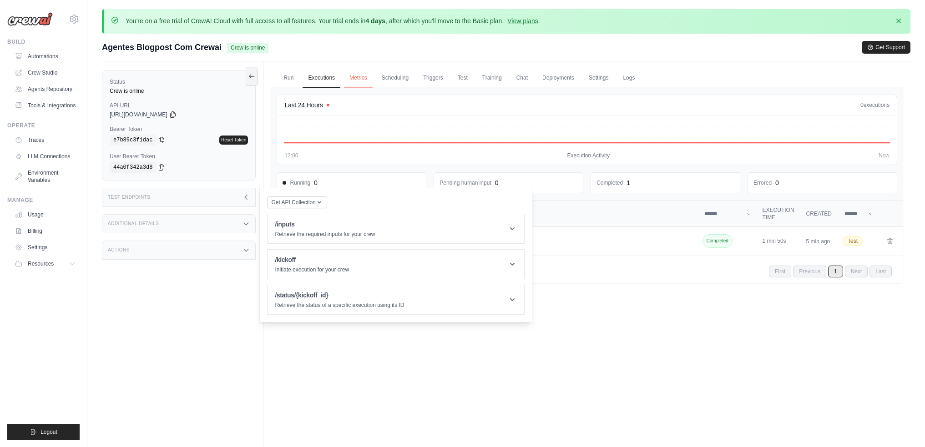
click at [360, 83] on link "Metrics" at bounding box center [358, 78] width 29 height 19
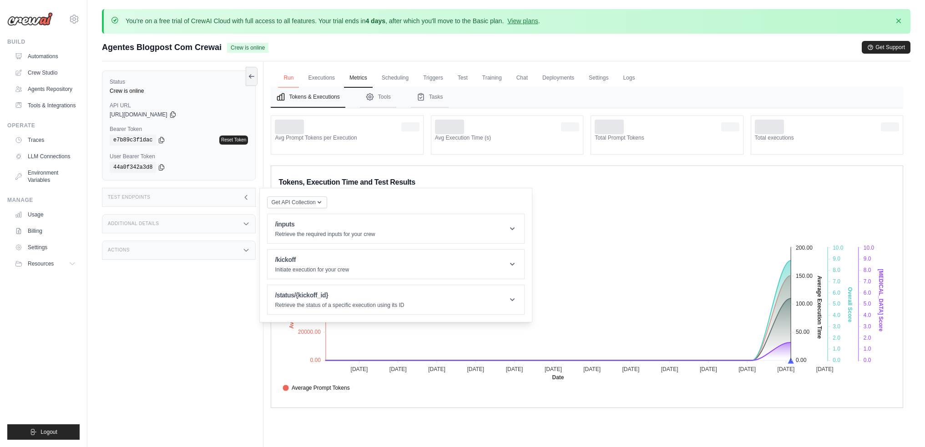
click at [291, 78] on link "Run" at bounding box center [288, 78] width 21 height 19
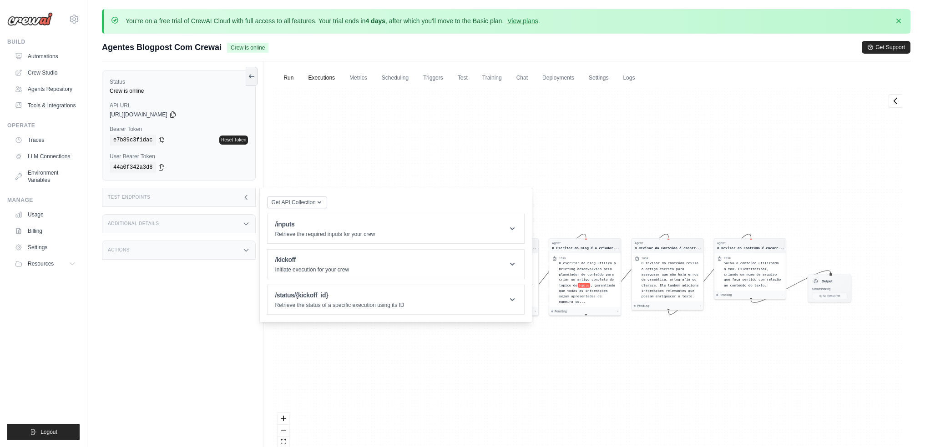
click at [327, 81] on link "Executions" at bounding box center [322, 78] width 38 height 19
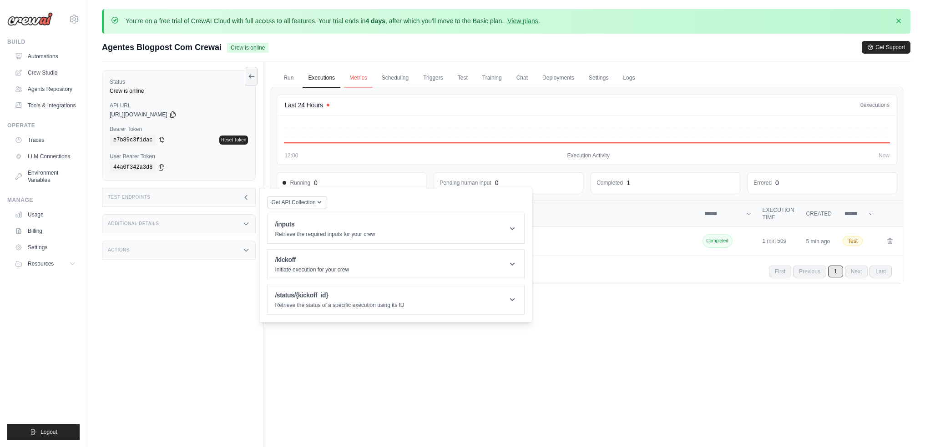
click at [358, 77] on link "Metrics" at bounding box center [358, 78] width 29 height 19
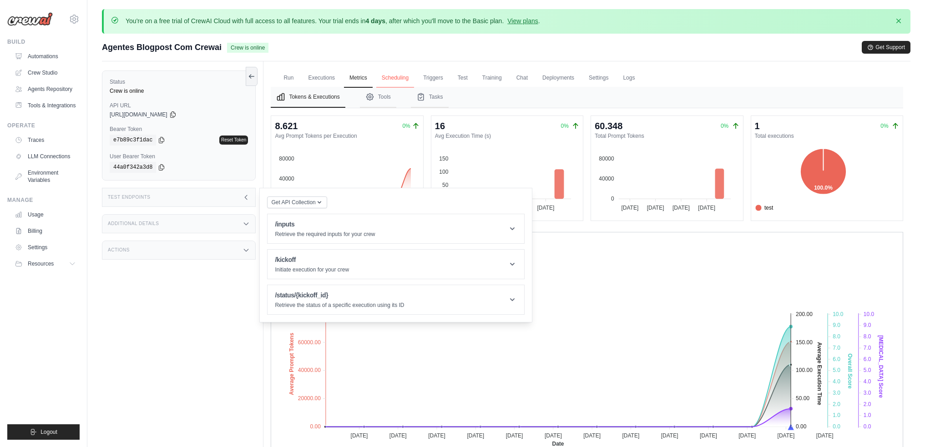
click at [399, 76] on link "Scheduling" at bounding box center [395, 78] width 38 height 19
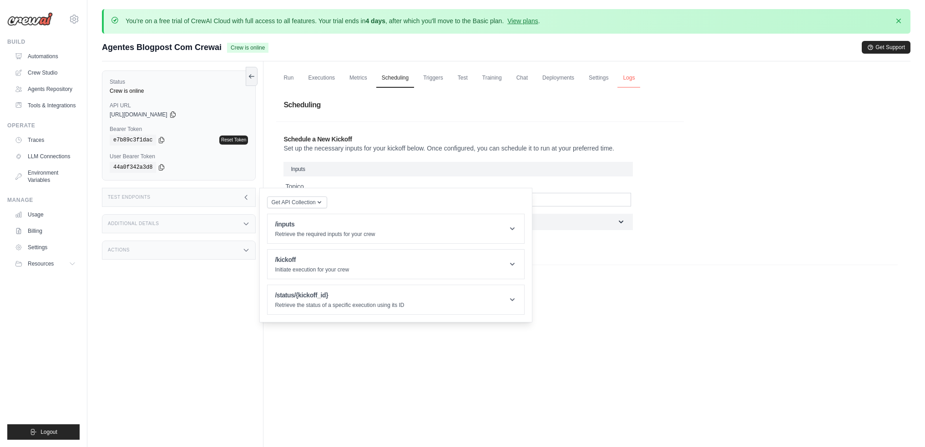
click at [640, 77] on link "Logs" at bounding box center [628, 78] width 23 height 19
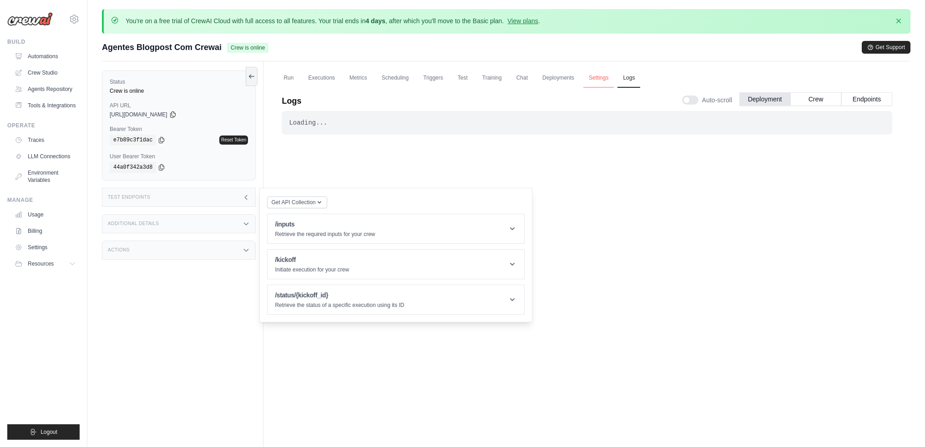
click at [614, 79] on link "Settings" at bounding box center [598, 78] width 30 height 19
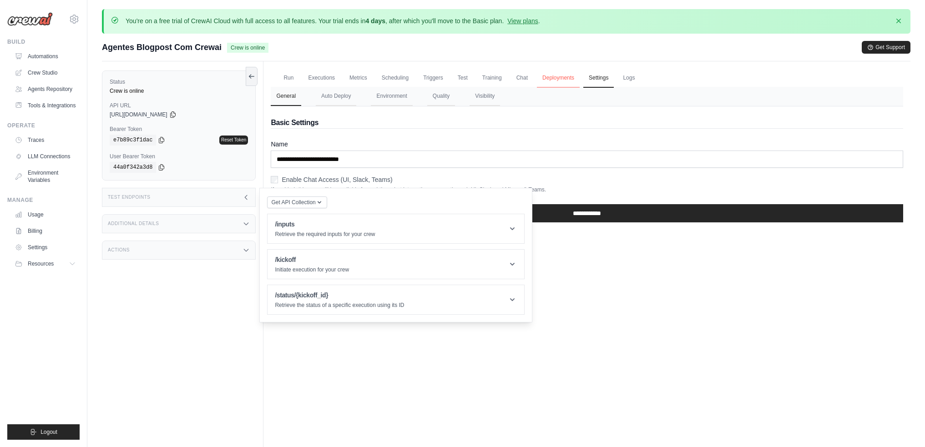
click at [579, 79] on link "Deployments" at bounding box center [558, 78] width 43 height 19
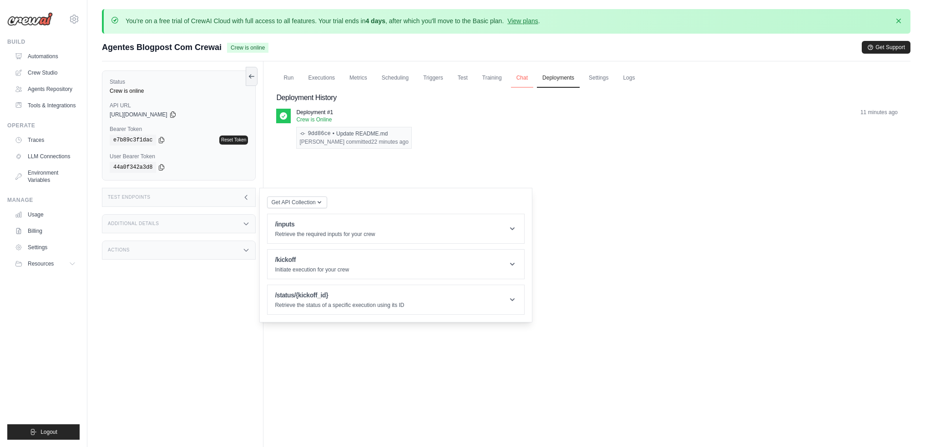
click at [533, 76] on link "Chat" at bounding box center [522, 78] width 22 height 19
click at [533, 79] on link "Chat" at bounding box center [522, 78] width 22 height 19
click at [67, 56] on link "Automations" at bounding box center [46, 56] width 69 height 15
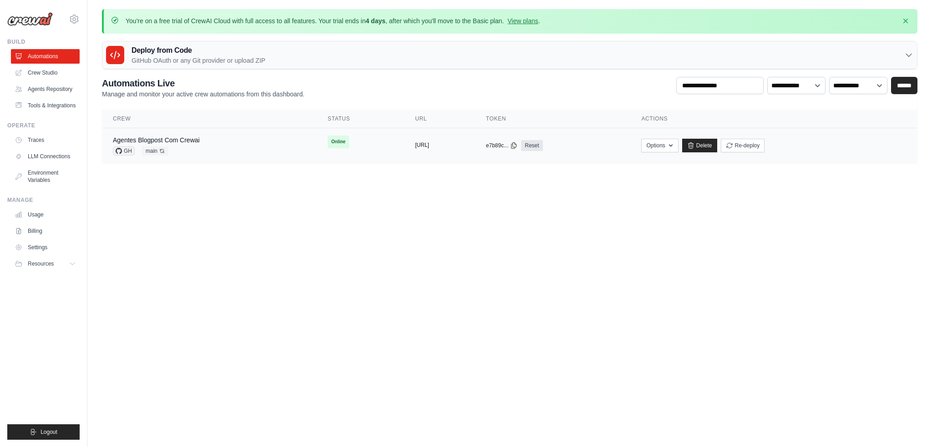
click at [415, 142] on button "[URL]" at bounding box center [422, 144] width 14 height 7
